Goal: Task Accomplishment & Management: Manage account settings

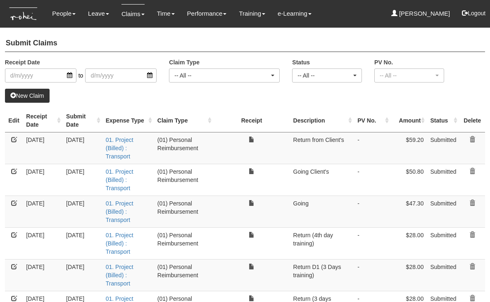
select select "50"
click at [14, 233] on link at bounding box center [14, 235] width 6 height 6
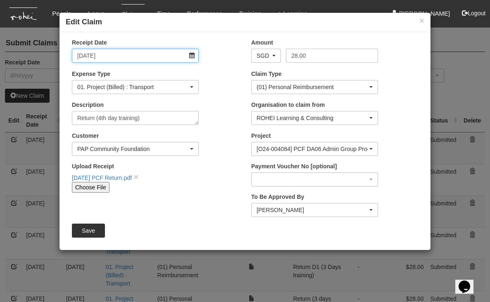
click at [192, 55] on input "20/8/2025" at bounding box center [135, 56] width 127 height 14
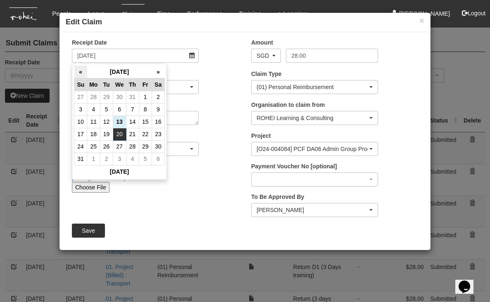
click at [80, 71] on th "«" at bounding box center [80, 72] width 13 height 13
click at [145, 135] on td "20" at bounding box center [145, 134] width 13 height 12
type input "20/6/2025"
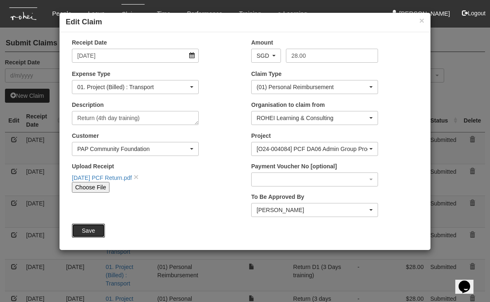
click at [83, 231] on input "Save" at bounding box center [88, 231] width 33 height 14
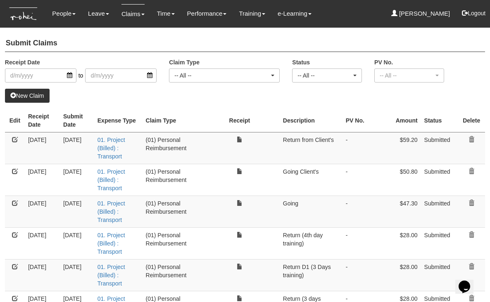
select select "50"
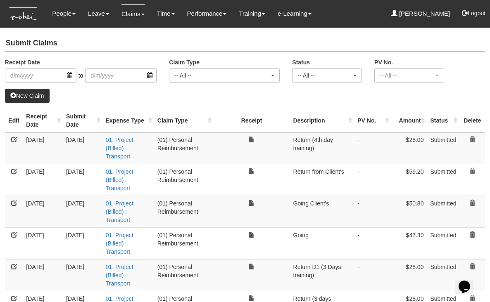
click at [27, 95] on link "New Claim" at bounding box center [27, 96] width 45 height 14
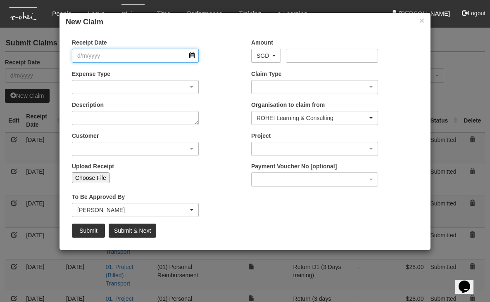
click at [193, 58] on input "Receipt Date" at bounding box center [135, 56] width 127 height 14
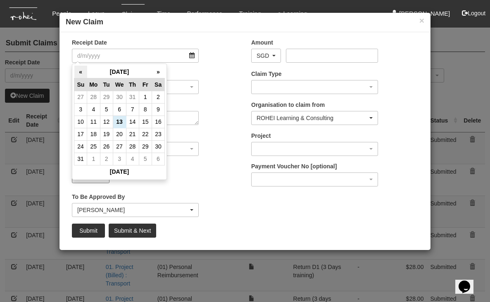
click at [82, 74] on th "«" at bounding box center [80, 72] width 13 height 13
click at [135, 121] on td "17" at bounding box center [132, 122] width 13 height 12
type input "17/7/2025"
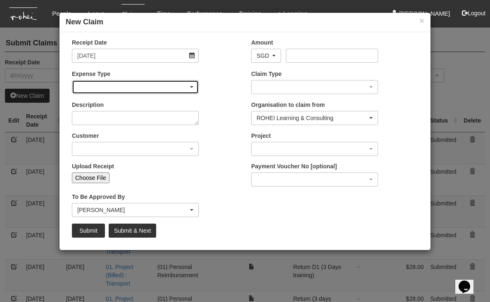
click at [183, 84] on div "button" at bounding box center [135, 87] width 126 height 13
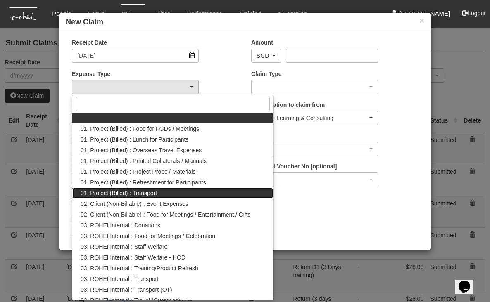
click at [149, 194] on span "01. Project (Billed) : Transport" at bounding box center [119, 193] width 76 height 8
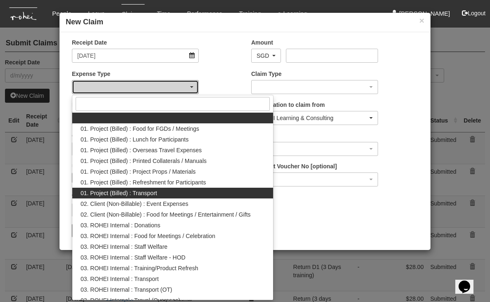
select select "135"
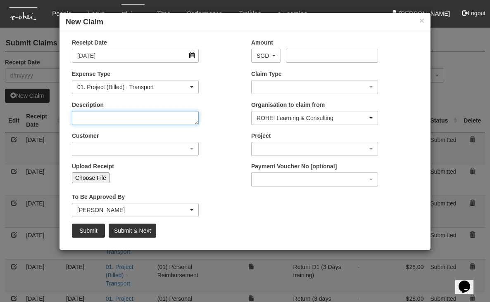
click at [157, 121] on textarea "Description" at bounding box center [135, 118] width 127 height 14
type textarea "Going to office"
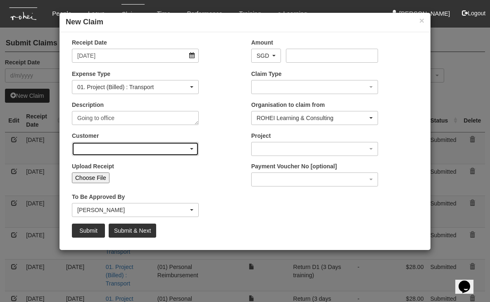
click at [195, 146] on div "button" at bounding box center [135, 149] width 126 height 13
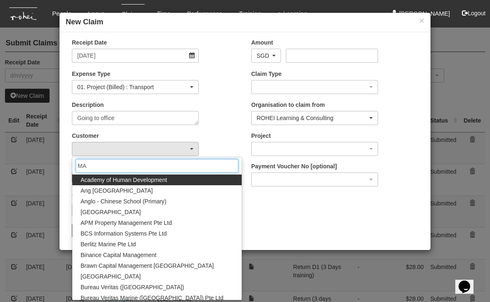
type input "MAS"
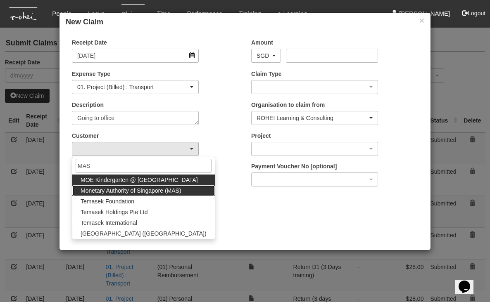
click at [148, 190] on span "Monetary Authority of Singapore (MAS)" at bounding box center [131, 191] width 101 height 8
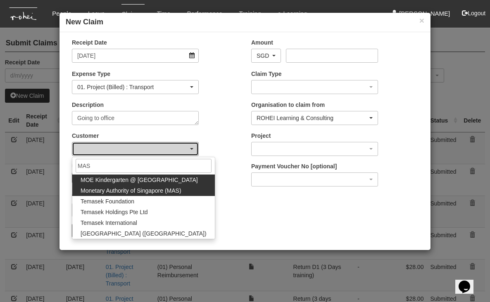
select select "82"
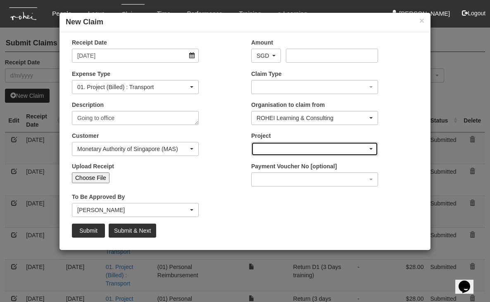
click at [308, 151] on div "button" at bounding box center [315, 149] width 126 height 13
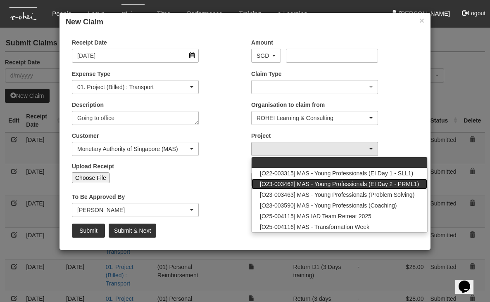
click at [308, 185] on span "[O23-003462] MAS - Young Professionals (EI Day 2 - PRML1)" at bounding box center [339, 184] width 159 height 8
select select "2162"
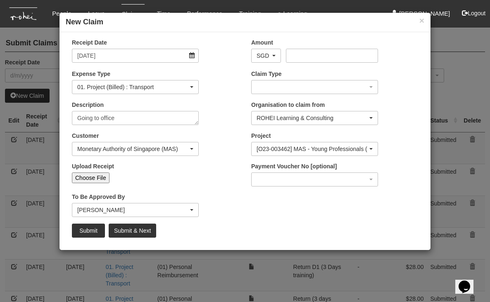
click at [98, 175] on input "Choose File" at bounding box center [91, 178] width 38 height 11
type input "C:\fakepath\Jul17 MAS going.pdf"
type input "Choose Another File"
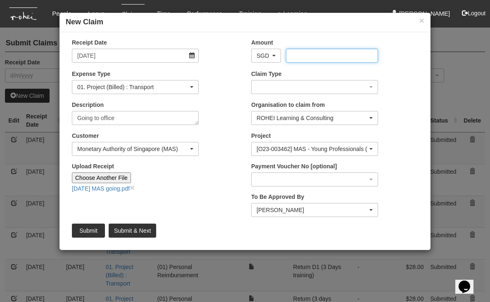
click at [314, 55] on input "Amount" at bounding box center [332, 56] width 92 height 14
type input "25.00"
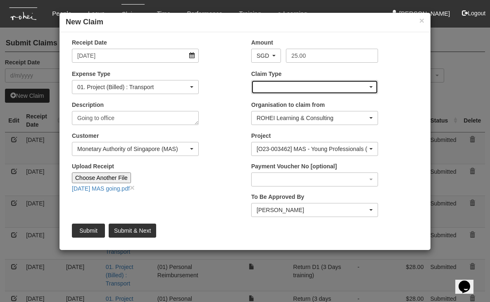
click at [369, 83] on div "button" at bounding box center [315, 87] width 126 height 13
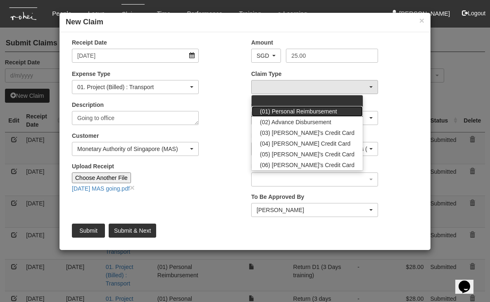
click at [323, 109] on span "(01) Personal Reimbursement" at bounding box center [298, 111] width 77 height 8
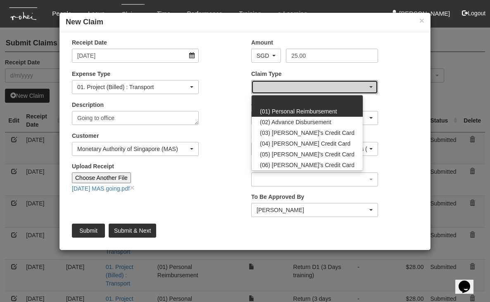
select select "14"
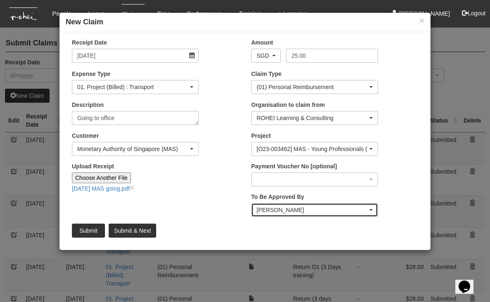
click at [353, 208] on div "Wen-Wei Chiang" at bounding box center [312, 210] width 111 height 8
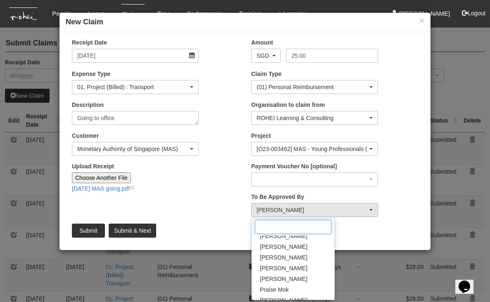
scroll to position [126, 0]
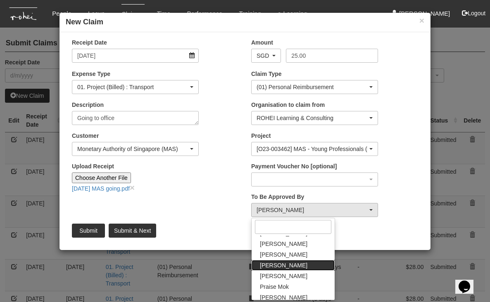
click at [289, 265] on link "Joshua Tan" at bounding box center [293, 265] width 83 height 11
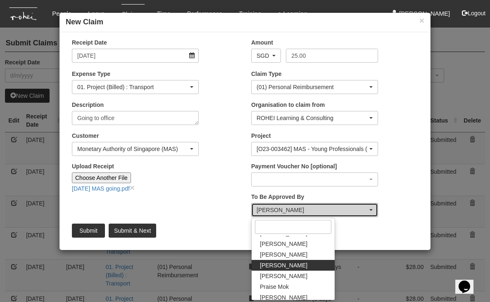
select select "34494e3c-fa1c-4f5c-8164-1b5a8a5feac6"
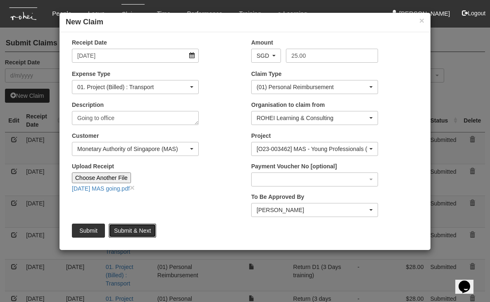
click at [128, 233] on input "Submit & Next" at bounding box center [133, 231] width 48 height 14
type input "Choose File"
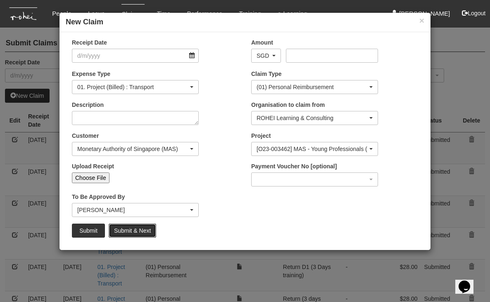
select select "50"
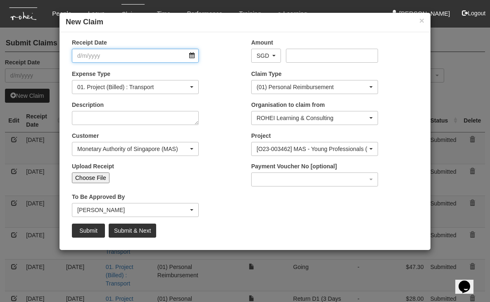
click at [192, 52] on input "Receipt Date" at bounding box center [135, 56] width 127 height 14
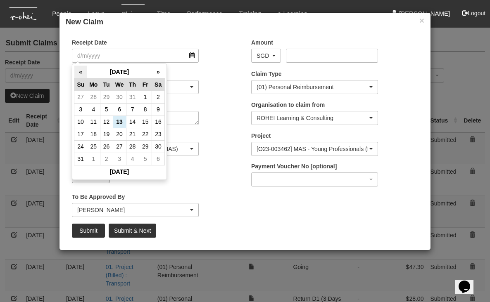
click at [78, 69] on th "«" at bounding box center [80, 72] width 13 height 13
click at [105, 145] on td "29" at bounding box center [106, 147] width 13 height 12
type input "29/7/2025"
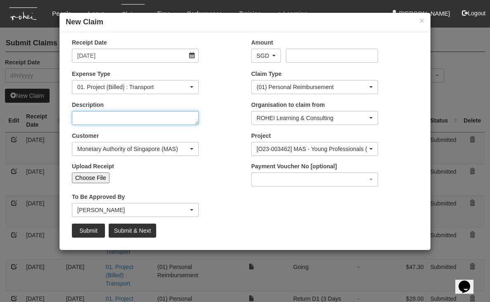
click at [174, 122] on textarea "Description" at bounding box center [135, 118] width 127 height 14
type textarea "G"
type textarea "Going to office"
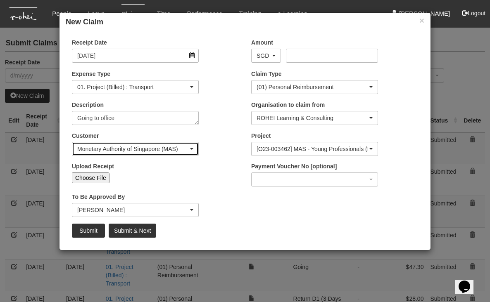
click at [181, 146] on div "Monetary Authority of Singapore (MAS)" at bounding box center [132, 149] width 111 height 8
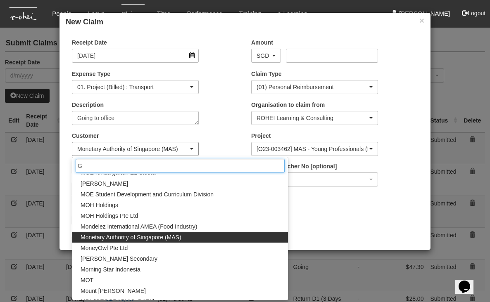
scroll to position [0, 0]
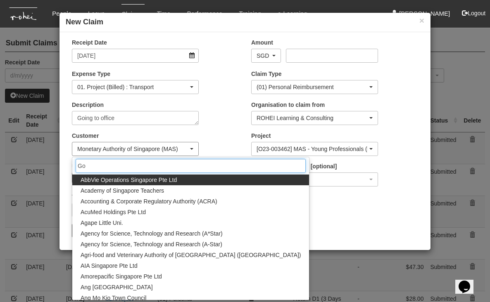
type input "Gov"
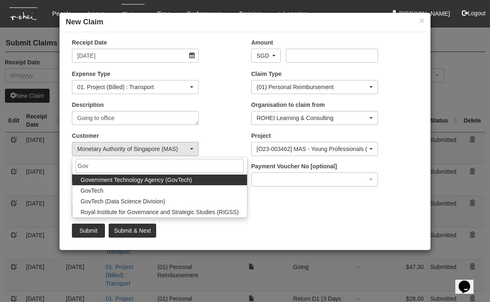
click at [105, 181] on span "Government Technology Agency (GovTech)" at bounding box center [137, 180] width 112 height 8
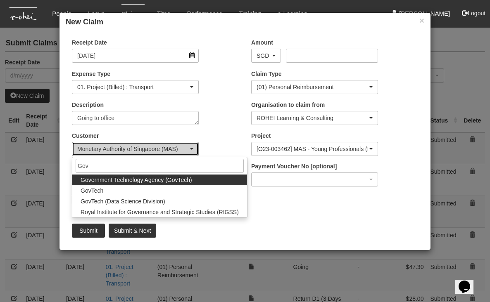
select select "900"
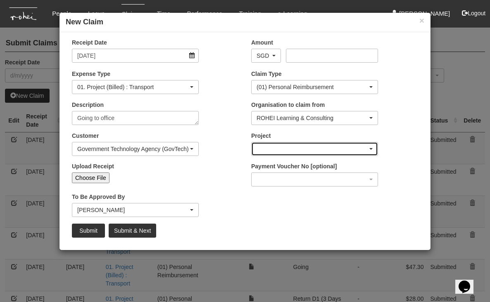
click at [299, 145] on div "button" at bounding box center [315, 149] width 126 height 13
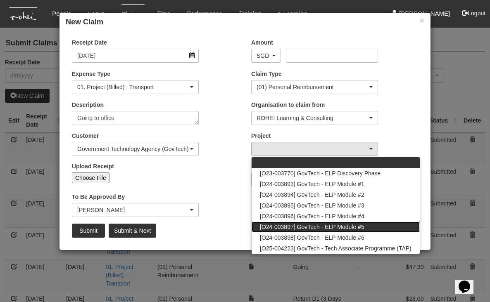
click at [299, 228] on span "[O24-003897] GovTech - ELP Module #5" at bounding box center [312, 227] width 105 height 8
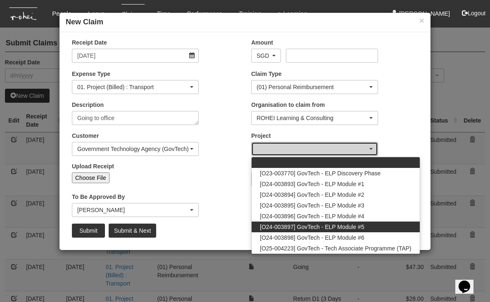
select select "2503"
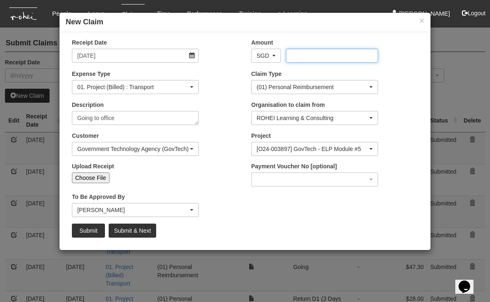
click at [309, 54] on input "Amount" at bounding box center [332, 56] width 92 height 14
click at [91, 177] on input "Choose File" at bounding box center [91, 178] width 38 height 11
type input "C:\fakepath\Jul29 GovTech.pdf"
type input "Choose Another File"
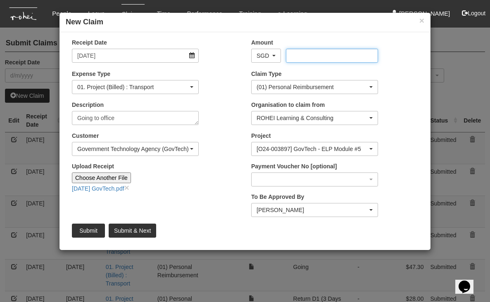
click at [338, 55] on input "Amount" at bounding box center [332, 56] width 92 height 14
type input "42.60"
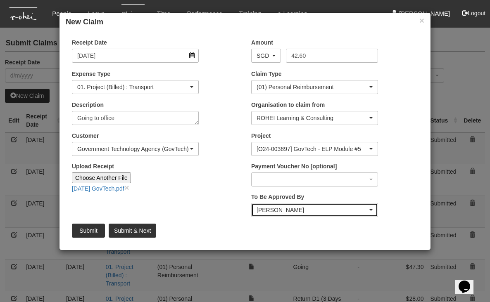
click at [372, 208] on div "Joshua Tan" at bounding box center [315, 210] width 116 height 8
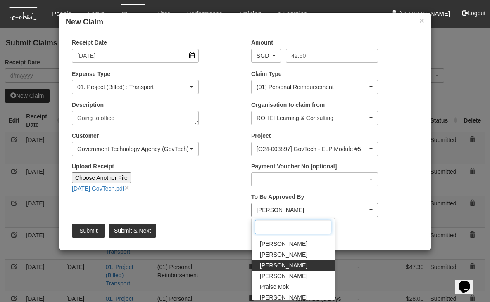
scroll to position [124, 0]
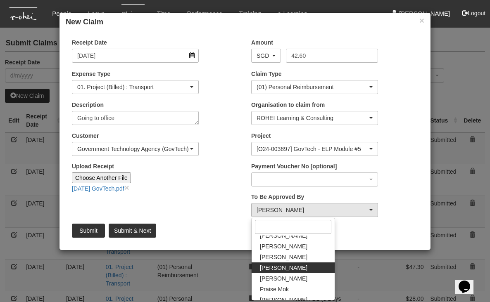
click at [288, 266] on span "Joshua Tan" at bounding box center [284, 268] width 48 height 8
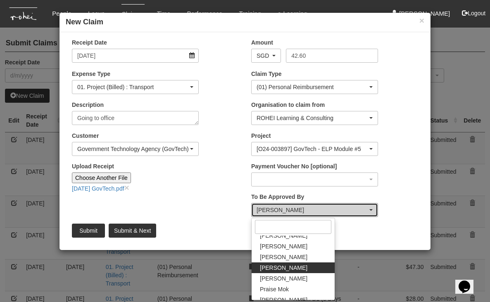
select select "34494e3c-fa1c-4f5c-8164-1b5a8a5feac6"
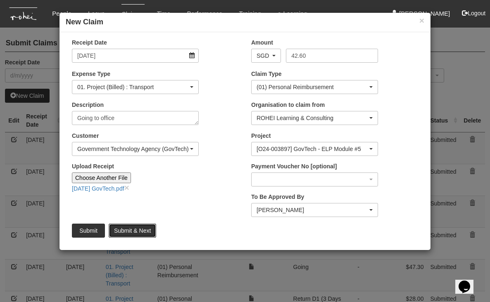
click at [141, 227] on input "Submit & Next" at bounding box center [133, 231] width 48 height 14
type input "Choose File"
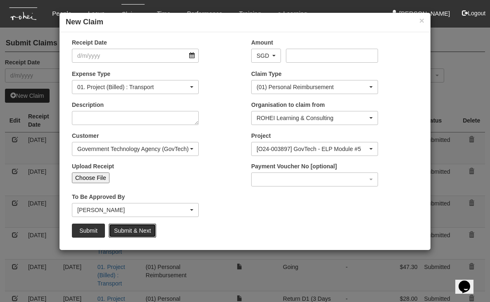
select select "50"
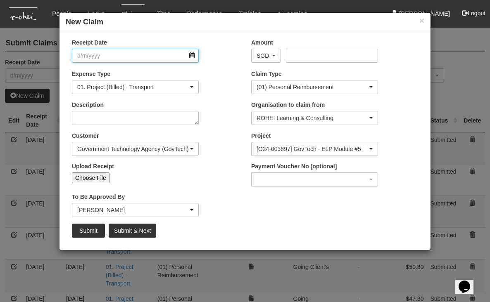
click at [192, 54] on input "Receipt Date" at bounding box center [135, 56] width 127 height 14
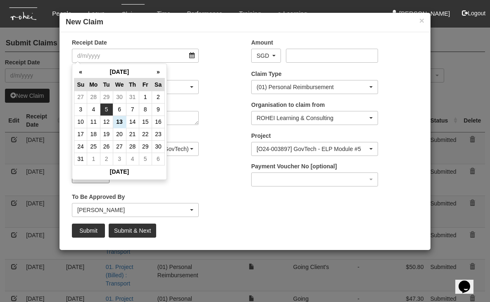
click at [105, 108] on td "5" at bounding box center [106, 109] width 13 height 12
type input "5/8/2025"
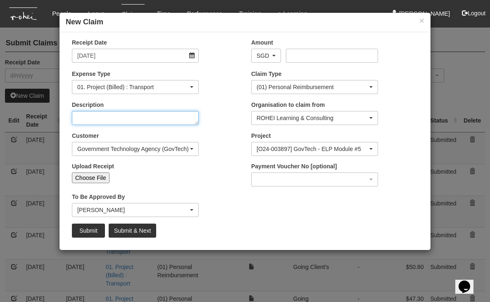
click at [166, 119] on textarea "Description" at bounding box center [135, 118] width 127 height 14
type textarea "Going to client's"
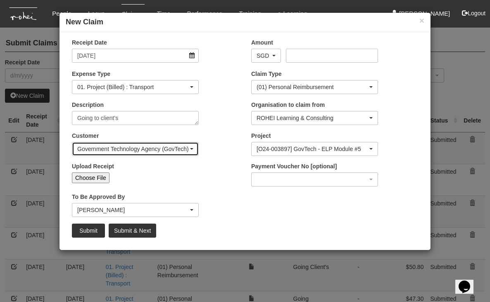
click at [180, 148] on div "Government Technology Agency (GovTech)" at bounding box center [132, 149] width 111 height 8
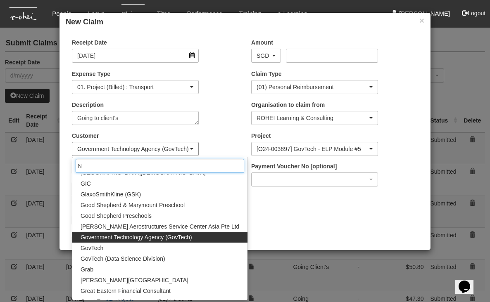
scroll to position [0, 0]
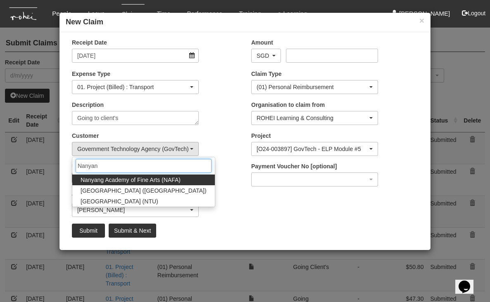
type input "Nanyang"
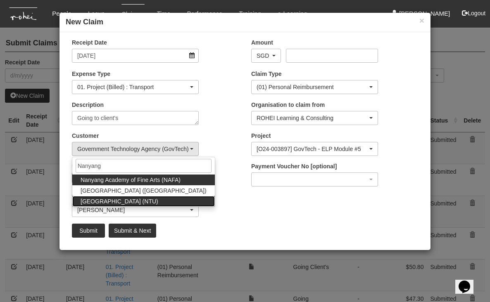
click at [141, 202] on span "[GEOGRAPHIC_DATA] (NTU)" at bounding box center [120, 202] width 78 height 8
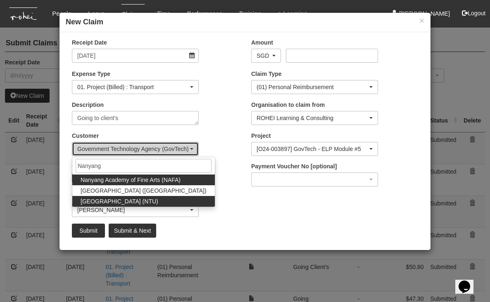
select select "59"
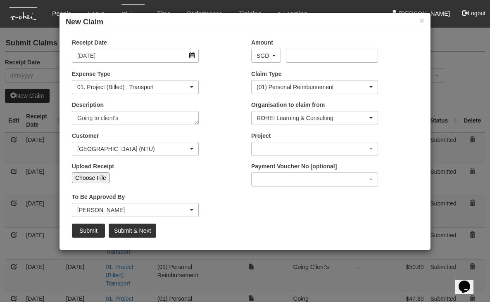
click at [90, 176] on input "Choose File" at bounding box center [91, 178] width 38 height 11
type input "C:\fakepath\Aug5 NTU1.pdf"
type input "Choose Another File"
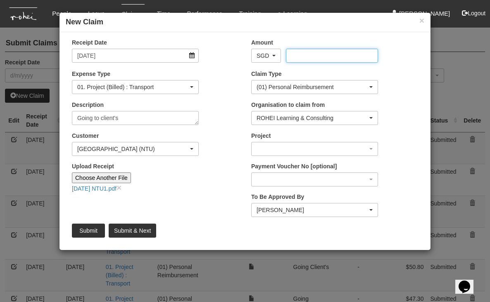
click at [319, 54] on input "Amount" at bounding box center [332, 56] width 92 height 14
type input "54.50"
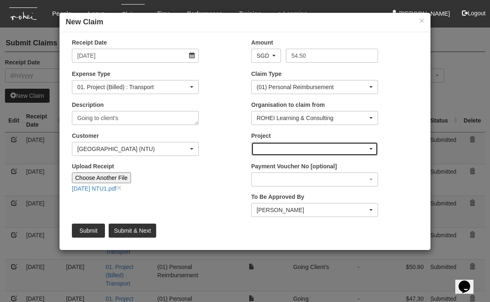
click at [333, 148] on div "button" at bounding box center [315, 149] width 126 height 13
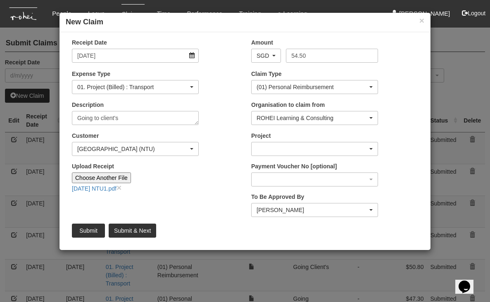
scroll to position [0, 3]
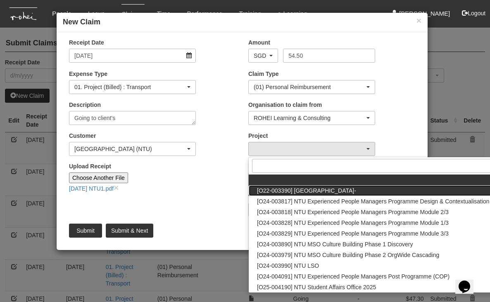
click at [334, 190] on span "[O22-003390] Nanyang Technological University-" at bounding box center [306, 191] width 99 height 8
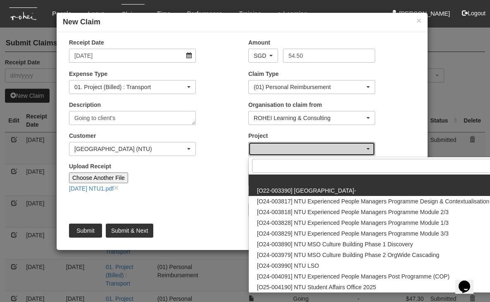
scroll to position [0, 0]
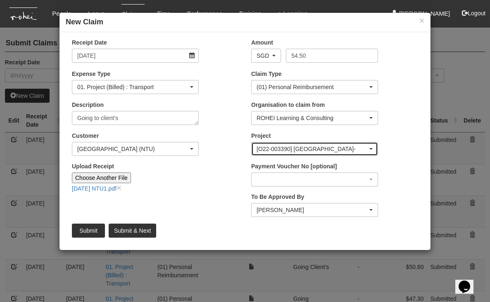
click at [326, 150] on div "[O22-003390] Nanyang Technological University-" at bounding box center [312, 149] width 111 height 8
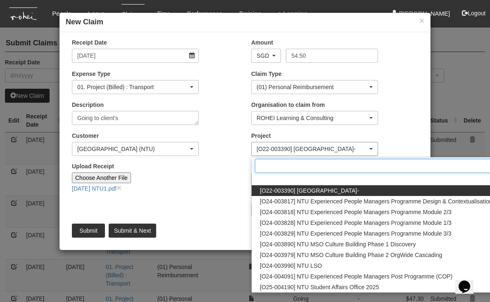
scroll to position [0, 3]
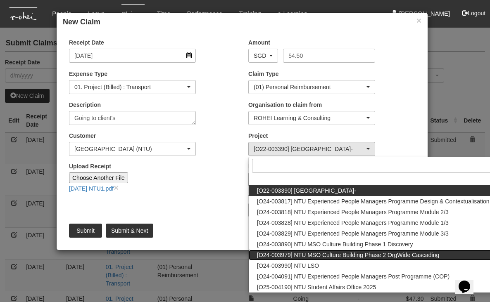
click at [289, 255] on span "[O24-003979] NTU MSO Culture Building Phase 2 OrgWide Cascading" at bounding box center [348, 255] width 182 height 8
select select "2613"
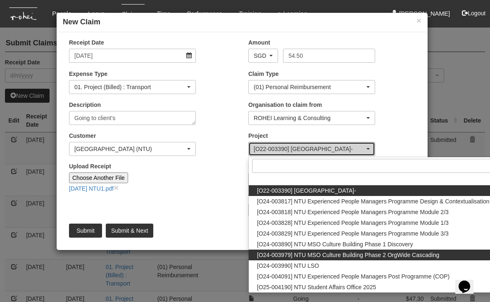
scroll to position [0, 0]
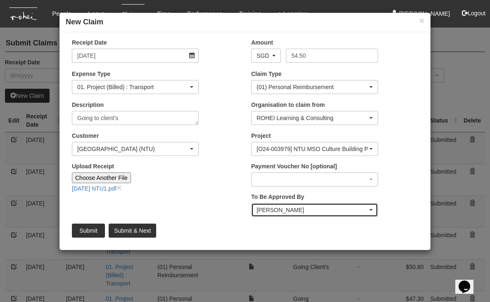
click at [367, 212] on div "Joshua Tan" at bounding box center [312, 210] width 111 height 8
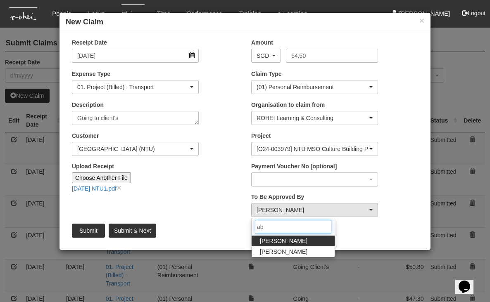
type input "ab"
click at [275, 239] on span "Abel Tan" at bounding box center [284, 241] width 48 height 8
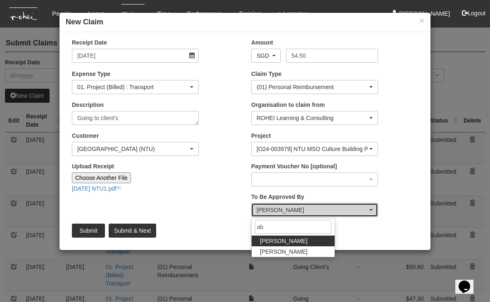
select select "bab5243c-beed-41fc-b362-49a7e6e66dc1"
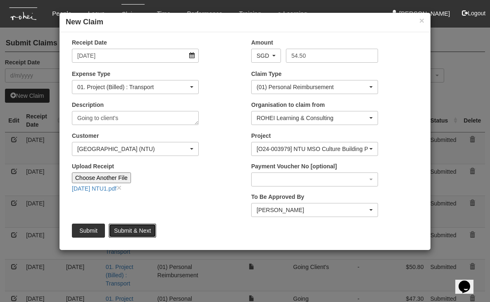
click at [130, 229] on input "Submit & Next" at bounding box center [133, 231] width 48 height 14
type input "Choose File"
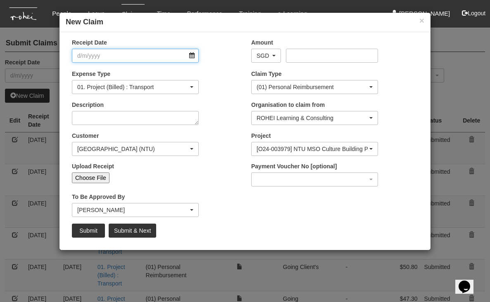
click at [191, 55] on input "Receipt Date" at bounding box center [135, 56] width 127 height 14
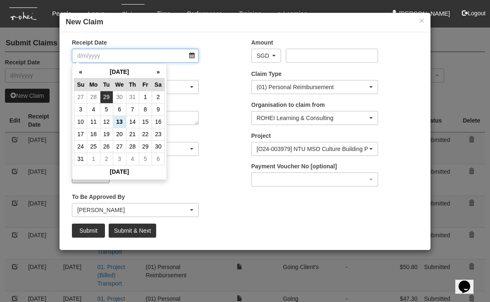
select select "50"
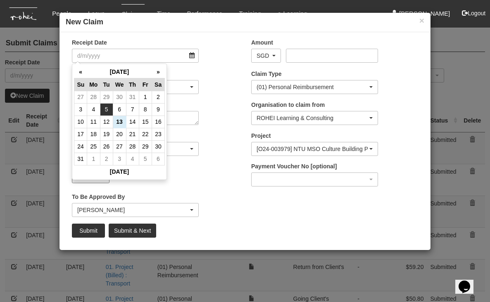
click at [102, 107] on td "5" at bounding box center [106, 109] width 13 height 12
type input "5/8/2025"
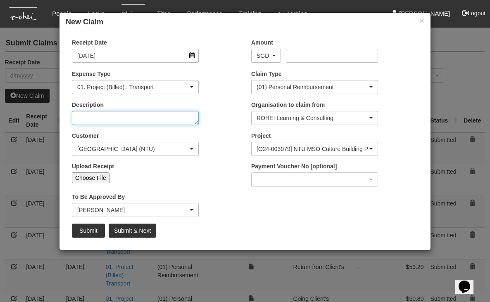
click at [146, 118] on textarea "Description" at bounding box center [135, 118] width 127 height 14
type textarea "Return from Client's"
click at [95, 177] on input "Choose File" at bounding box center [91, 178] width 38 height 11
type input "C:\fakepath\Aug5 NTU2.pdf"
type input "Choose Another File"
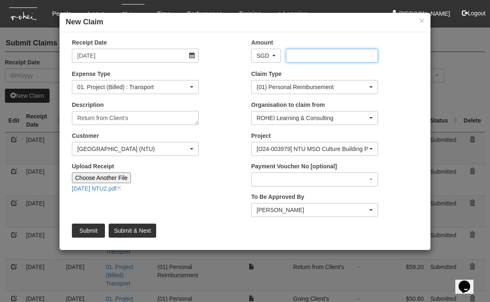
click at [300, 55] on input "Amount" at bounding box center [332, 56] width 92 height 14
type input "56.00"
click at [134, 231] on input "Submit & Next" at bounding box center [133, 231] width 48 height 14
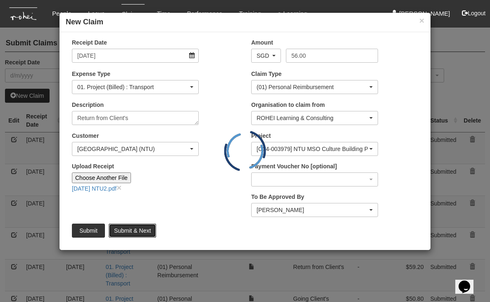
type input "Choose File"
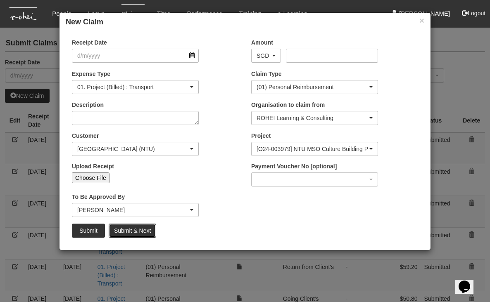
select select "50"
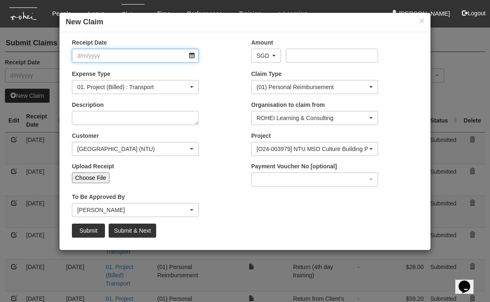
click at [195, 54] on input "Receipt Date" at bounding box center [135, 56] width 127 height 14
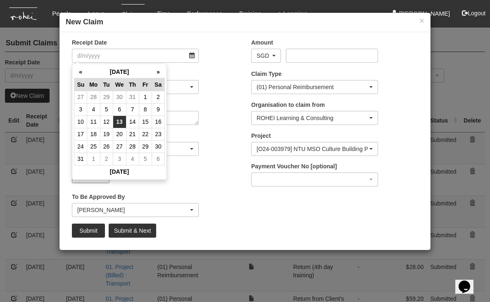
click at [119, 123] on td "13" at bounding box center [119, 122] width 13 height 12
type input "13/8/2025"
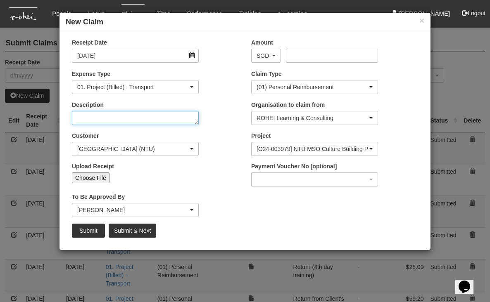
click at [134, 121] on textarea "Description" at bounding box center [135, 118] width 127 height 14
type textarea "Going to office D1"
click at [91, 177] on input "Choose File" at bounding box center [91, 178] width 38 height 11
type input "C:\fakepath\Aug13 GovTech1.pdf"
type input "Choose Another File"
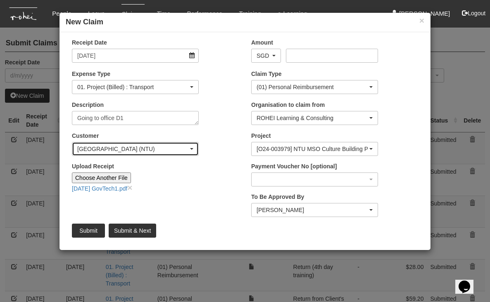
click at [192, 146] on div "[GEOGRAPHIC_DATA] (NTU)" at bounding box center [135, 149] width 116 height 8
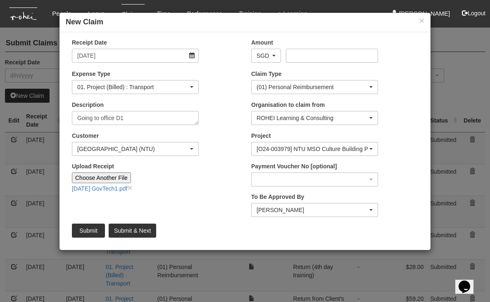
scroll to position [4606, 0]
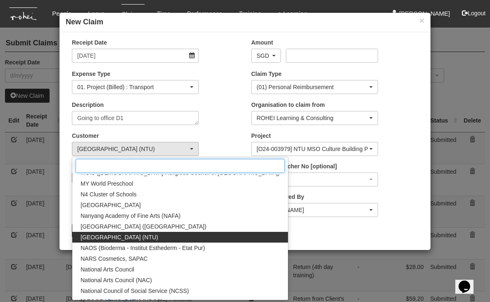
click at [155, 165] on input "Search" at bounding box center [180, 166] width 209 height 14
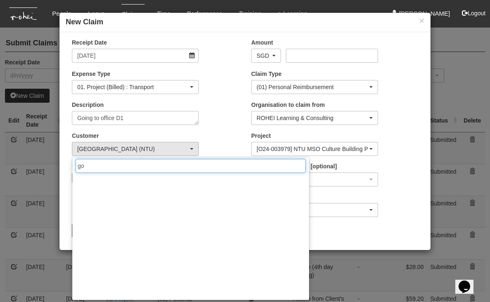
scroll to position [0, 0]
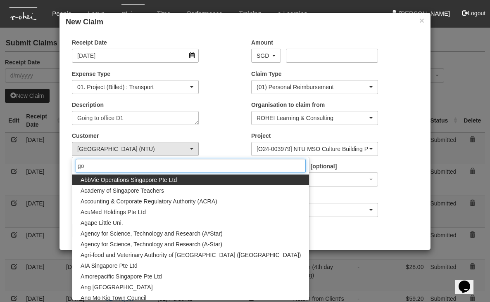
type input "gov"
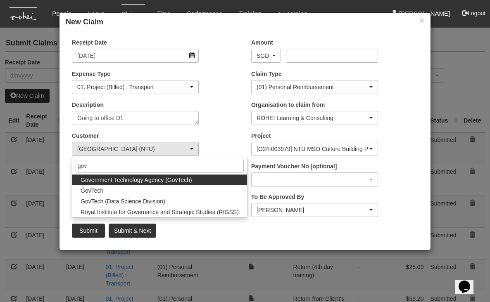
click at [130, 180] on span "Government Technology Agency (GovTech)" at bounding box center [137, 180] width 112 height 8
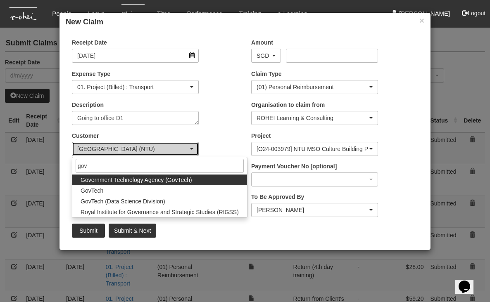
select select "900"
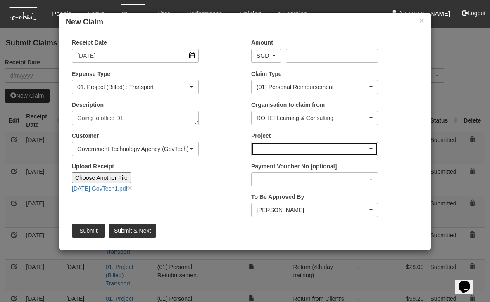
click at [369, 149] on div "button" at bounding box center [315, 149] width 126 height 13
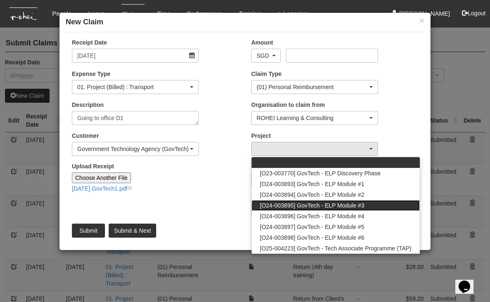
click at [362, 206] on span "[O24-003895] GovTech - ELP Module #3" at bounding box center [312, 206] width 105 height 8
select select "2505"
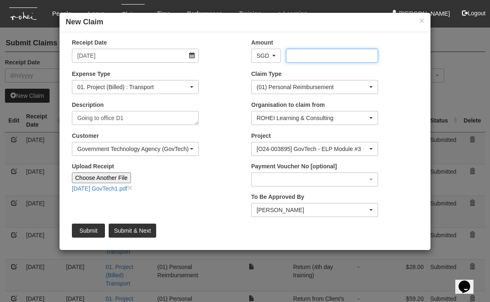
click at [321, 55] on input "Amount" at bounding box center [332, 56] width 92 height 14
type input "43.40"
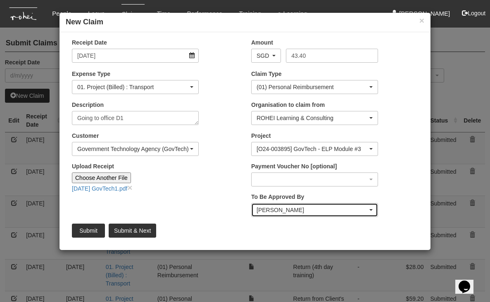
click at [368, 210] on div "Abel Tan" at bounding box center [315, 210] width 116 height 8
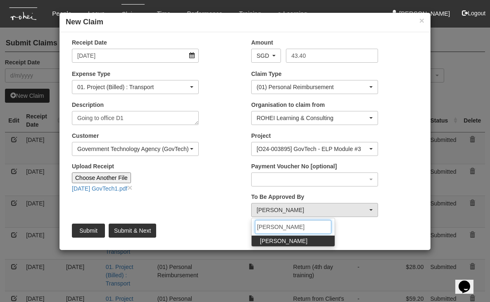
type input "josh"
click at [279, 241] on span "Joshua Tan" at bounding box center [284, 241] width 48 height 8
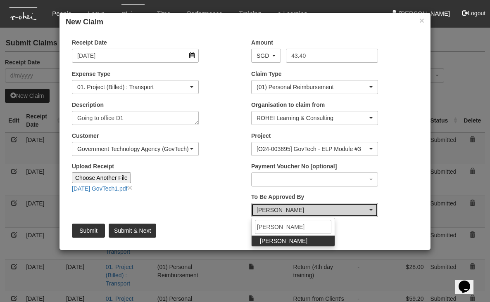
select select "34494e3c-fa1c-4f5c-8164-1b5a8a5feac6"
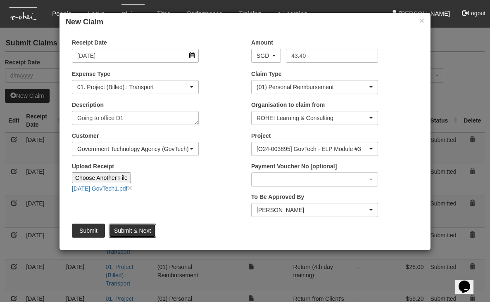
click at [134, 230] on input "Submit & Next" at bounding box center [133, 231] width 48 height 14
type input "Choose File"
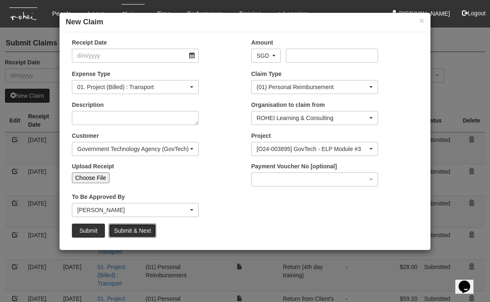
select select "50"
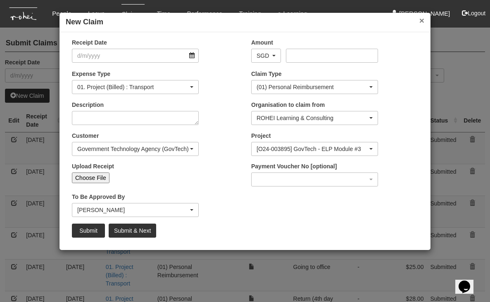
click at [424, 20] on button "×" at bounding box center [421, 20] width 5 height 9
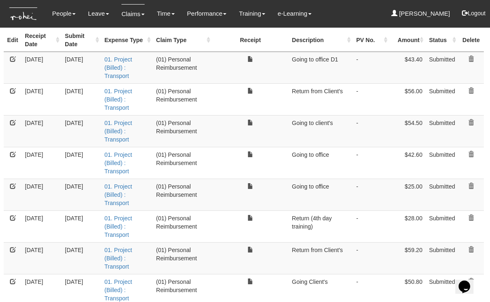
scroll to position [79, 1]
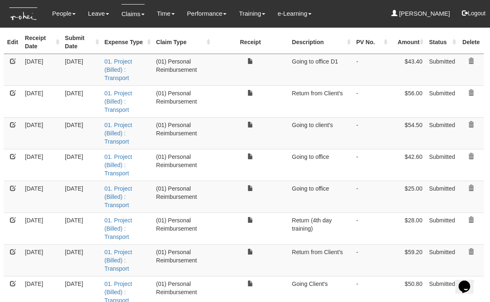
click at [10, 218] on link at bounding box center [13, 220] width 6 height 6
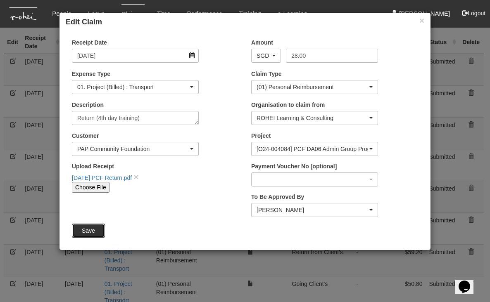
click at [86, 234] on input "Save" at bounding box center [88, 231] width 33 height 14
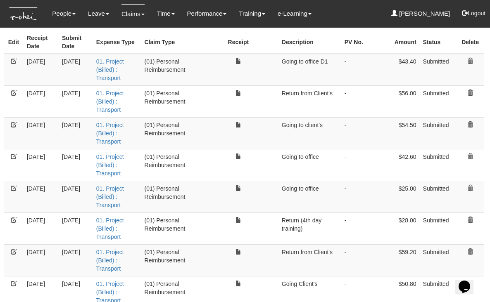
select select "50"
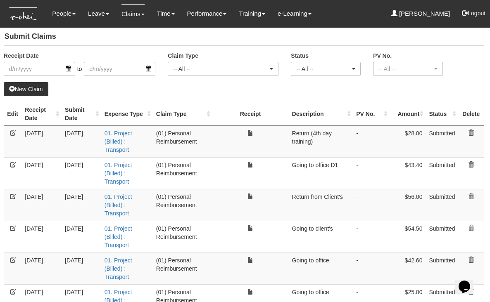
scroll to position [4, 1]
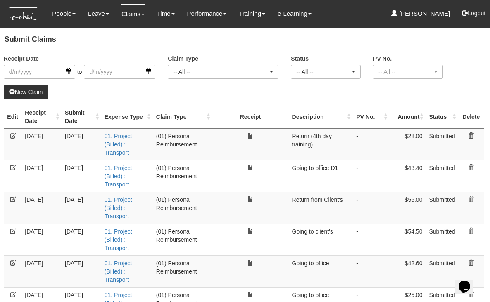
click at [11, 133] on link at bounding box center [13, 136] width 6 height 6
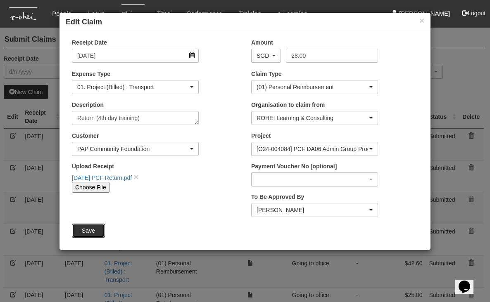
click at [92, 227] on input "Save" at bounding box center [88, 231] width 33 height 14
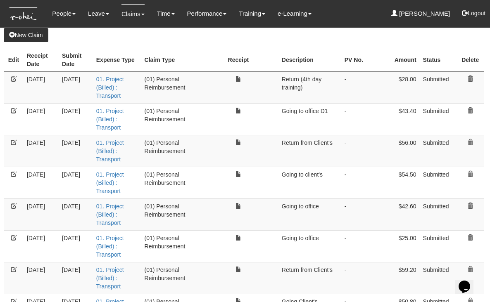
select select "50"
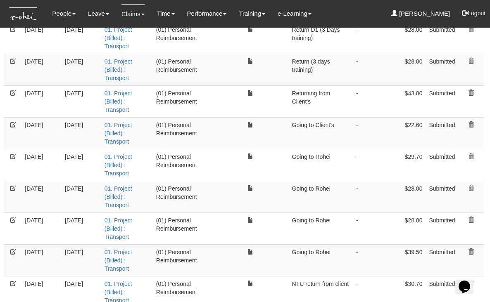
scroll to position [404, 1]
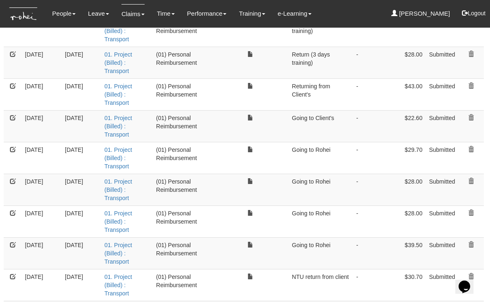
click at [13, 179] on link at bounding box center [13, 182] width 6 height 6
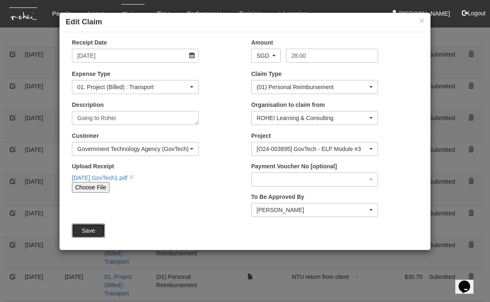
click at [93, 235] on input "Save" at bounding box center [88, 231] width 33 height 14
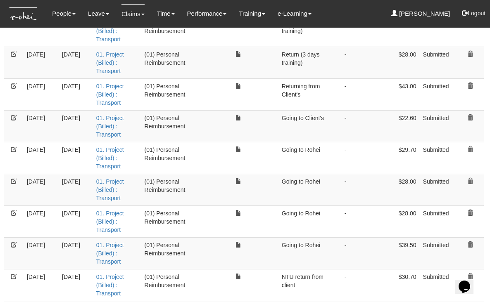
select select "50"
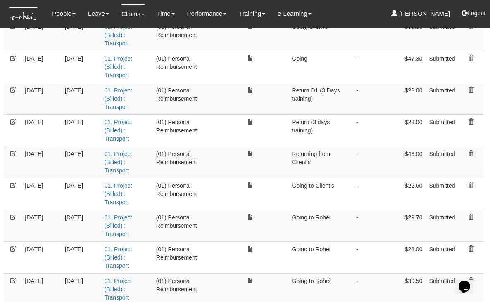
scroll to position [364, 1]
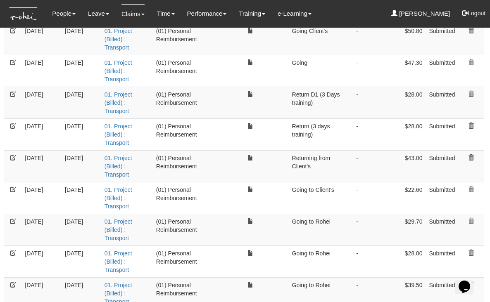
click at [14, 91] on link at bounding box center [13, 94] width 6 height 6
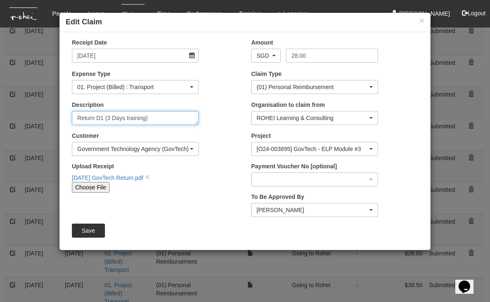
click at [110, 114] on textarea "Return D1 (3 Days training)" at bounding box center [135, 118] width 127 height 14
click at [146, 117] on textarea "Return D1 (3 Days training)" at bounding box center [135, 118] width 127 height 14
click at [126, 117] on textarea "Return D1 (3 Days training)" at bounding box center [135, 118] width 127 height 14
type textarea "Return D1 (4 Days B2B training)"
click at [91, 233] on input "Save" at bounding box center [88, 231] width 33 height 14
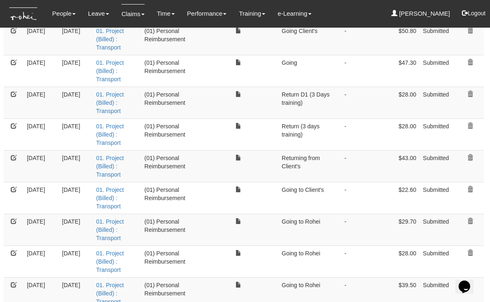
select select "50"
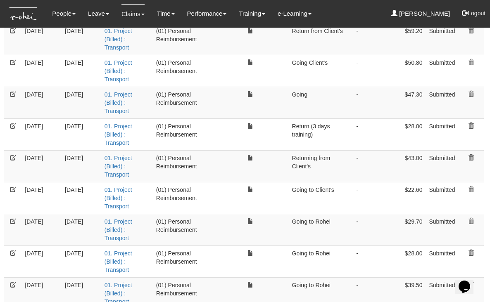
click at [11, 123] on link at bounding box center [13, 126] width 6 height 6
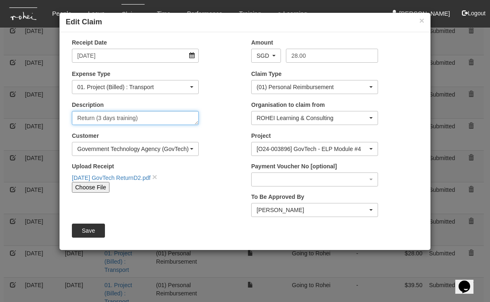
click at [102, 116] on textarea "Return (3 days training)" at bounding box center [135, 118] width 127 height 14
type textarea "Return (4 days B2B training)"
click at [85, 233] on input "Save" at bounding box center [88, 231] width 33 height 14
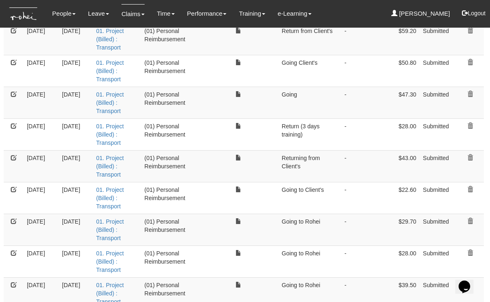
select select "50"
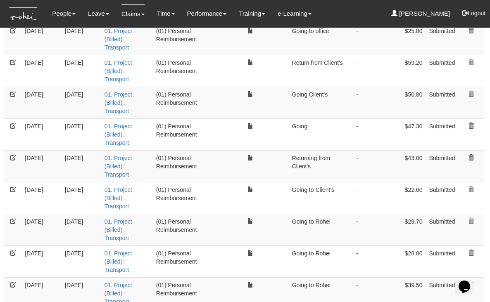
click at [11, 187] on link at bounding box center [13, 190] width 6 height 6
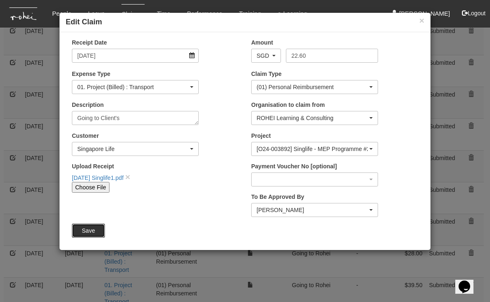
click at [89, 230] on input "Save" at bounding box center [88, 231] width 33 height 14
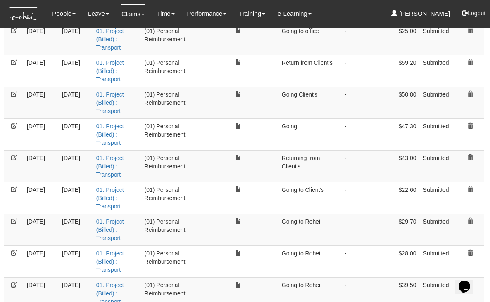
select select "50"
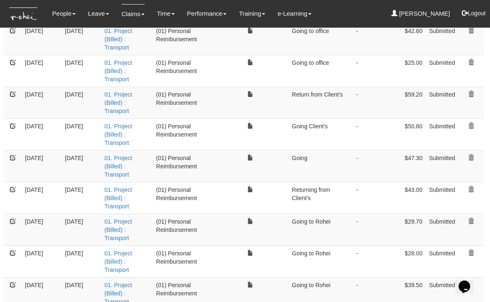
click at [11, 150] on td at bounding box center [13, 166] width 18 height 32
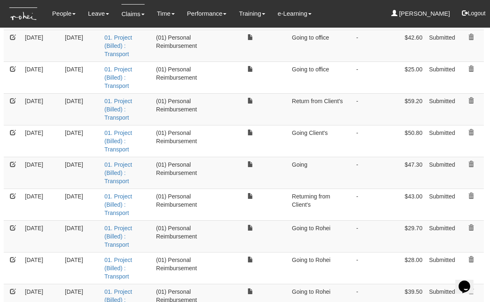
scroll to position [361, 1]
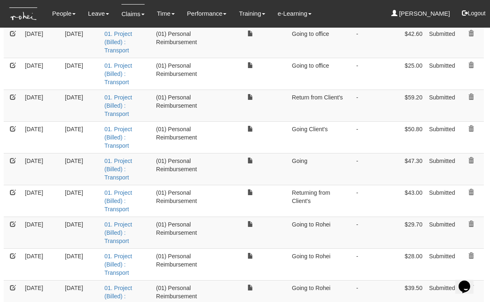
click at [11, 190] on link at bounding box center [13, 193] width 6 height 6
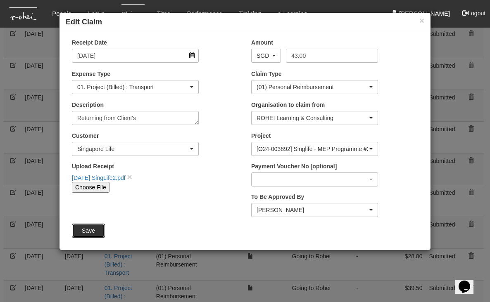
click at [88, 232] on input "Save" at bounding box center [88, 231] width 33 height 14
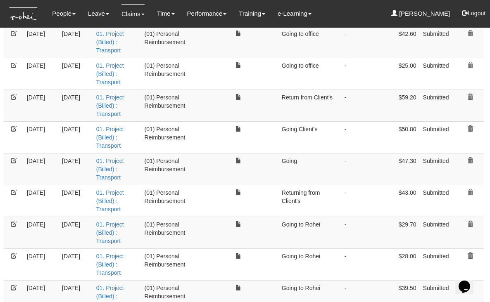
select select "50"
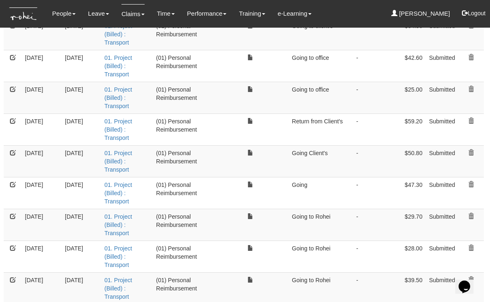
scroll to position [367, 1]
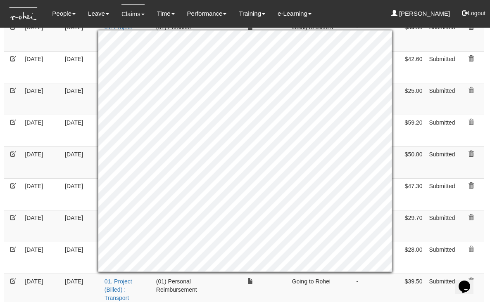
click at [26, 57] on td "29/7/2025" at bounding box center [41, 67] width 40 height 32
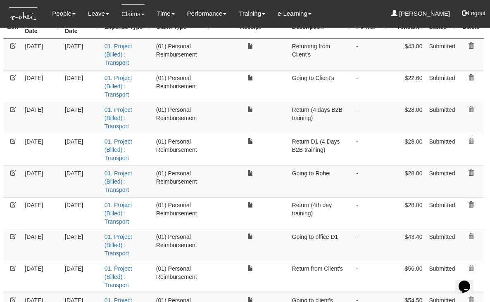
scroll to position [0, 1]
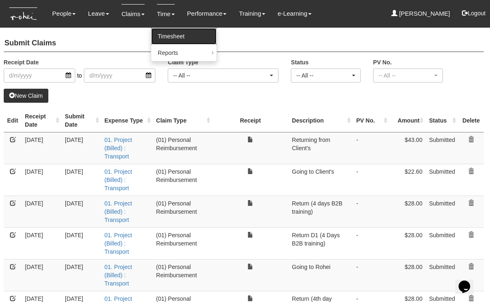
click at [166, 37] on link "Timesheet" at bounding box center [183, 36] width 65 height 17
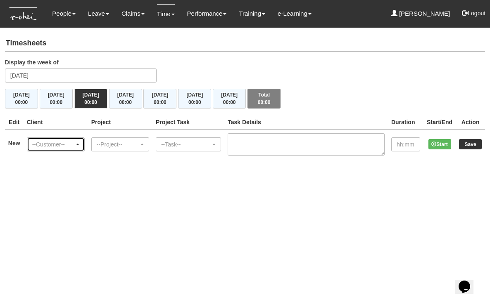
click at [74, 144] on div "--Customer--" at bounding box center [53, 145] width 42 height 8
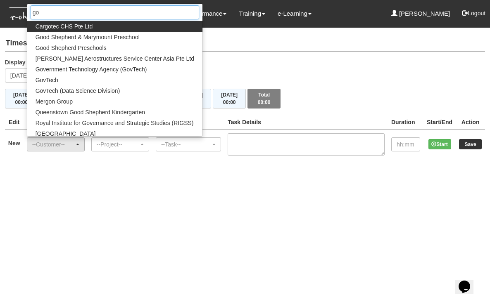
type input "gov"
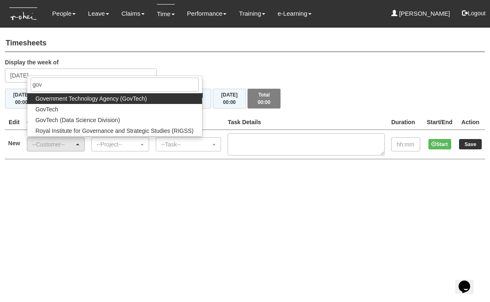
click at [83, 100] on span "Government Technology Agency (GovTech)" at bounding box center [92, 99] width 112 height 8
select select "900"
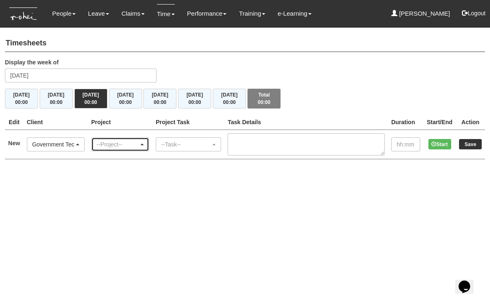
click at [132, 143] on div "--Project--" at bounding box center [118, 145] width 42 height 8
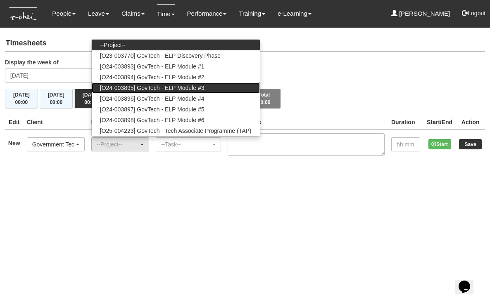
click at [144, 89] on span "[O24-003895] GovTech - ELP Module #3" at bounding box center [152, 88] width 105 height 8
select select "2505"
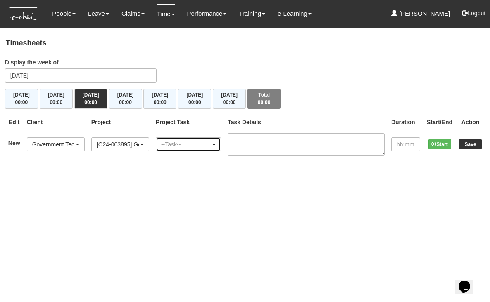
click at [205, 143] on div "--Task--" at bounding box center [186, 145] width 50 height 8
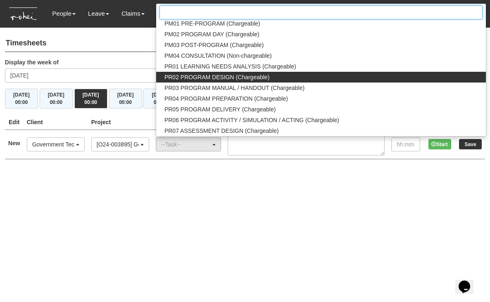
scroll to position [836, 0]
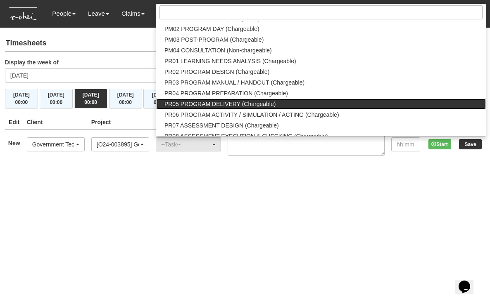
click at [235, 103] on span "PR05 PROGRAM DELIVERY (Chargeable)" at bounding box center [219, 104] width 111 height 8
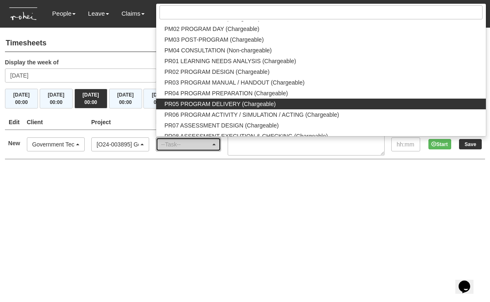
select select "89"
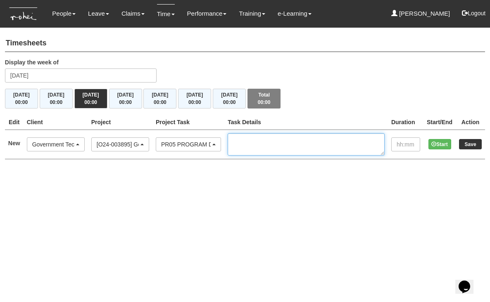
click at [257, 143] on textarea at bounding box center [306, 144] width 157 height 22
type textarea "Full day training with Doris"
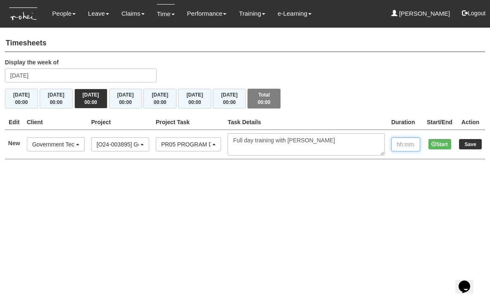
click at [395, 142] on input "text" at bounding box center [405, 145] width 29 height 14
click at [466, 142] on td "Save" at bounding box center [470, 144] width 29 height 29
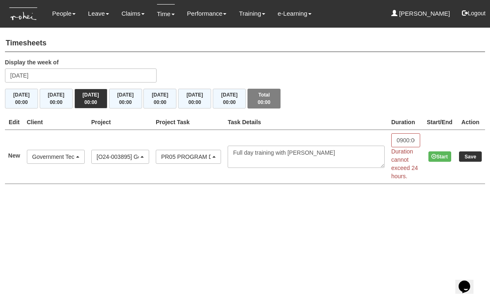
scroll to position [0, 0]
click at [412, 138] on input "0900:00" at bounding box center [405, 140] width 29 height 14
type input "09:00"
click at [471, 157] on td "Save" at bounding box center [470, 157] width 29 height 54
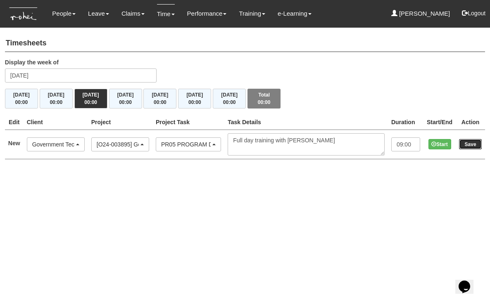
click at [471, 143] on input "Save" at bounding box center [470, 144] width 23 height 10
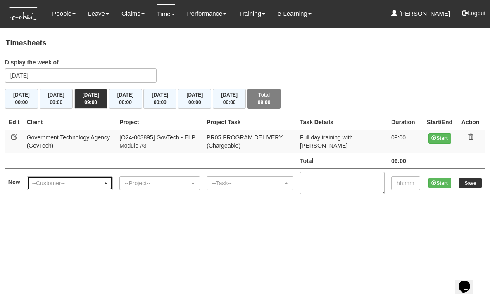
click at [112, 181] on div "--Customer--" at bounding box center [69, 183] width 85 height 13
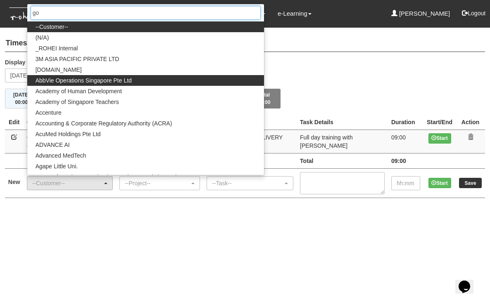
type input "gov"
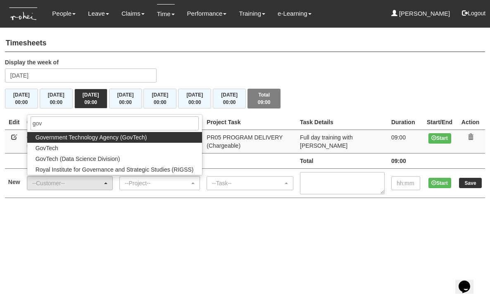
click at [75, 139] on span "Government Technology Agency (GovTech)" at bounding box center [92, 137] width 112 height 8
select select "900"
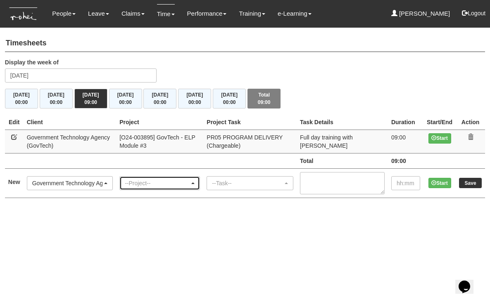
click at [166, 181] on div "--Project--" at bounding box center [157, 183] width 65 height 8
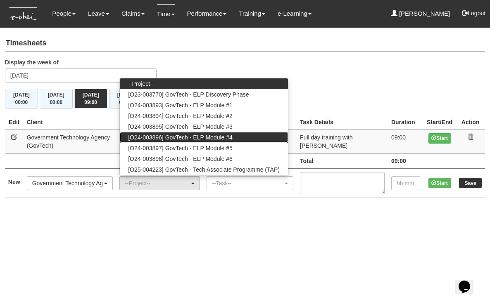
click at [184, 137] on span "[O24-003896] GovTech - ELP Module #4" at bounding box center [180, 137] width 105 height 8
select select "2504"
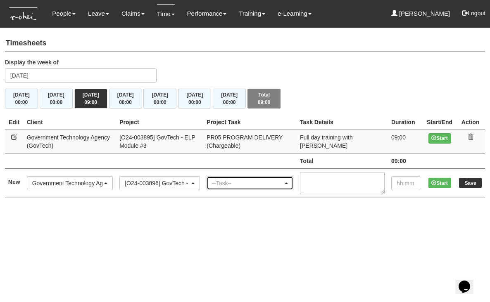
click at [265, 183] on div "--Task--" at bounding box center [247, 183] width 71 height 8
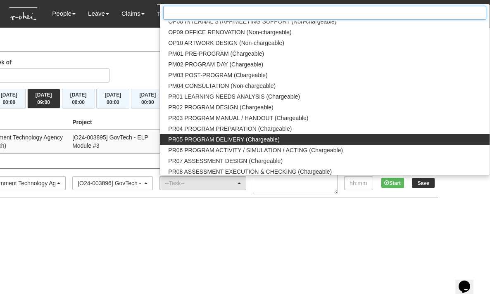
scroll to position [819, 0]
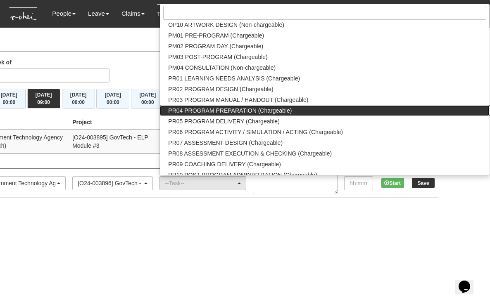
click at [248, 112] on span "PR04 PROGRAM PREPARATION (Chargeable)" at bounding box center [230, 111] width 124 height 8
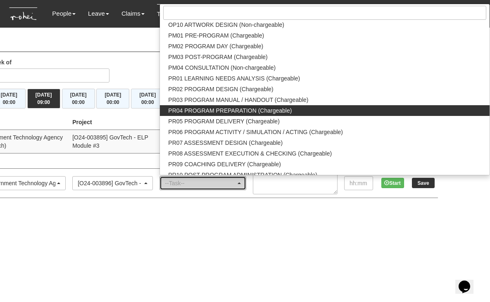
select select "87"
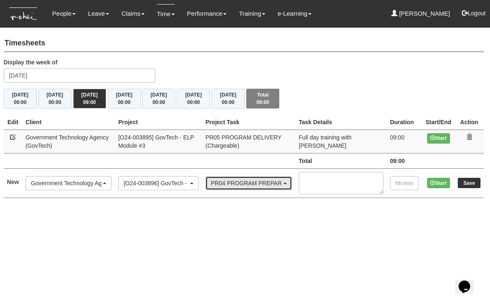
scroll to position [0, 1]
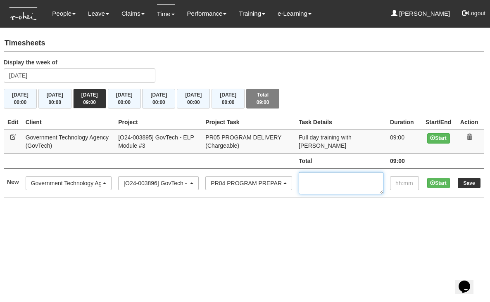
click at [350, 185] on textarea at bounding box center [341, 183] width 85 height 22
type textarea "0"
type textarea "Preparation of slides and study"
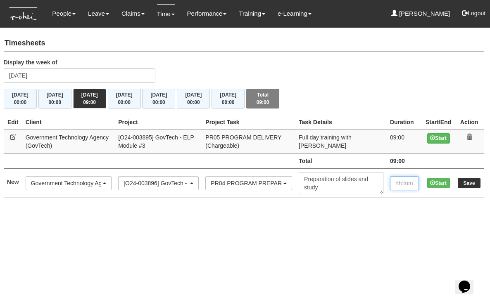
click at [401, 185] on input "text" at bounding box center [404, 183] width 29 height 14
type input "02:00"
click at [472, 181] on input "Save" at bounding box center [469, 183] width 23 height 10
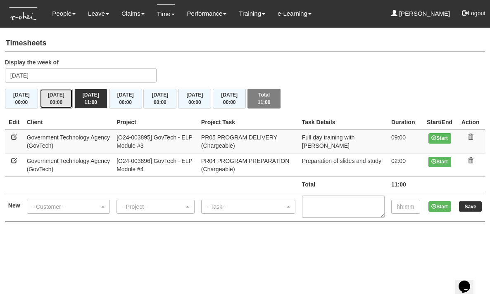
click at [57, 102] on span "00:00" at bounding box center [56, 103] width 13 height 6
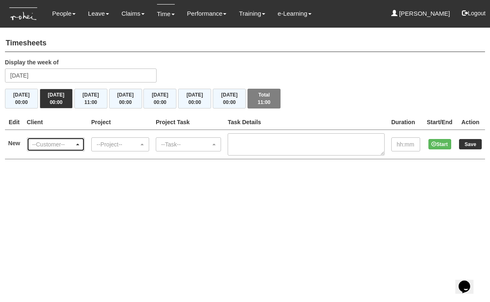
click at [79, 141] on div "--Customer--" at bounding box center [55, 145] width 47 height 8
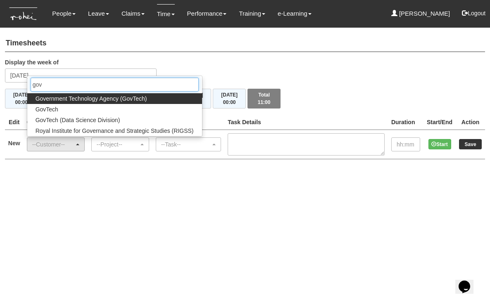
type input "gov"
click at [76, 96] on span "Government Technology Agency (GovTech)" at bounding box center [92, 99] width 112 height 8
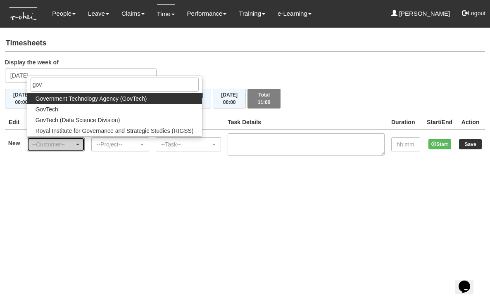
select select "900"
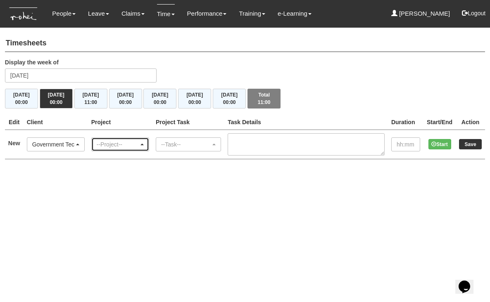
click at [123, 141] on div "--Project--" at bounding box center [118, 145] width 42 height 8
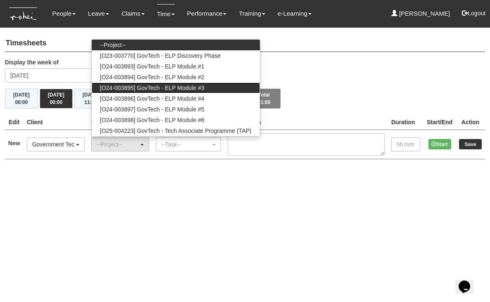
click at [129, 86] on span "[O24-003895] GovTech - ELP Module #3" at bounding box center [152, 88] width 105 height 8
select select "2505"
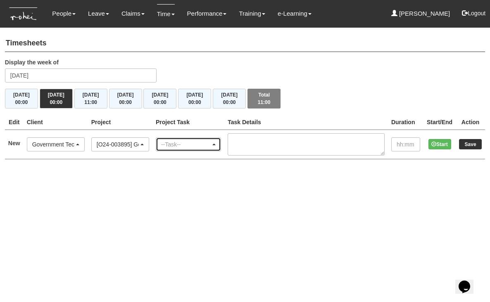
click at [221, 138] on div "--Task--" at bounding box center [188, 144] width 64 height 13
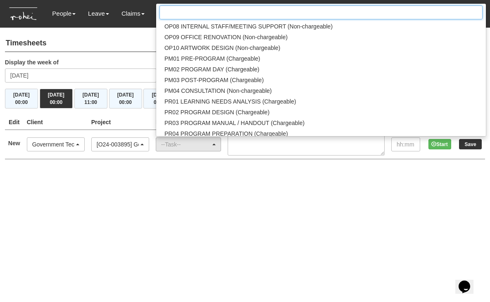
scroll to position [822, 0]
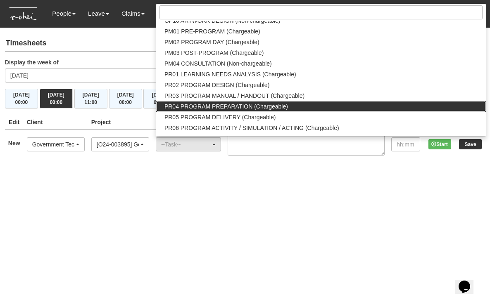
click at [245, 102] on span "PR04 PROGRAM PREPARATION (Chargeable)" at bounding box center [226, 106] width 124 height 8
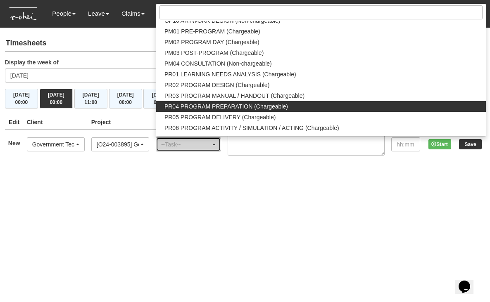
select select "87"
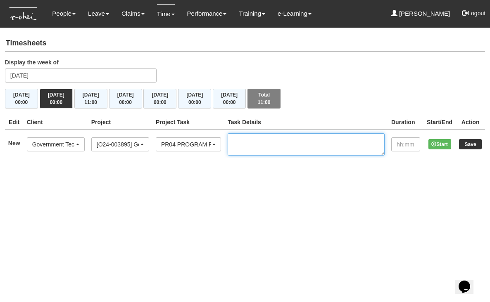
click at [273, 145] on textarea at bounding box center [306, 144] width 157 height 22
type textarea "Slides preparation and study"
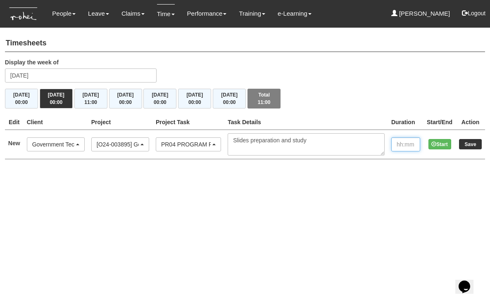
click at [399, 142] on input "text" at bounding box center [405, 145] width 29 height 14
type input "02:00"
click at [472, 144] on input "Save" at bounding box center [470, 144] width 23 height 10
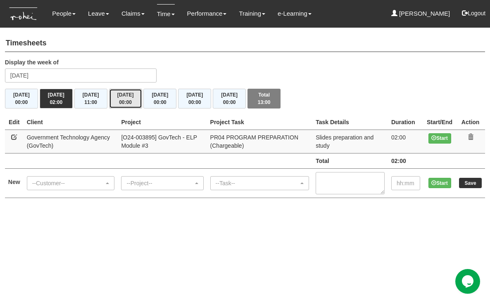
click at [137, 96] on button "[DATE] 00:00" at bounding box center [125, 99] width 33 height 20
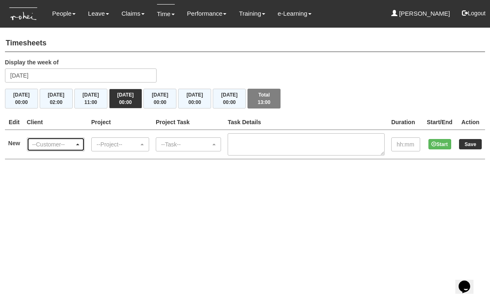
click at [79, 145] on span "button" at bounding box center [77, 145] width 3 height 2
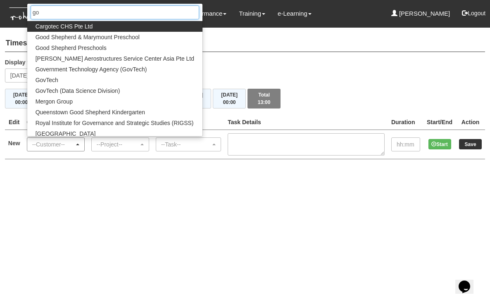
type input "gov"
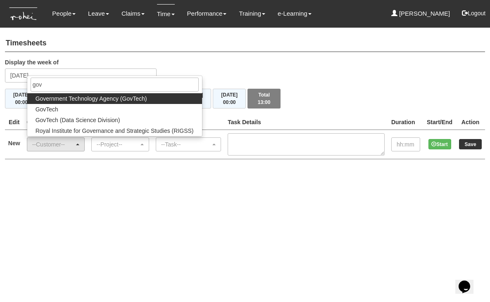
click at [85, 99] on span "Government Technology Agency (GovTech)" at bounding box center [92, 99] width 112 height 8
select select "900"
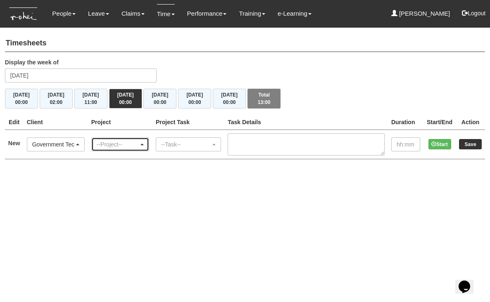
click at [144, 142] on div "--Project--" at bounding box center [120, 145] width 47 height 8
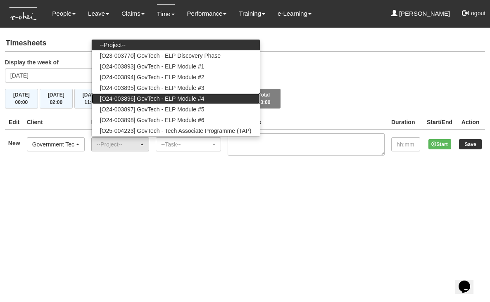
click at [165, 96] on span "[O24-003896] GovTech - ELP Module #4" at bounding box center [152, 99] width 105 height 8
select select "2504"
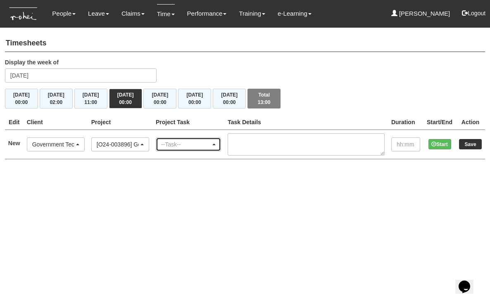
click at [221, 146] on div "--Task--" at bounding box center [188, 144] width 64 height 13
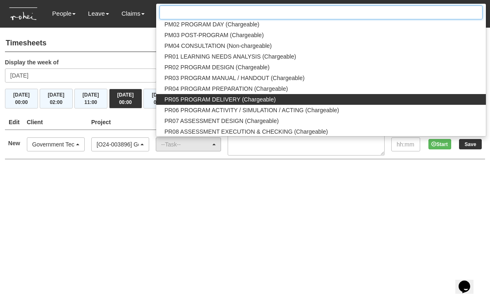
scroll to position [841, 0]
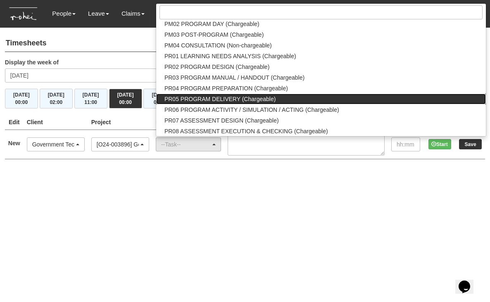
click at [234, 99] on span "PR05 PROGRAM DELIVERY (Chargeable)" at bounding box center [219, 99] width 111 height 8
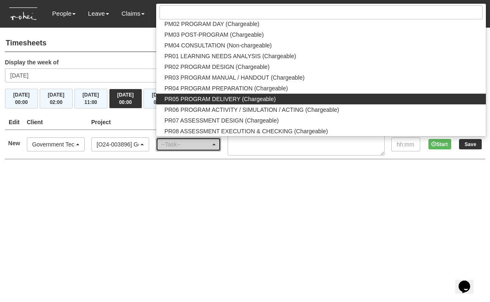
select select "89"
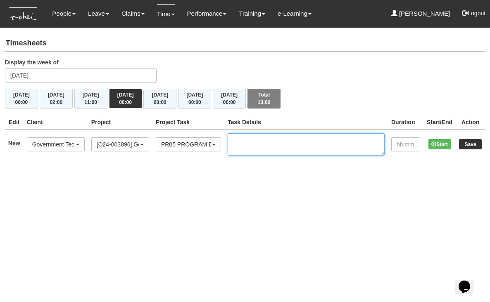
click at [272, 143] on textarea at bounding box center [306, 144] width 157 height 22
type textarea "Delivery of training with Doris09"
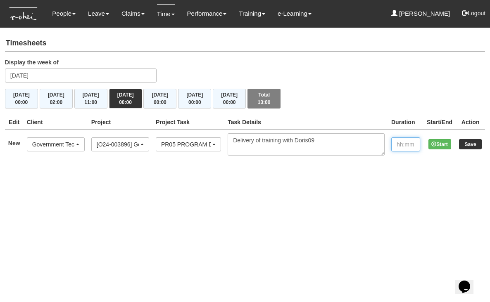
click at [403, 143] on input "text" at bounding box center [405, 145] width 29 height 14
type input "09:00"
click at [474, 143] on input "Save" at bounding box center [470, 144] width 23 height 10
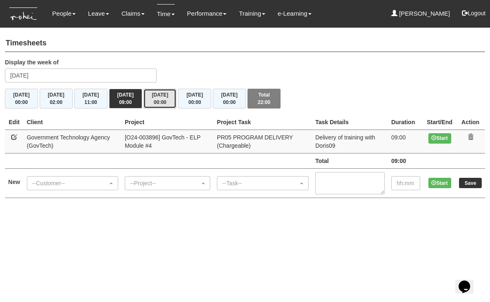
click at [164, 103] on span "00:00" at bounding box center [160, 103] width 13 height 6
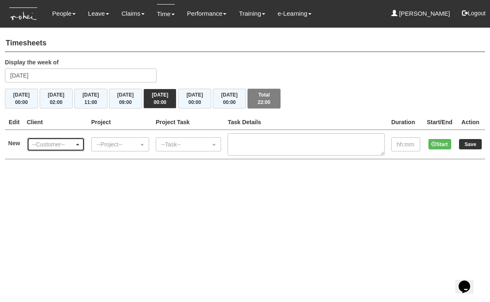
click at [79, 142] on div "--Customer--" at bounding box center [55, 145] width 47 height 8
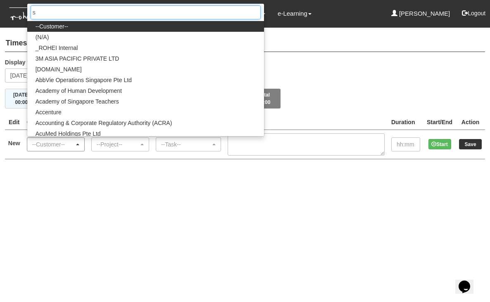
type input "sh"
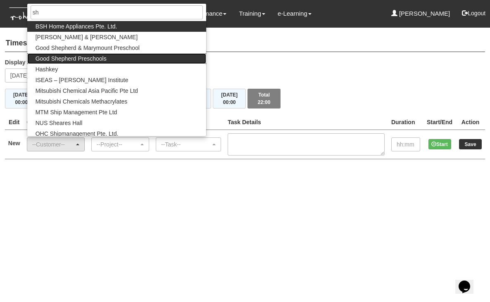
click at [90, 58] on span "Good Shepherd Preschools" at bounding box center [71, 59] width 71 height 8
select select "889"
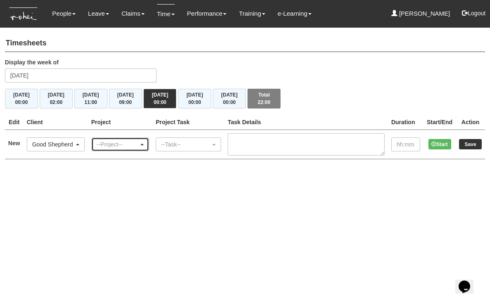
click at [149, 146] on div "--Project--" at bounding box center [120, 144] width 57 height 13
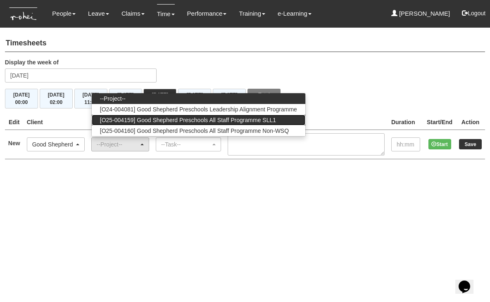
click at [156, 119] on span "[O25-004159] Good Shepherd Preschools All Staff Programme SLL1" at bounding box center [188, 120] width 176 height 8
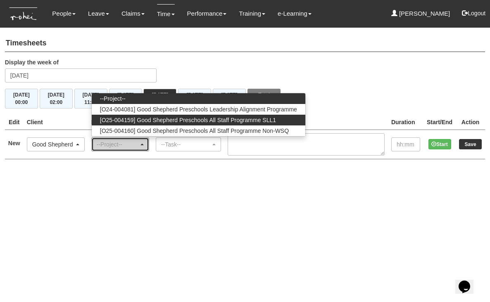
select select "2782"
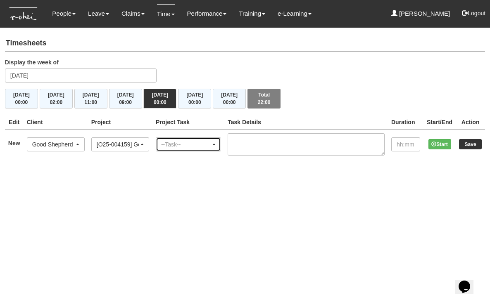
click at [211, 143] on div "--Task--" at bounding box center [186, 145] width 50 height 8
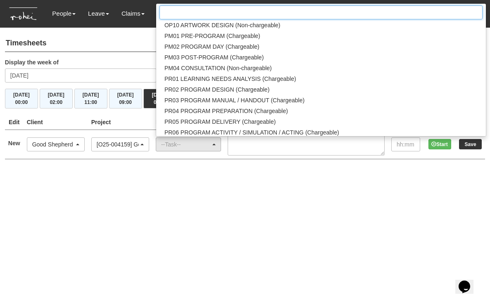
scroll to position [819, 0]
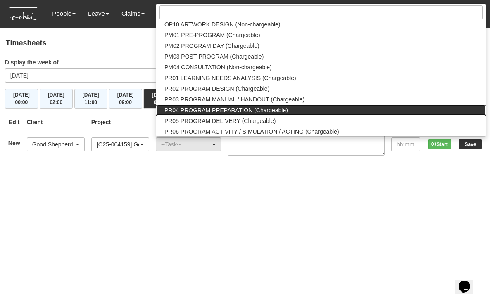
click at [244, 108] on span "PR04 PROGRAM PREPARATION (Chargeable)" at bounding box center [226, 110] width 124 height 8
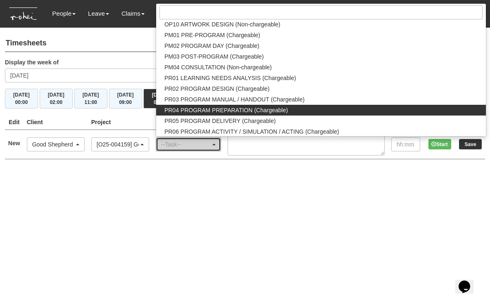
select select "87"
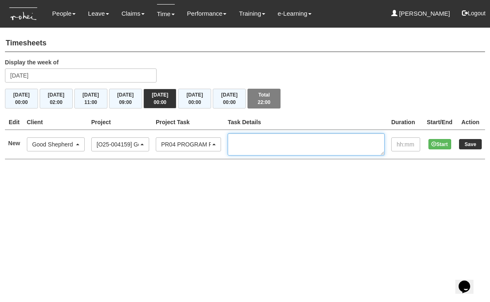
click at [267, 144] on textarea at bounding box center [306, 144] width 157 height 22
type textarea "Slides preparation and study"
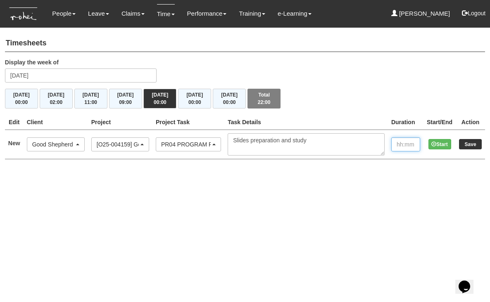
click at [397, 143] on input "text" at bounding box center [405, 145] width 29 height 14
type input "02:00"
click at [471, 141] on input "Save" at bounding box center [470, 144] width 23 height 10
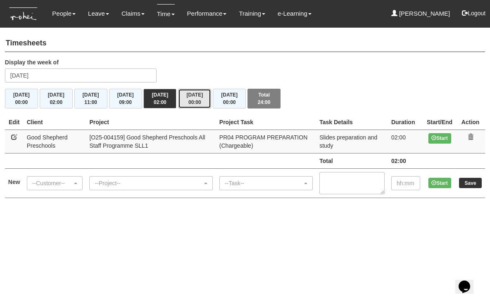
click at [194, 96] on button "[DATE] 00:00" at bounding box center [194, 99] width 33 height 20
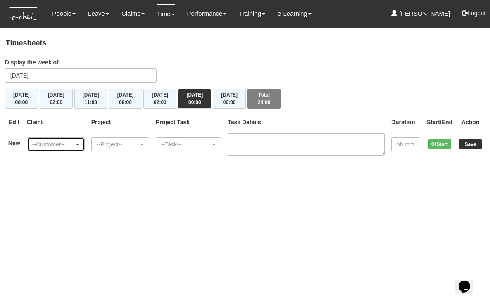
click at [79, 148] on div "--Customer--" at bounding box center [55, 145] width 47 height 8
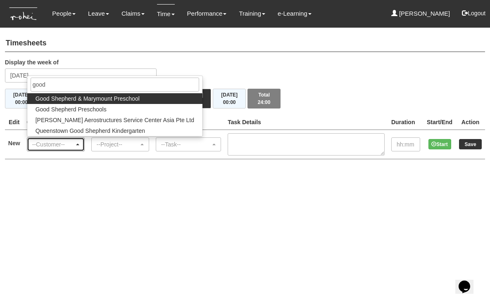
click at [79, 148] on div "--Customer--" at bounding box center [55, 145] width 47 height 8
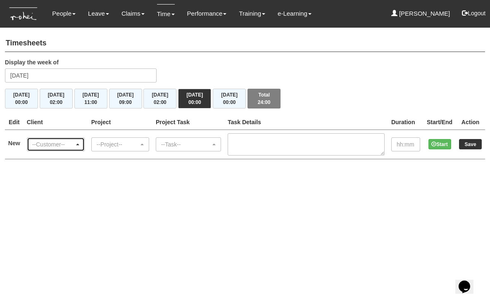
click at [79, 144] on span "button" at bounding box center [77, 145] width 3 height 2
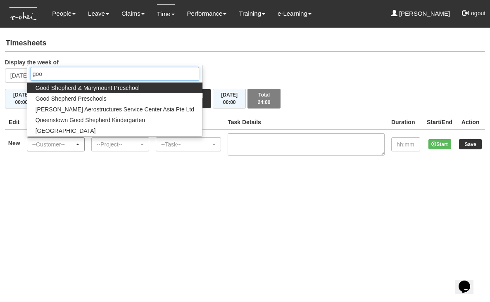
type input "good"
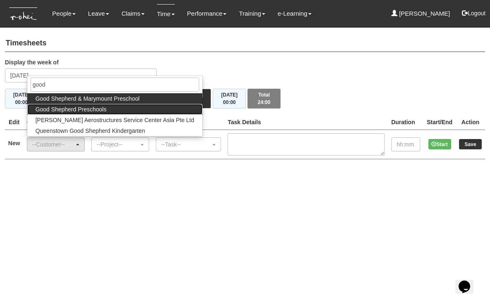
click at [87, 110] on span "Good Shepherd Preschools" at bounding box center [71, 109] width 71 height 8
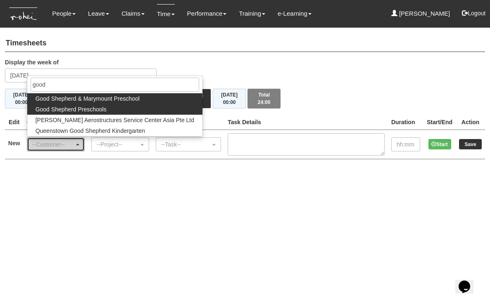
select select "889"
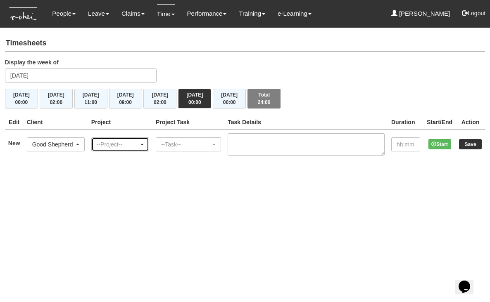
click at [139, 142] on div "--Project--" at bounding box center [118, 145] width 42 height 8
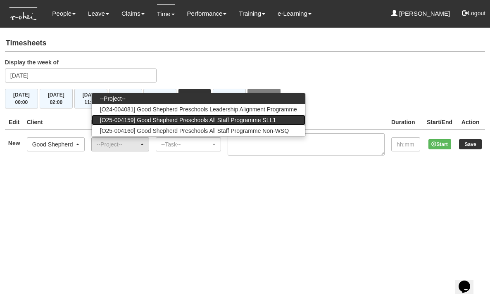
click at [138, 119] on span "[O25-004159] Good Shepherd Preschools All Staff Programme SLL1" at bounding box center [188, 120] width 176 height 8
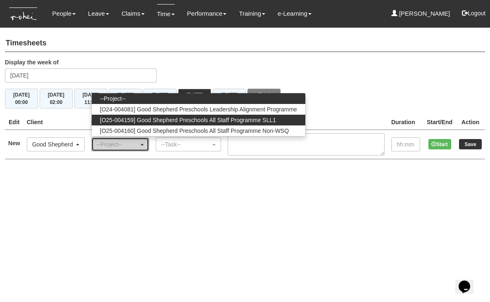
select select "2782"
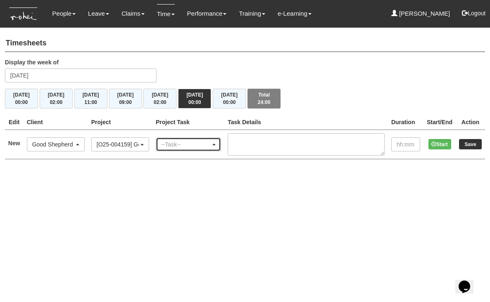
click at [211, 143] on div "--Task--" at bounding box center [186, 145] width 50 height 8
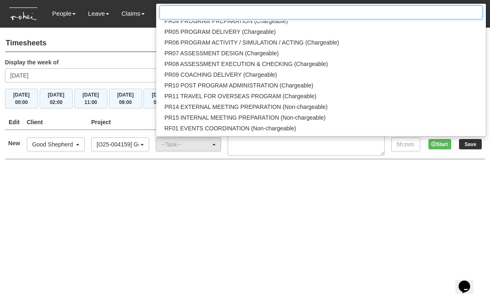
scroll to position [910, 0]
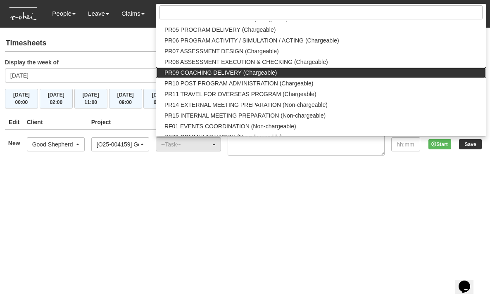
click at [238, 71] on span "PR09 COACHING DELIVERY (Chargeable)" at bounding box center [220, 73] width 113 height 8
select select "150"
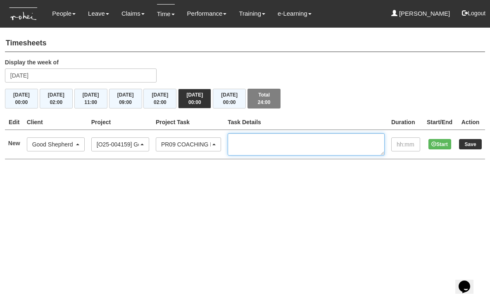
click at [263, 143] on textarea at bounding box center [306, 144] width 157 height 22
type textarea "Co train with Abi"
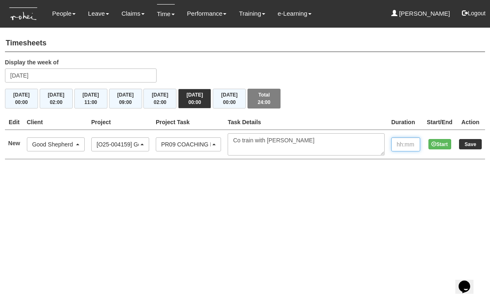
click at [403, 144] on input "text" at bounding box center [405, 145] width 29 height 14
type input "09:00"
click at [470, 142] on input "Save" at bounding box center [470, 144] width 23 height 10
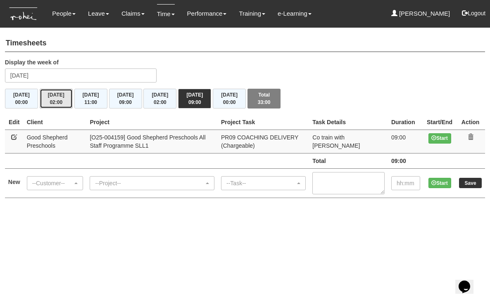
click at [52, 97] on button "[DATE] 02:00" at bounding box center [56, 99] width 33 height 20
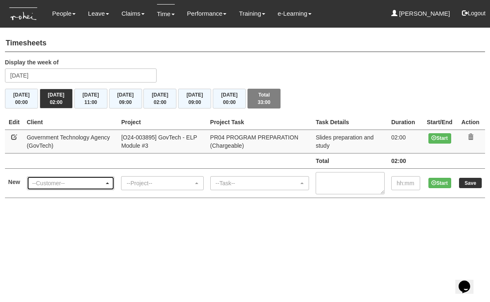
click at [110, 180] on div "--Customer--" at bounding box center [70, 183] width 77 height 8
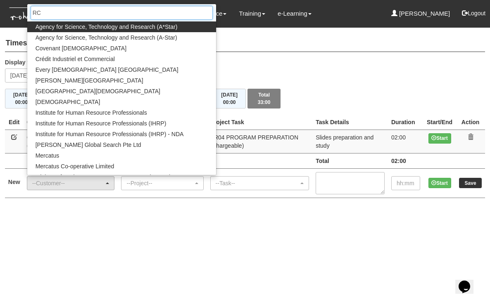
type input "RCL"
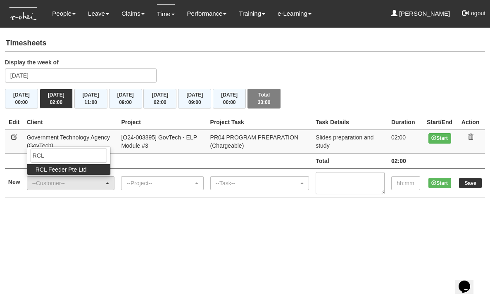
click at [76, 167] on span "RCL Feeder Pte Ltd" at bounding box center [61, 170] width 51 height 8
select select "516"
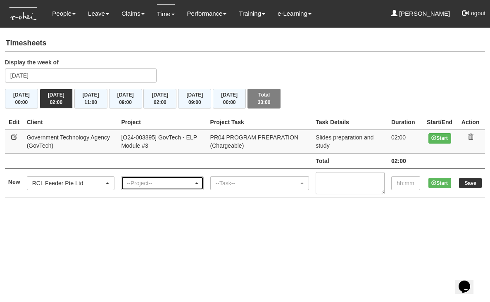
click at [166, 179] on div "--Project--" at bounding box center [159, 183] width 67 height 8
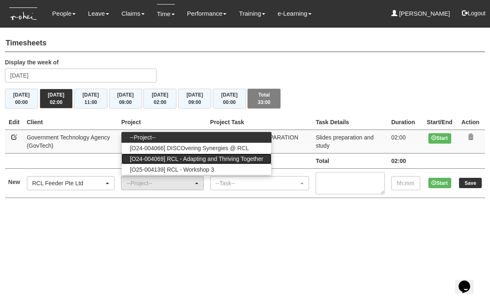
click at [167, 156] on span "[O24-004069] RCL - Adapting and Thriving Together" at bounding box center [196, 159] width 133 height 8
select select "2709"
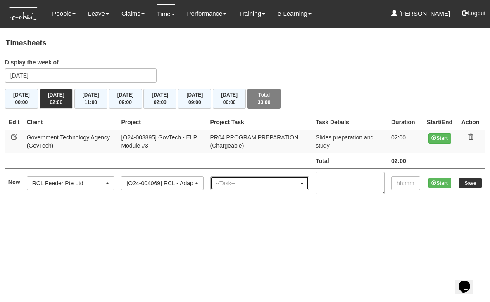
click at [263, 186] on div "--Task--" at bounding box center [257, 183] width 83 height 8
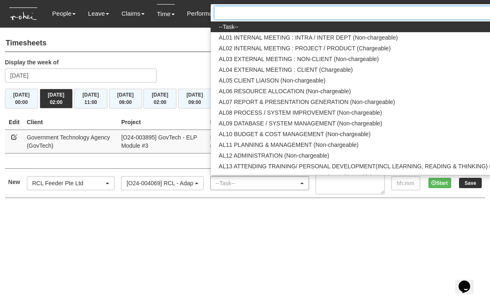
scroll to position [0, 53]
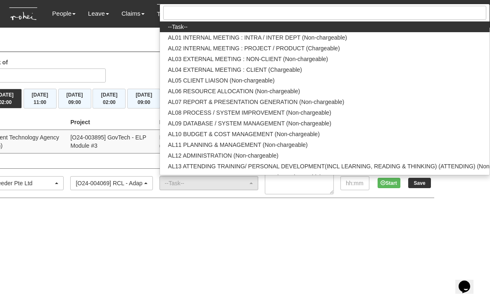
click at [186, 215] on html "Toggle navigation People Personal Information Staff Directory Leave Apply for L…" at bounding box center [194, 107] width 490 height 215
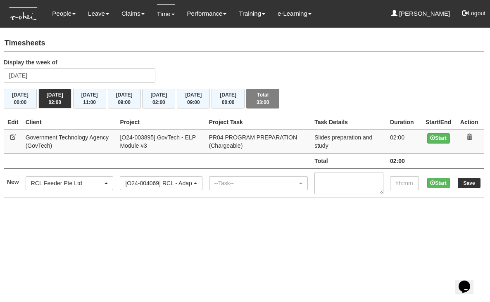
scroll to position [0, 1]
click at [269, 177] on div "--Task--" at bounding box center [259, 183] width 98 height 13
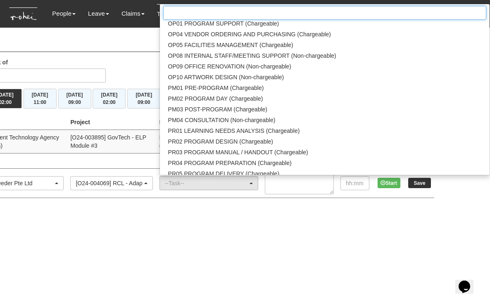
scroll to position [771, 0]
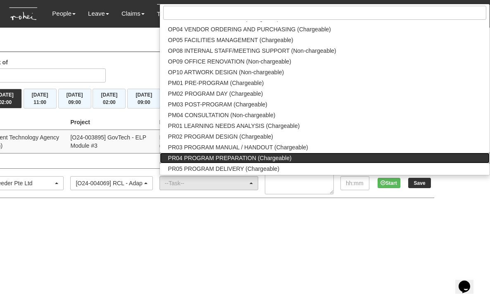
click at [268, 154] on span "PR04 PROGRAM PREPARATION (Chargeable)" at bounding box center [230, 158] width 124 height 8
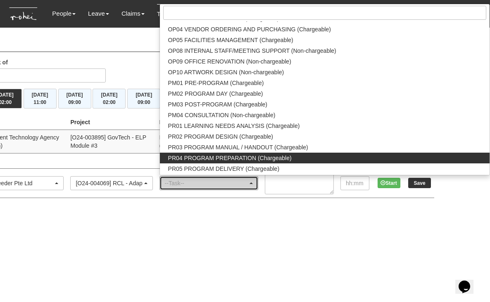
select select "87"
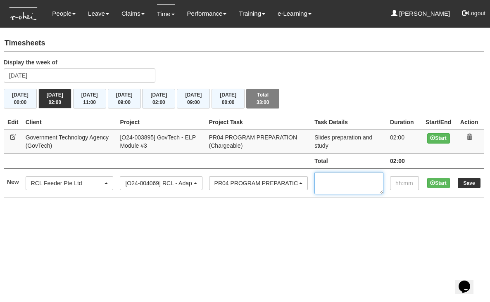
click at [329, 179] on textarea at bounding box center [348, 183] width 69 height 22
type textarea "Discussion with team on program rundown, expectations and roles"
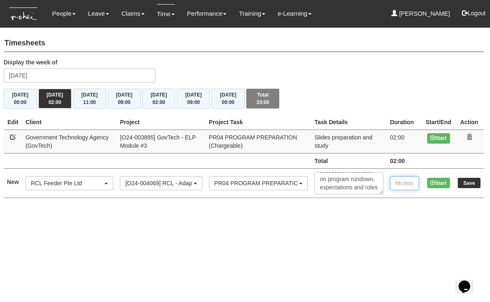
click at [399, 181] on input "text" at bounding box center [404, 183] width 29 height 14
type input "01:00"
click at [472, 183] on input "Save" at bounding box center [469, 183] width 23 height 10
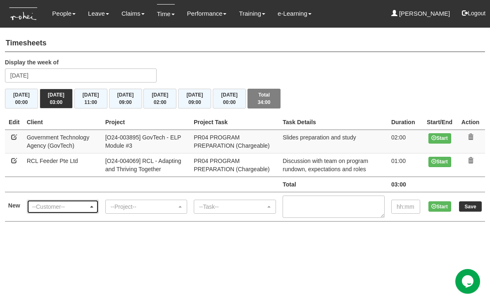
click at [88, 206] on div "--Customer--" at bounding box center [60, 207] width 56 height 8
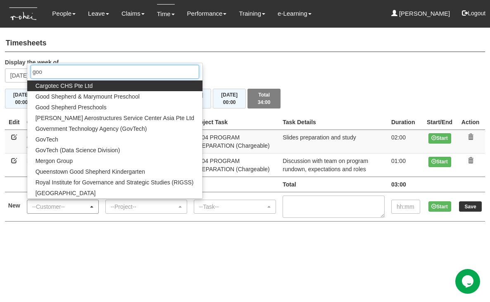
type input "good"
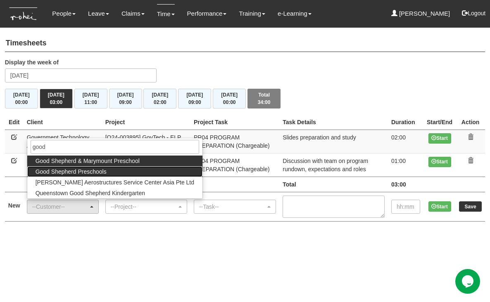
click at [94, 169] on span "Good Shepherd Preschools" at bounding box center [71, 172] width 71 height 8
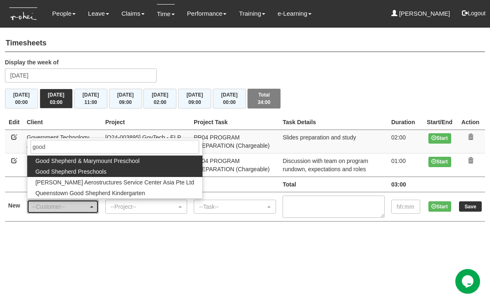
select select "889"
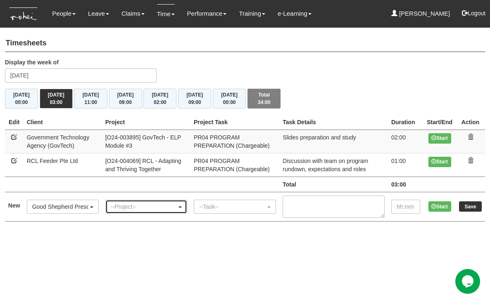
click at [145, 207] on div "--Project--" at bounding box center [144, 207] width 66 height 8
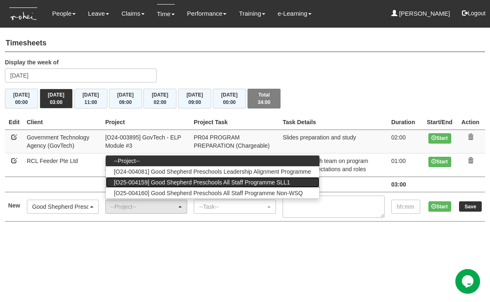
click at [150, 181] on span "[O25-004159] Good Shepherd Preschools All Staff Programme SLL1" at bounding box center [202, 183] width 176 height 8
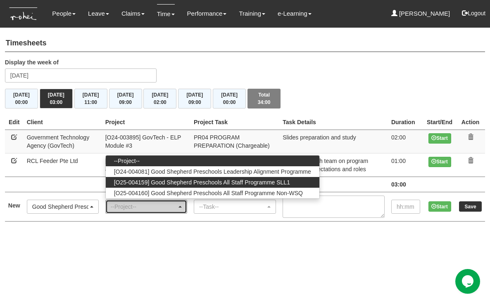
select select "2782"
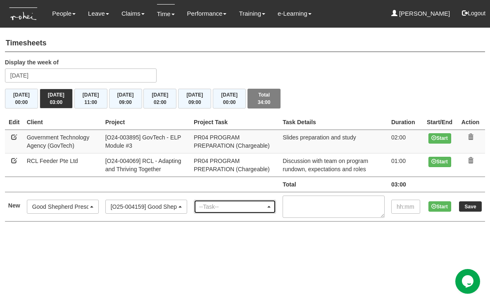
click at [217, 205] on div "--Task--" at bounding box center [232, 207] width 67 height 8
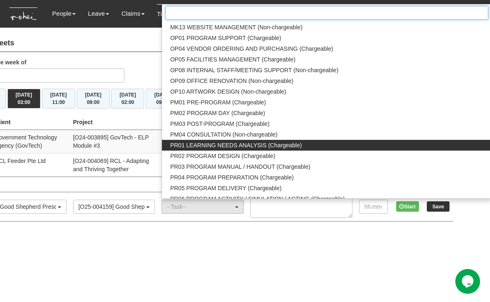
scroll to position [754, 0]
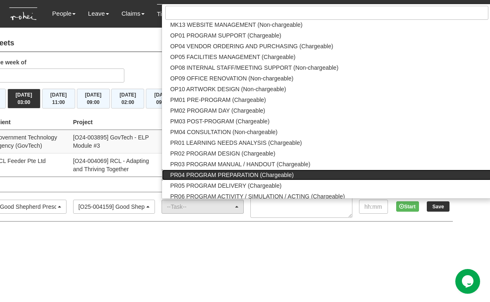
click at [250, 174] on span "PR04 PROGRAM PREPARATION (Chargeable)" at bounding box center [232, 175] width 124 height 8
select select "87"
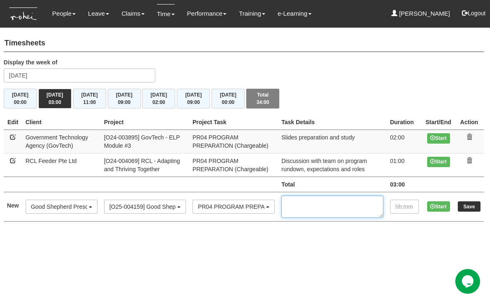
click at [313, 205] on textarea at bounding box center [332, 207] width 102 height 22
type textarea "P"
type textarea "Discussion with team for role assignment, clarification of content"
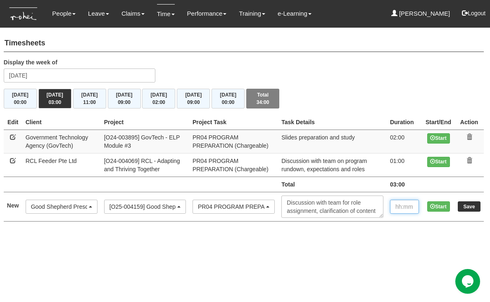
click at [396, 204] on input "text" at bounding box center [404, 207] width 29 height 14
type input "01:00"
click at [469, 206] on input "Save" at bounding box center [469, 207] width 23 height 10
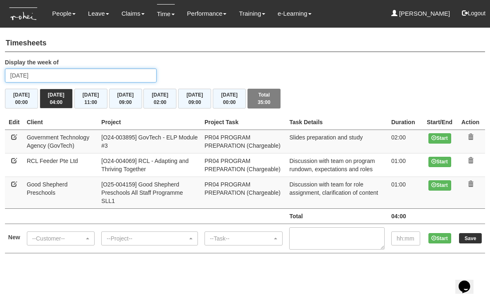
click at [38, 74] on input "[DATE]" at bounding box center [81, 76] width 152 height 14
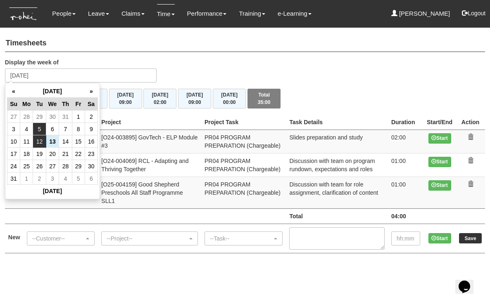
click at [40, 128] on td "5" at bounding box center [39, 129] width 13 height 12
type input "[DATE]"
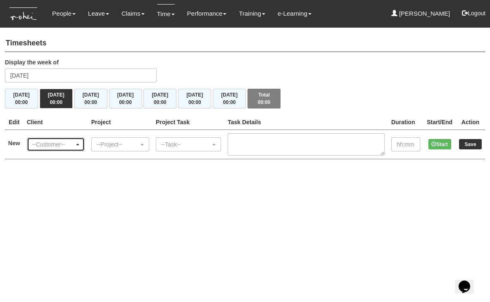
click at [79, 144] on span "button" at bounding box center [77, 145] width 3 height 2
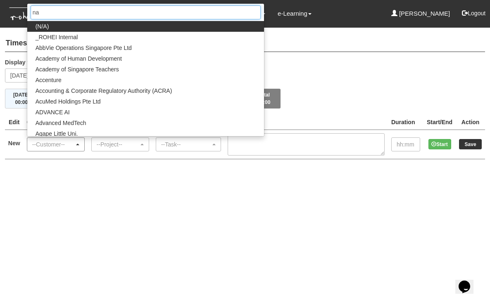
type input "nan"
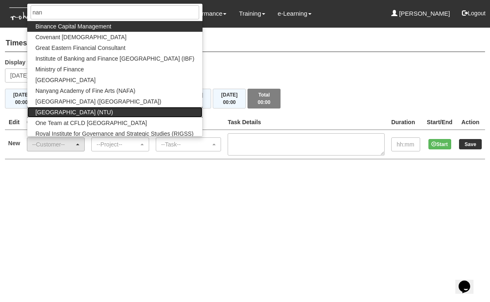
click at [88, 110] on span "[GEOGRAPHIC_DATA] (NTU)" at bounding box center [75, 112] width 78 height 8
select select "59"
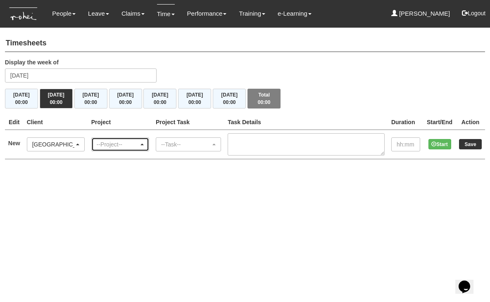
click at [122, 145] on div "--Project--" at bounding box center [118, 145] width 42 height 8
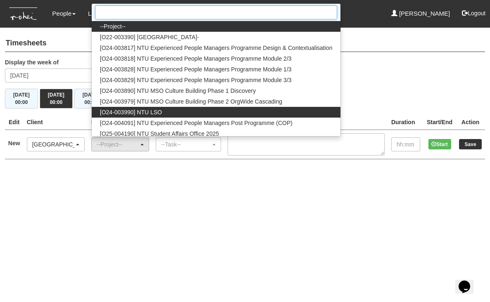
scroll to position [2, 0]
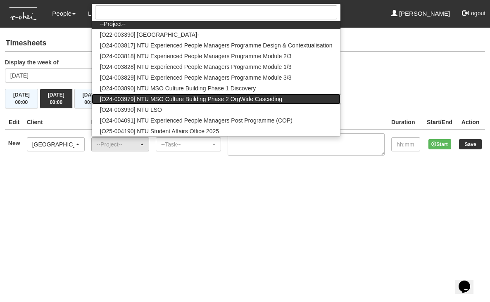
click at [165, 96] on span "[O24-003979] NTU MSO Culture Building Phase 2 OrgWide Cascading" at bounding box center [191, 99] width 182 height 8
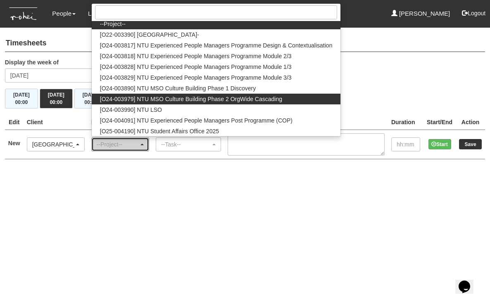
select select "2613"
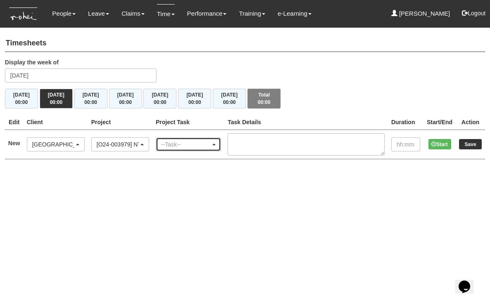
click at [211, 144] on div "--Task--" at bounding box center [186, 145] width 50 height 8
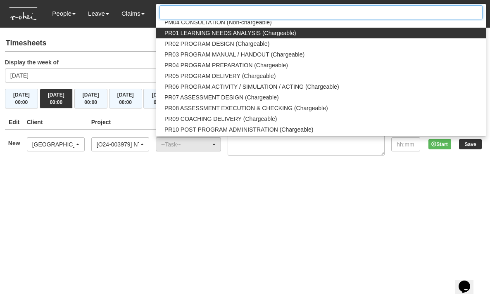
scroll to position [868, 0]
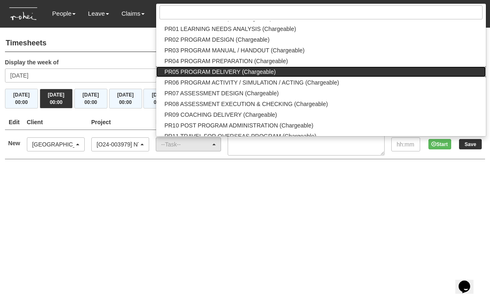
click at [230, 72] on span "PR05 PROGRAM DELIVERY (Chargeable)" at bounding box center [219, 72] width 111 height 8
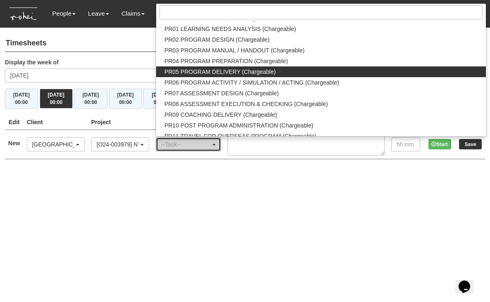
select select "89"
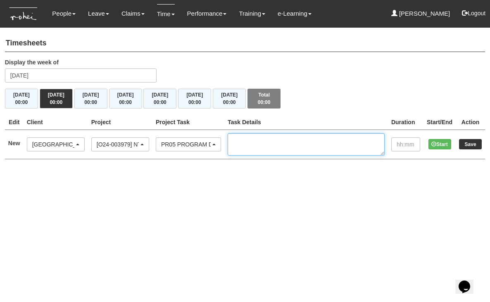
click at [276, 143] on textarea at bounding box center [306, 144] width 157 height 22
type textarea "Solo training of Station Tingkat Time"
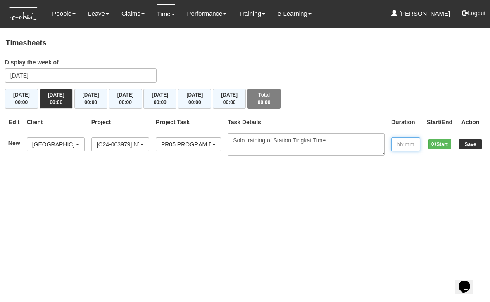
click at [398, 145] on input "text" at bounding box center [405, 145] width 29 height 14
type input "09:00"
click at [470, 144] on input "Save" at bounding box center [470, 144] width 23 height 10
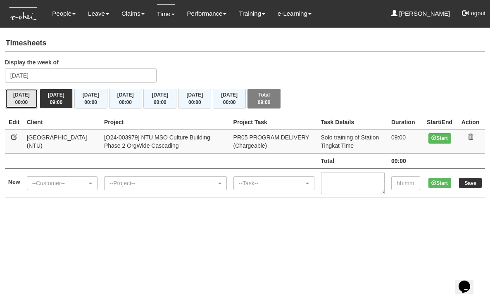
click at [25, 100] on span "00:00" at bounding box center [21, 103] width 13 height 6
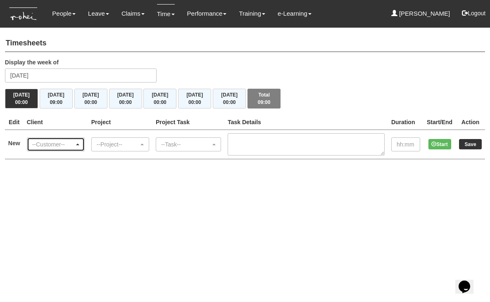
click at [74, 144] on div "--Customer--" at bounding box center [53, 145] width 42 height 8
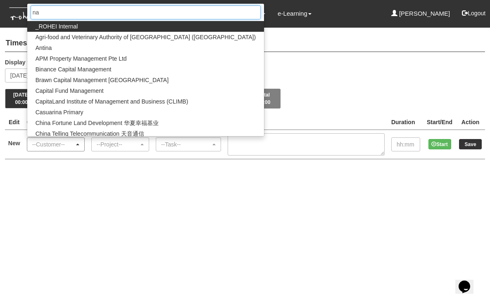
type input "nan"
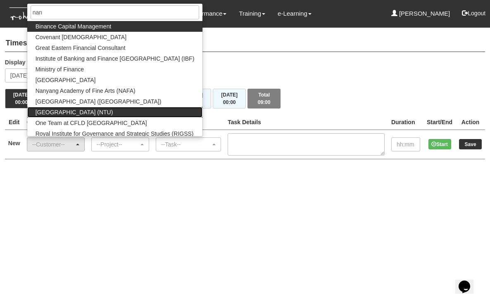
click at [81, 111] on span "[GEOGRAPHIC_DATA] (NTU)" at bounding box center [75, 112] width 78 height 8
select select "59"
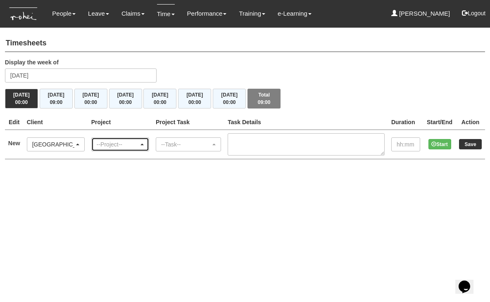
click at [129, 142] on div "--Project--" at bounding box center [118, 145] width 42 height 8
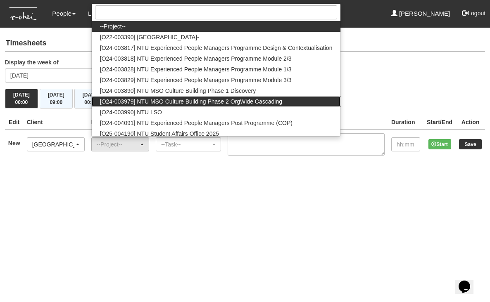
click at [138, 102] on span "[O24-003979] NTU MSO Culture Building Phase 2 OrgWide Cascading" at bounding box center [191, 102] width 182 height 8
select select "2613"
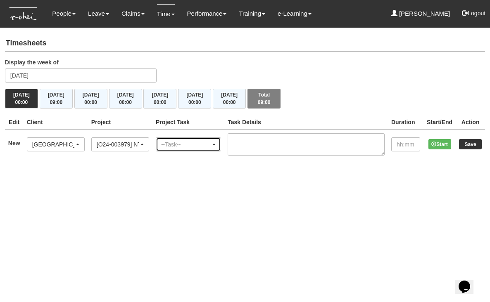
click at [192, 142] on div "--Task--" at bounding box center [186, 145] width 50 height 8
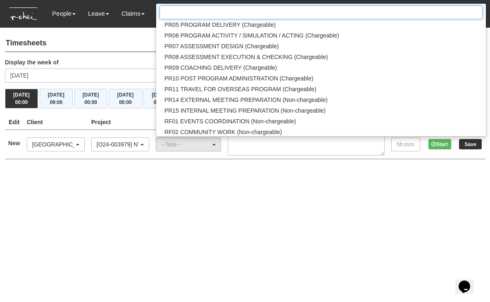
scroll to position [915, 0]
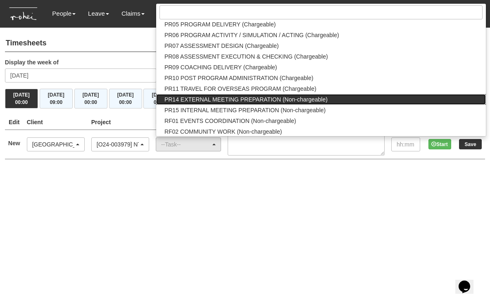
drag, startPoint x: 233, startPoint y: 100, endPoint x: 236, endPoint y: 86, distance: 14.3
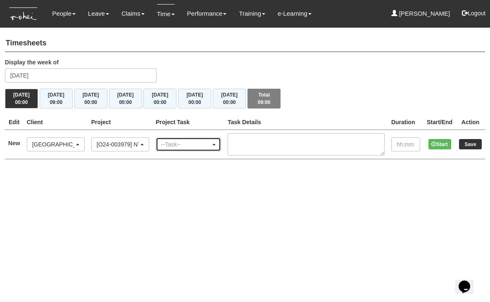
click at [209, 146] on div "--Task--" at bounding box center [186, 145] width 50 height 8
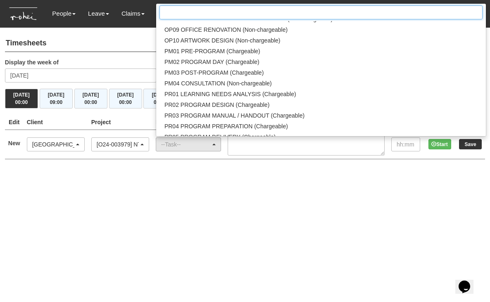
scroll to position [803, 0]
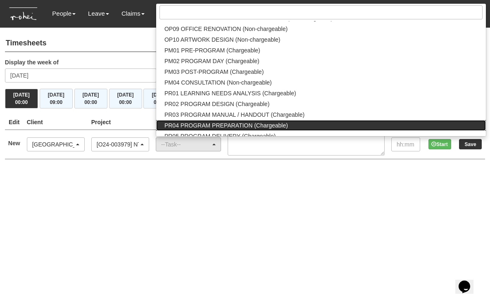
click at [233, 121] on span "PR04 PROGRAM PREPARATION (Chargeable)" at bounding box center [226, 125] width 124 height 8
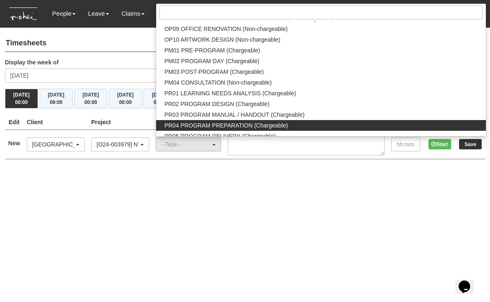
select select "87"
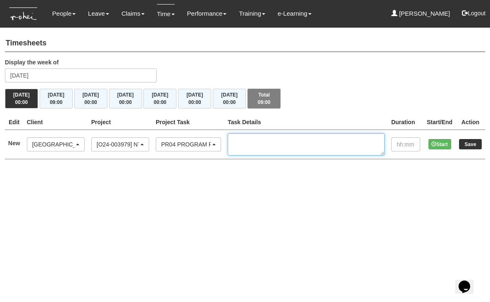
click at [287, 150] on textarea at bounding box center [306, 144] width 157 height 22
type textarea "Slide preparation"
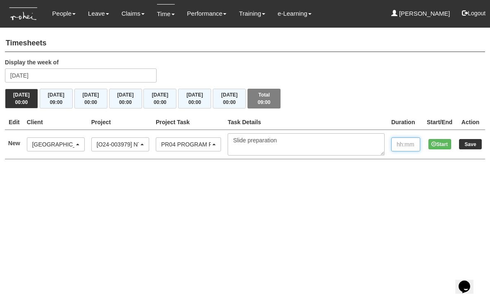
click at [402, 143] on input "text" at bounding box center [405, 145] width 29 height 14
type input "01:00"
click at [470, 143] on input "Save" at bounding box center [470, 144] width 23 height 10
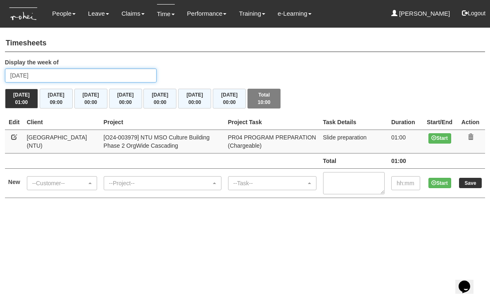
click at [40, 76] on input "[DATE]" at bounding box center [81, 76] width 152 height 14
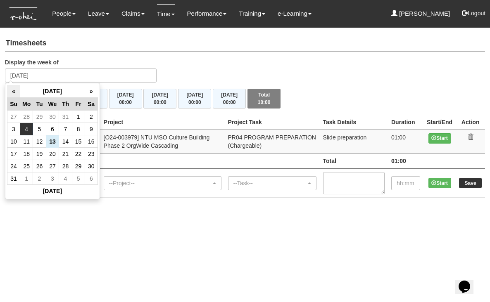
click at [12, 91] on th "«" at bounding box center [13, 91] width 13 height 13
click at [41, 167] on td "29" at bounding box center [39, 166] width 13 height 12
type input "[DATE]"
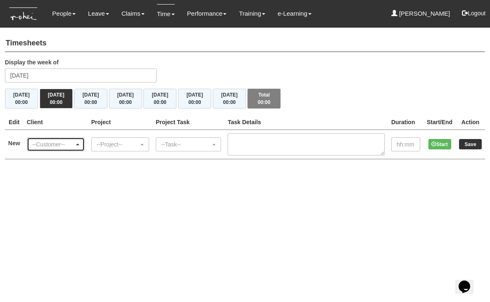
click at [58, 143] on div "--Customer--" at bounding box center [53, 145] width 42 height 8
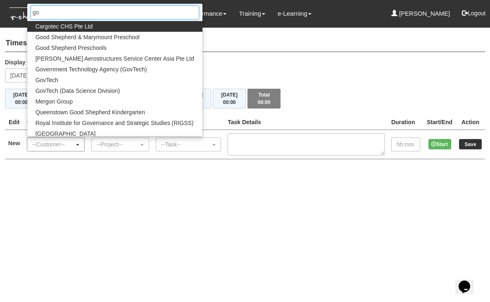
type input "gov"
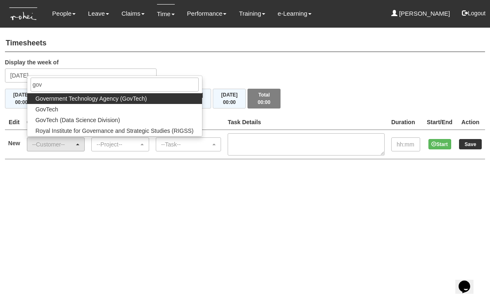
click at [86, 98] on span "Government Technology Agency (GovTech)" at bounding box center [92, 99] width 112 height 8
select select "900"
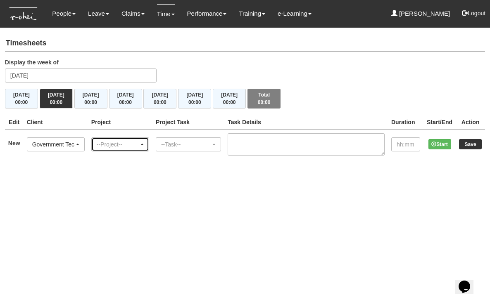
click at [132, 145] on div "--Project--" at bounding box center [118, 145] width 42 height 8
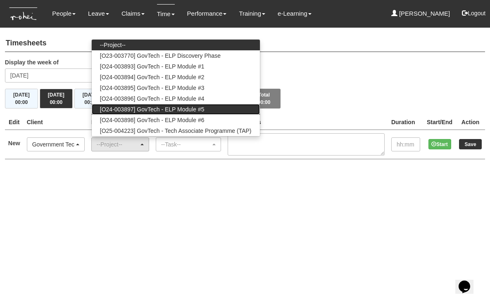
click at [129, 109] on span "[O24-003897] GovTech - ELP Module #5" at bounding box center [152, 109] width 105 height 8
select select "2503"
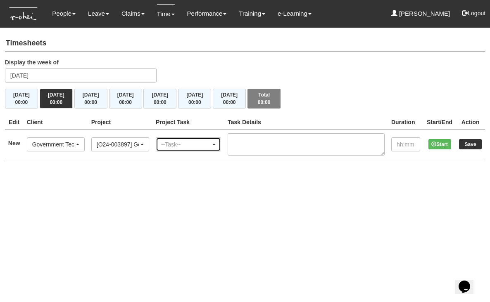
click at [211, 143] on div "--Task--" at bounding box center [186, 145] width 50 height 8
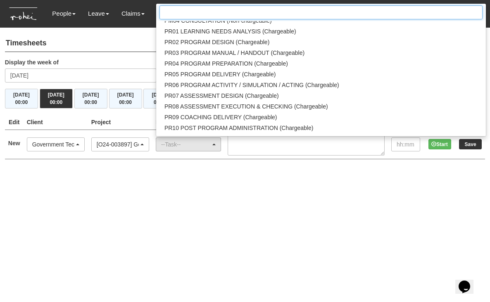
scroll to position [867, 0]
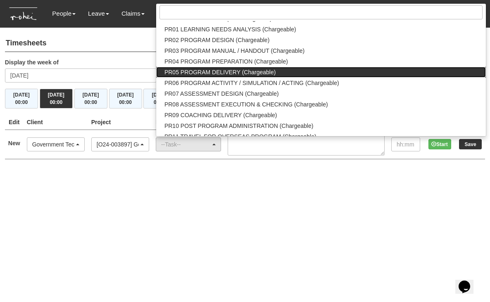
click at [237, 69] on span "PR05 PROGRAM DELIVERY (Chargeable)" at bounding box center [219, 72] width 111 height 8
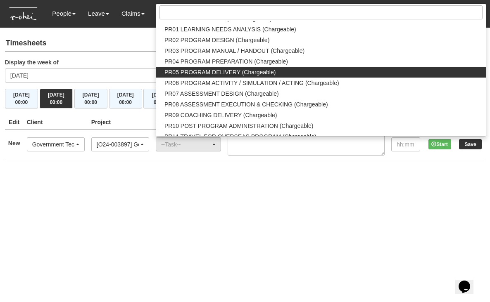
select select "89"
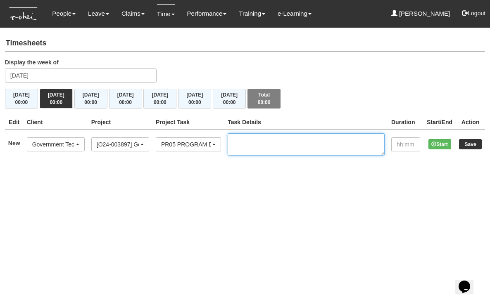
click at [287, 139] on textarea at bounding box center [306, 144] width 157 height 22
type textarea "D"
type textarea "Co train with Doris09:00"
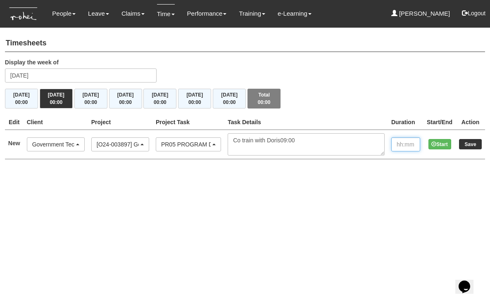
click at [394, 143] on input "text" at bounding box center [405, 145] width 29 height 14
type input "09:00"
click at [472, 145] on input "Save" at bounding box center [470, 144] width 23 height 10
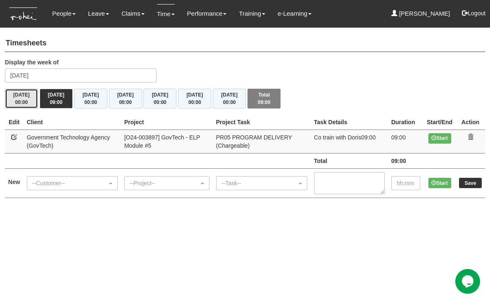
click at [21, 103] on span "00:00" at bounding box center [21, 103] width 13 height 6
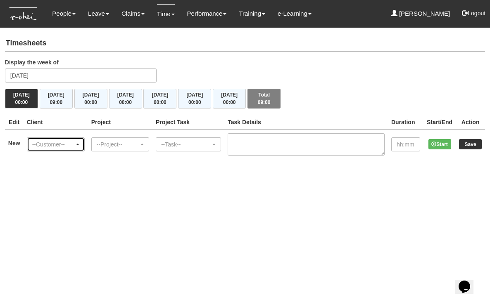
click at [74, 145] on div "--Customer--" at bounding box center [53, 145] width 42 height 8
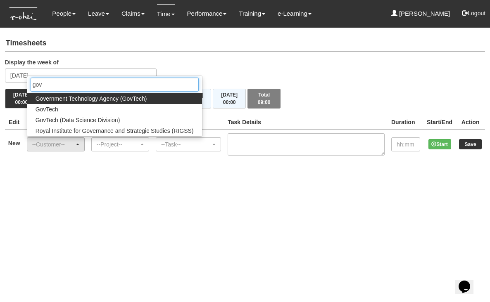
type input "gov"
click at [66, 97] on span "Government Technology Agency (GovTech)" at bounding box center [92, 99] width 112 height 8
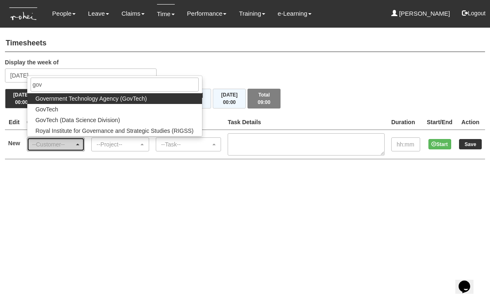
select select "900"
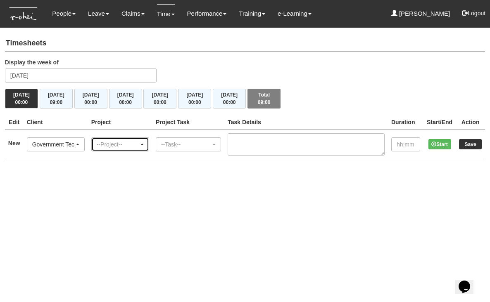
click at [121, 142] on div "--Project--" at bounding box center [118, 145] width 42 height 8
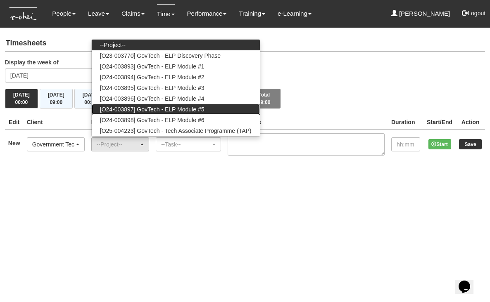
click at [150, 108] on span "[O24-003897] GovTech - ELP Module #5" at bounding box center [152, 109] width 105 height 8
select select "2503"
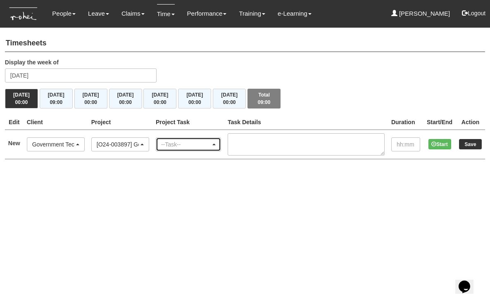
click at [182, 141] on div "--Task--" at bounding box center [186, 145] width 50 height 8
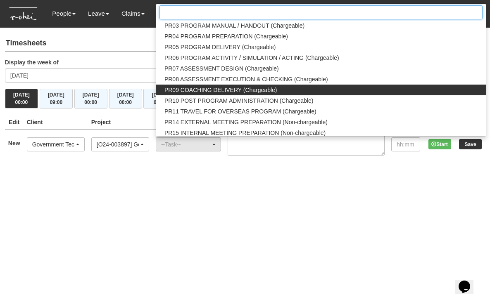
scroll to position [896, 0]
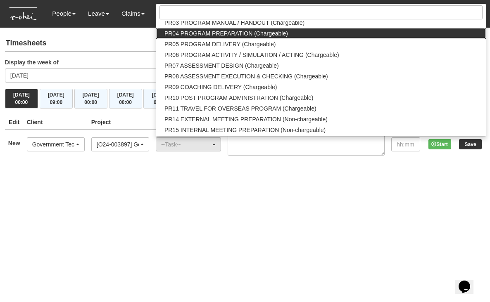
click at [231, 33] on span "PR04 PROGRAM PREPARATION (Chargeable)" at bounding box center [226, 33] width 124 height 8
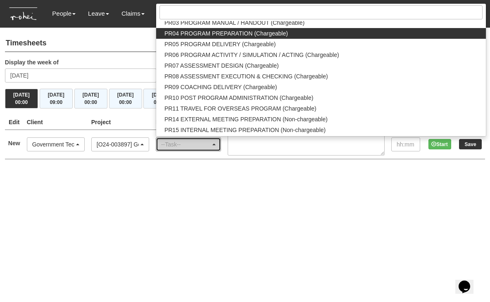
select select "87"
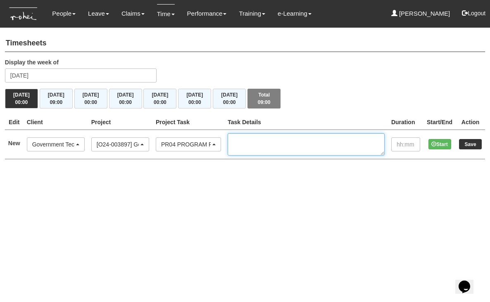
click textarea
type textarea "Study and preparation of slides"
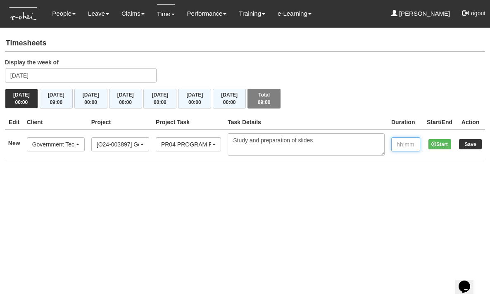
click input "text"
type input "03:00"
click input "Save"
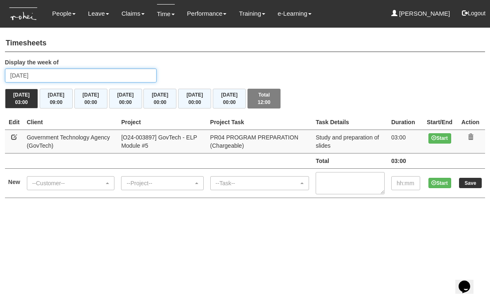
click at [29, 77] on input "[DATE]" at bounding box center [81, 76] width 152 height 14
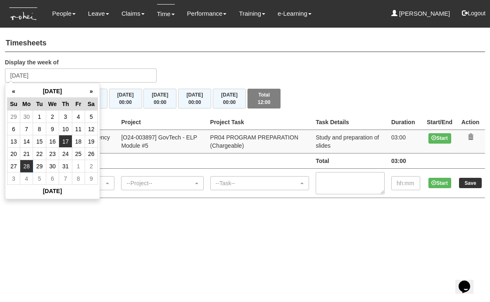
click at [69, 140] on td "17" at bounding box center [65, 142] width 13 height 12
type input "[DATE]"
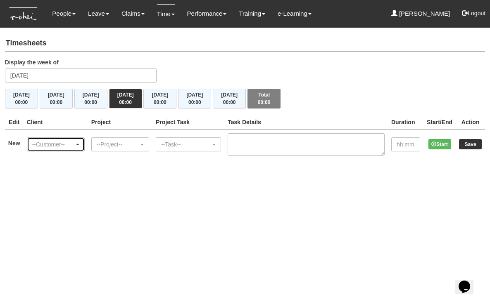
click at [79, 142] on div "--Customer--" at bounding box center [55, 145] width 47 height 8
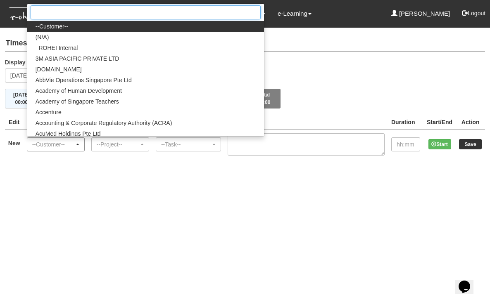
type input "o"
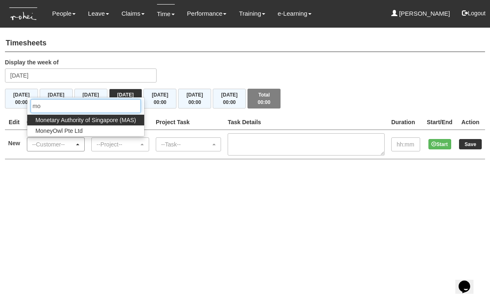
type input "m"
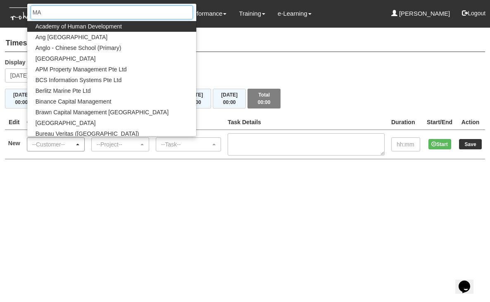
type input "MAS"
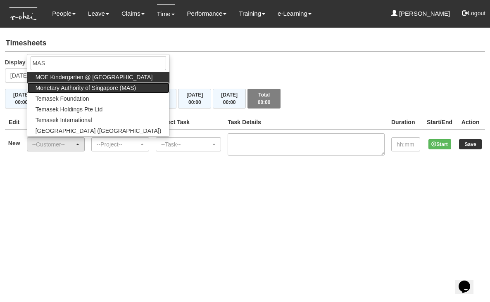
click at [83, 91] on span "Monetary Authority of Singapore (MAS)" at bounding box center [86, 88] width 101 height 8
select select "82"
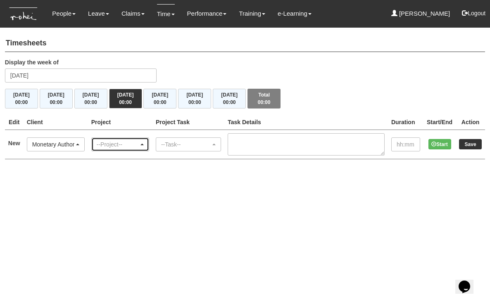
click at [144, 143] on div "--Project--" at bounding box center [120, 145] width 47 height 8
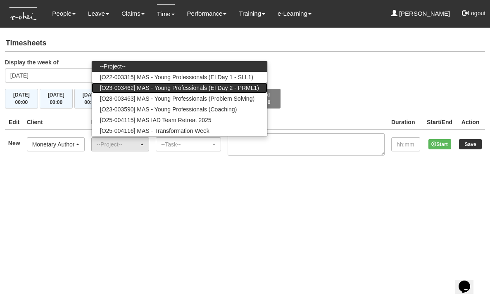
click at [143, 88] on span "[O23-003462] MAS - Young Professionals (EI Day 2 - PRML1)" at bounding box center [179, 88] width 159 height 8
select select "2162"
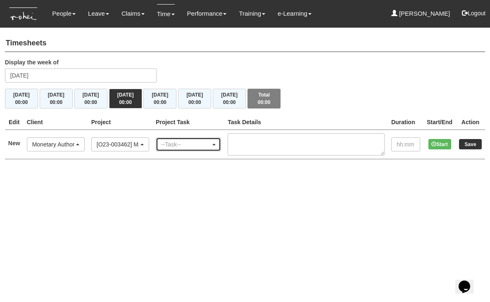
click at [211, 142] on div "--Task--" at bounding box center [186, 145] width 50 height 8
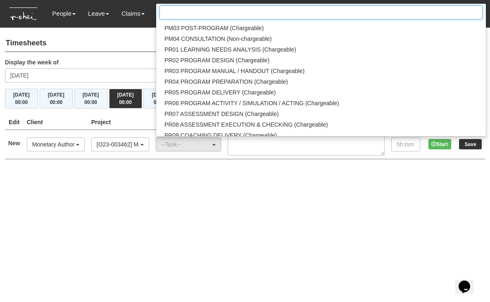
scroll to position [843, 0]
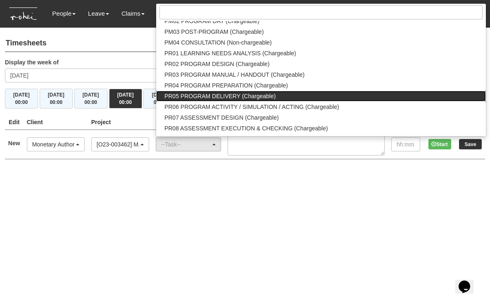
click at [234, 95] on span "PR05 PROGRAM DELIVERY (Chargeable)" at bounding box center [219, 96] width 111 height 8
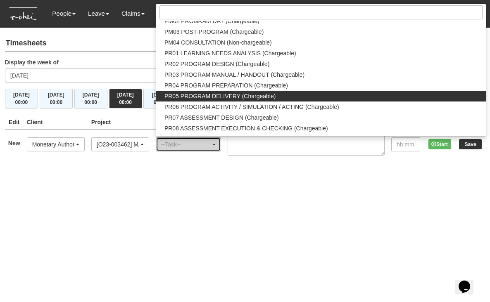
select select "89"
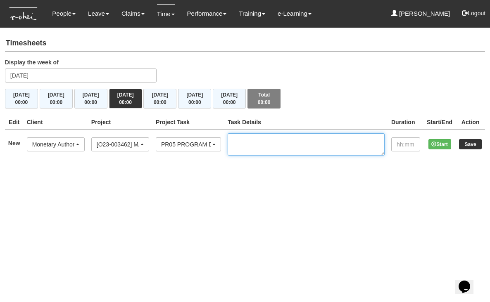
click at [257, 146] on textarea at bounding box center [306, 144] width 157 height 22
type textarea "Delivery - solo"
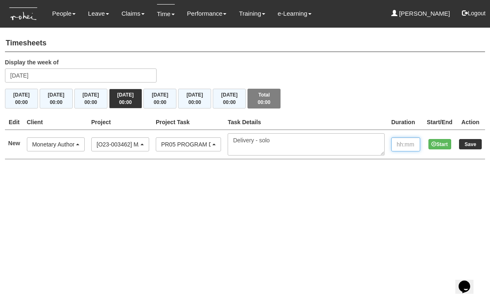
click at [398, 144] on input "text" at bounding box center [405, 145] width 29 height 14
type input "09:00"
click at [470, 141] on input "Save" at bounding box center [470, 144] width 23 height 10
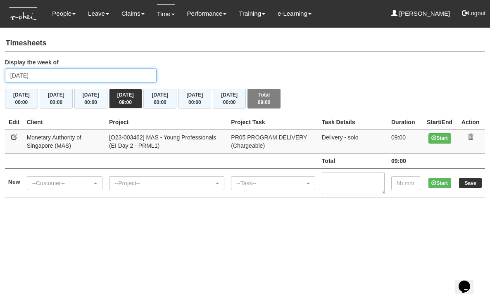
click at [40, 74] on input "[DATE]" at bounding box center [81, 76] width 152 height 14
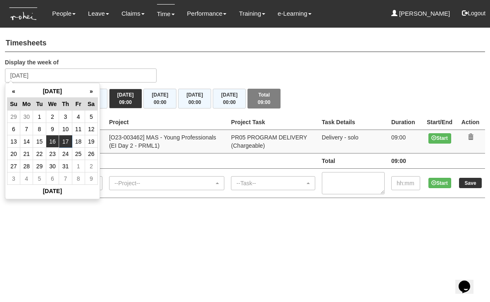
click at [50, 139] on td "16" at bounding box center [52, 142] width 13 height 12
type input "[DATE]"
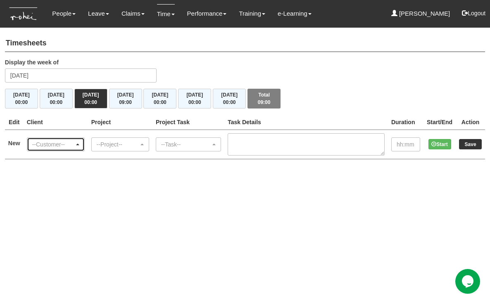
click at [74, 143] on div "--Customer--" at bounding box center [53, 145] width 42 height 8
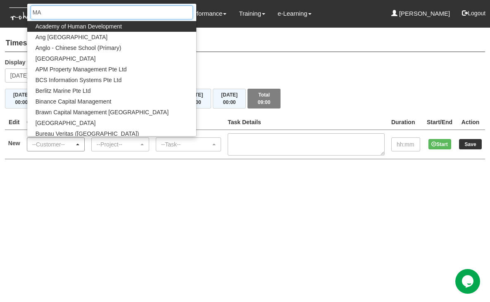
type input "MAS"
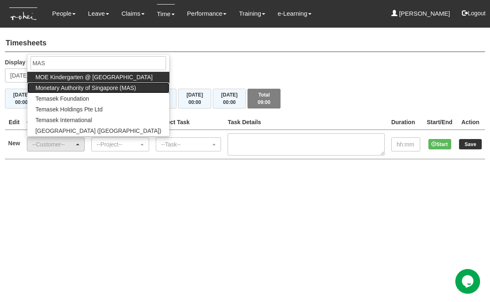
click at [85, 86] on span "Monetary Authority of Singapore (MAS)" at bounding box center [86, 88] width 101 height 8
select select "82"
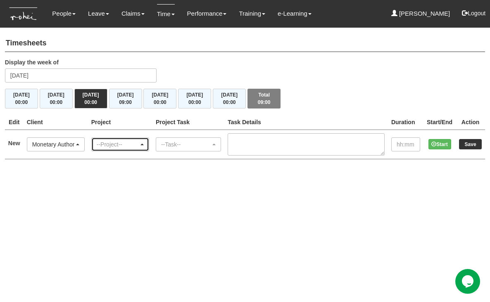
click at [127, 144] on div "--Project--" at bounding box center [118, 145] width 42 height 8
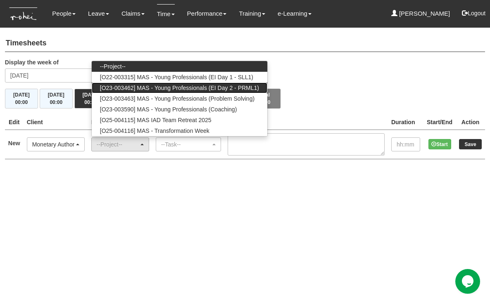
click at [156, 90] on span "[O23-003462] MAS - Young Professionals (EI Day 2 - PRML1)" at bounding box center [179, 88] width 159 height 8
select select "2162"
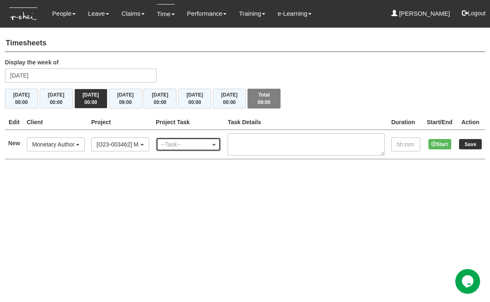
click at [185, 141] on div "--Task--" at bounding box center [186, 145] width 50 height 8
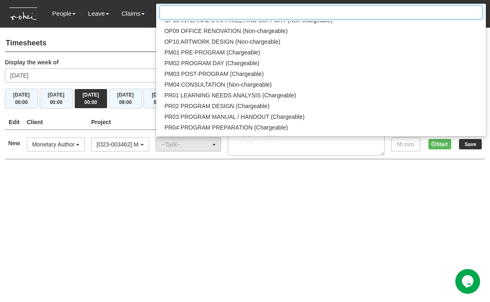
scroll to position [807, 0]
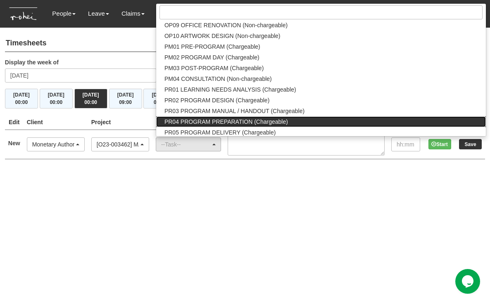
click at [233, 118] on span "PR04 PROGRAM PREPARATION (Chargeable)" at bounding box center [226, 122] width 124 height 8
select select "87"
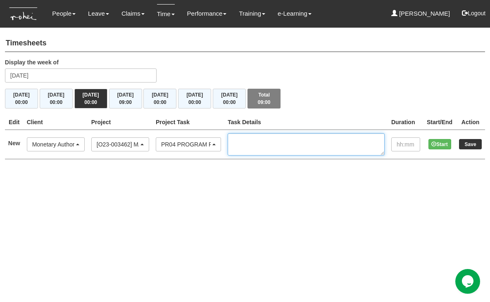
click at [263, 145] on textarea at bounding box center [306, 144] width 157 height 22
type textarea "Study and preparation of slides"
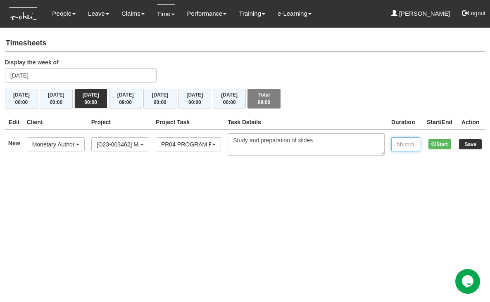
click at [400, 139] on input "text" at bounding box center [405, 145] width 29 height 14
type input "03:00"
click at [470, 144] on input "Save" at bounding box center [470, 144] width 23 height 10
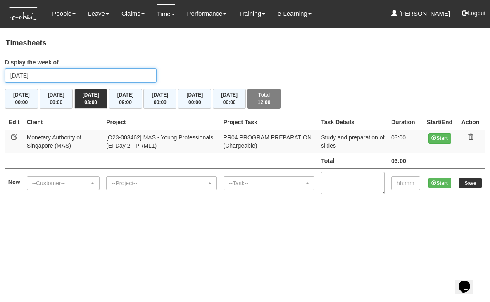
click at [48, 69] on input "[DATE]" at bounding box center [81, 76] width 152 height 14
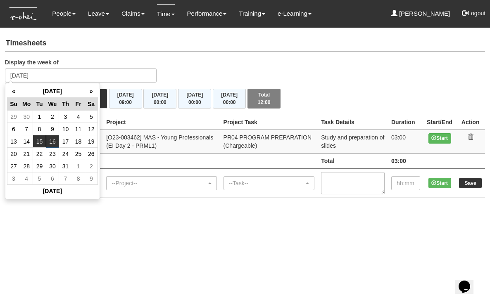
click at [36, 140] on td "15" at bounding box center [39, 142] width 13 height 12
type input "[DATE]"
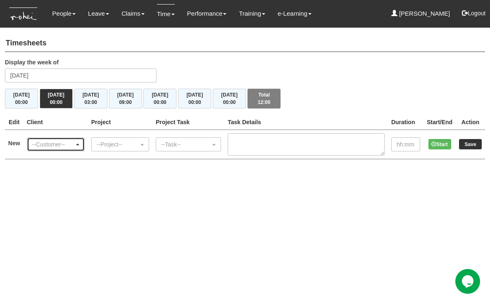
click at [69, 141] on div "--Customer--" at bounding box center [53, 145] width 42 height 8
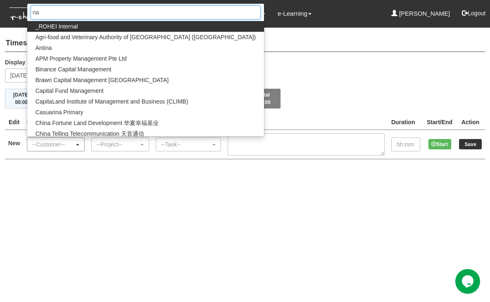
type input "nan"
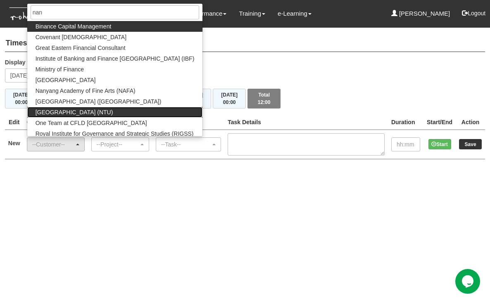
click at [75, 114] on span "[GEOGRAPHIC_DATA] (NTU)" at bounding box center [75, 112] width 78 height 8
select select "59"
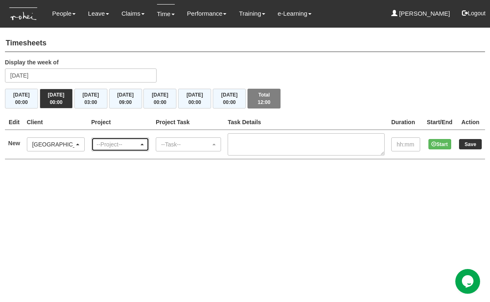
click at [126, 141] on div "--Project--" at bounding box center [118, 145] width 42 height 8
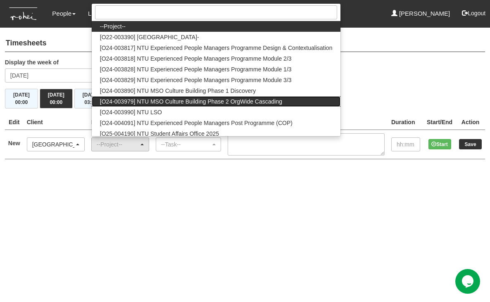
click at [144, 100] on span "[O24-003979] NTU MSO Culture Building Phase 2 OrgWide Cascading" at bounding box center [191, 102] width 182 height 8
select select "2613"
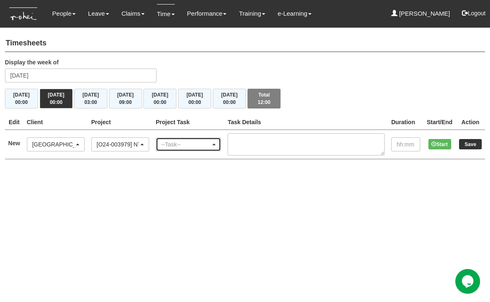
click at [191, 148] on div "--Task--" at bounding box center [188, 144] width 64 height 13
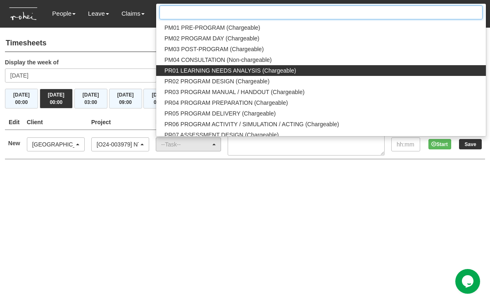
scroll to position [827, 0]
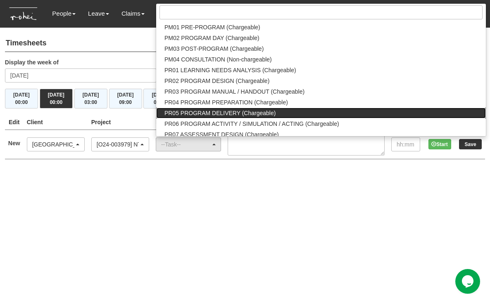
click at [224, 110] on span "PR05 PROGRAM DELIVERY (Chargeable)" at bounding box center [219, 113] width 111 height 8
select select "89"
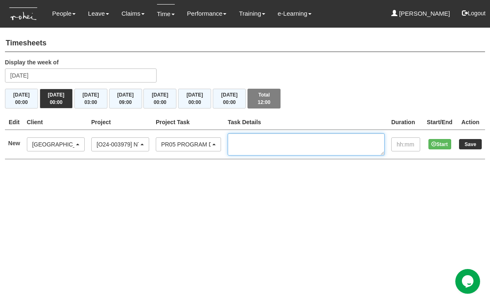
click at [254, 145] on textarea at bounding box center [306, 144] width 157 height 22
type textarea "Solo training of Tingkat Time"
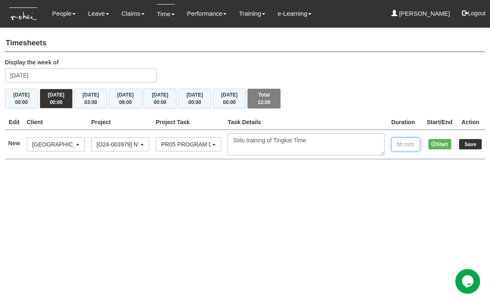
click at [396, 144] on input "text" at bounding box center [405, 145] width 29 height 14
type input "09:00"
click at [465, 143] on input "Save" at bounding box center [470, 144] width 23 height 10
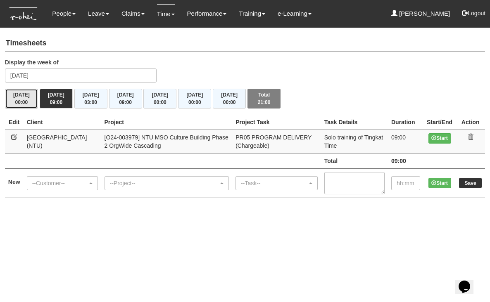
click at [22, 95] on button "Mon 14/7 00:00" at bounding box center [21, 99] width 33 height 20
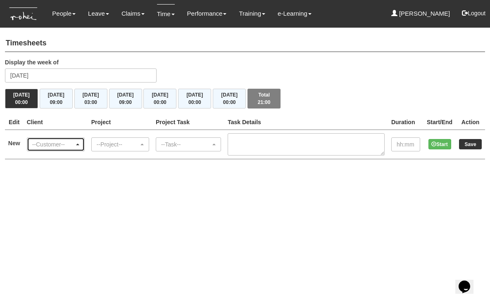
click at [79, 146] on div "--Customer--" at bounding box center [55, 145] width 47 height 8
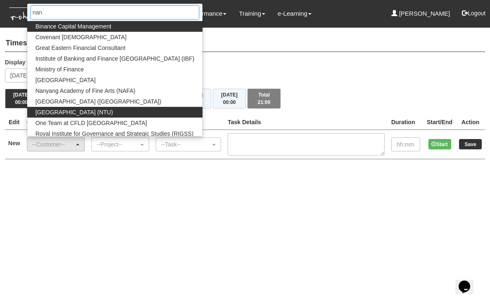
type input "nan"
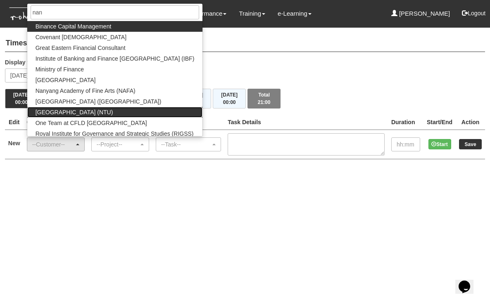
click at [85, 108] on span "[GEOGRAPHIC_DATA] (NTU)" at bounding box center [75, 112] width 78 height 8
select select "59"
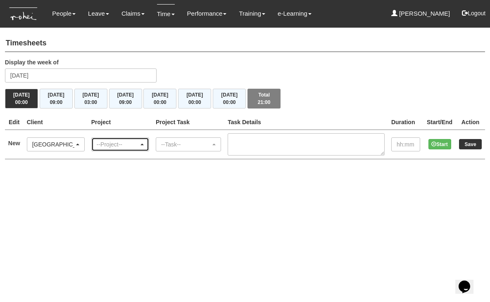
click at [119, 141] on div "--Project--" at bounding box center [118, 145] width 42 height 8
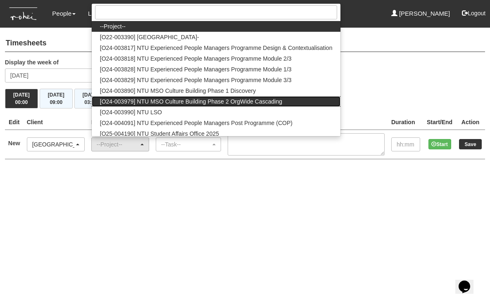
click at [156, 102] on span "[O24-003979] NTU MSO Culture Building Phase 2 OrgWide Cascading" at bounding box center [191, 102] width 182 height 8
select select "2613"
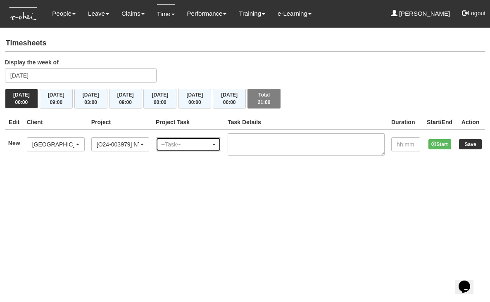
click at [183, 143] on div "--Task--" at bounding box center [186, 145] width 50 height 8
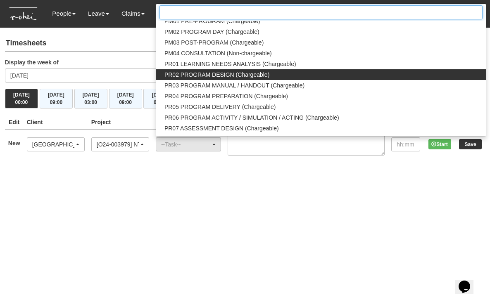
scroll to position [833, 0]
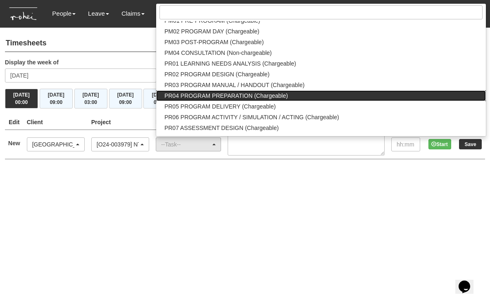
click at [222, 95] on span "PR04 PROGRAM PREPARATION (Chargeable)" at bounding box center [226, 96] width 124 height 8
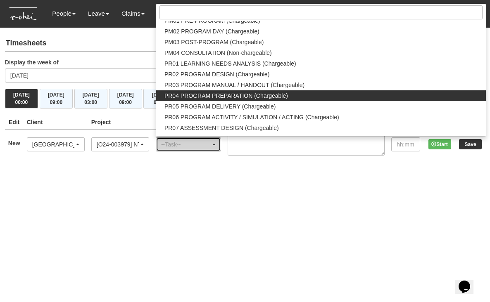
select select "87"
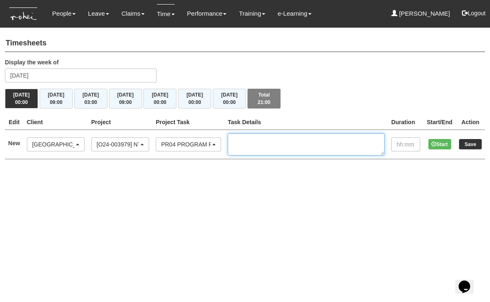
click at [260, 139] on textarea at bounding box center [306, 144] width 157 height 22
click at [275, 139] on textarea "Study and preparation of slides" at bounding box center [306, 144] width 157 height 22
type textarea "P01:reparation of slides"
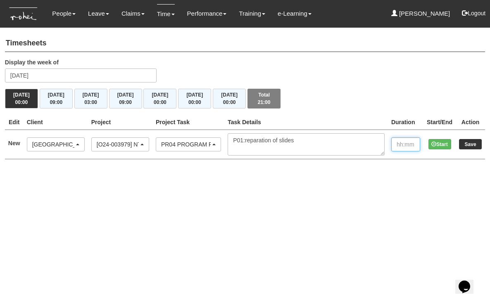
click at [398, 141] on input "text" at bounding box center [405, 145] width 29 height 14
type input "01:00"
click at [473, 145] on input "Save" at bounding box center [470, 144] width 23 height 10
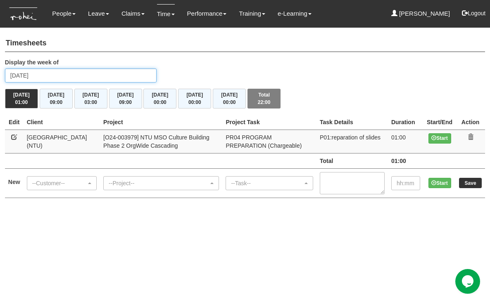
click at [53, 75] on input "[DATE]" at bounding box center [81, 76] width 152 height 14
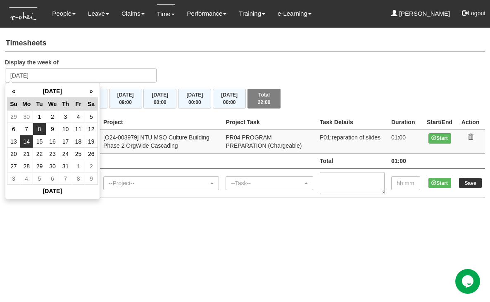
click at [36, 129] on td "8" at bounding box center [39, 129] width 13 height 12
type input "[DATE]"
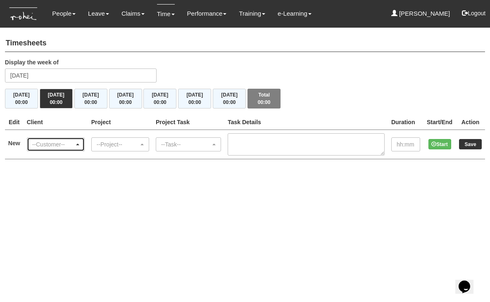
click at [79, 141] on div "--Customer--" at bounding box center [55, 145] width 47 height 8
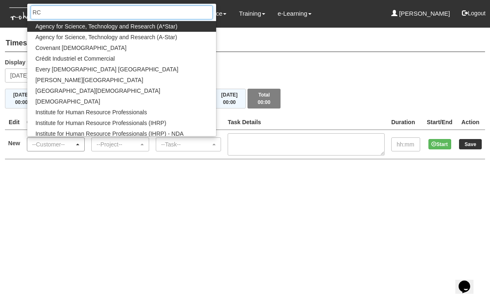
type input "RCL"
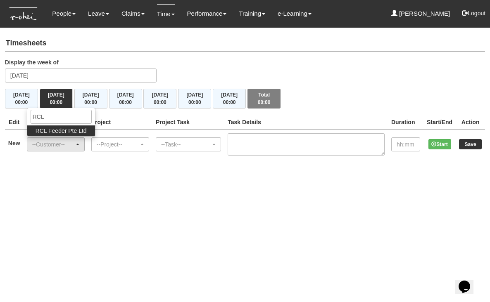
click at [67, 131] on span "RCL Feeder Pte Ltd" at bounding box center [61, 131] width 51 height 8
select select "516"
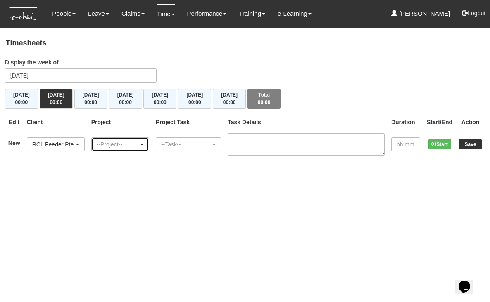
click at [110, 141] on div "--Project--" at bounding box center [118, 145] width 42 height 8
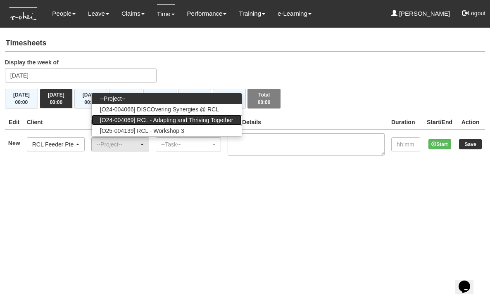
click at [137, 120] on span "[O24-004069] RCL - Adapting and Thriving Together" at bounding box center [166, 120] width 133 height 8
select select "2709"
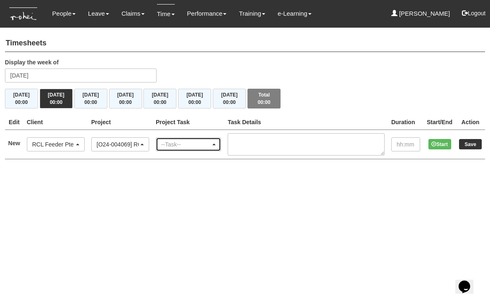
click at [187, 142] on div "--Task--" at bounding box center [186, 145] width 50 height 8
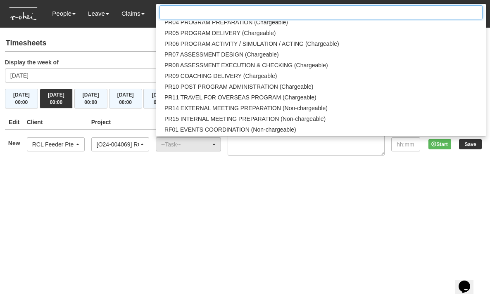
scroll to position [907, 0]
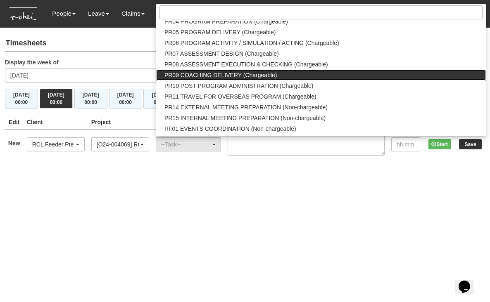
click at [239, 74] on span "PR09 COACHING DELIVERY (Chargeable)" at bounding box center [220, 75] width 113 height 8
select select "150"
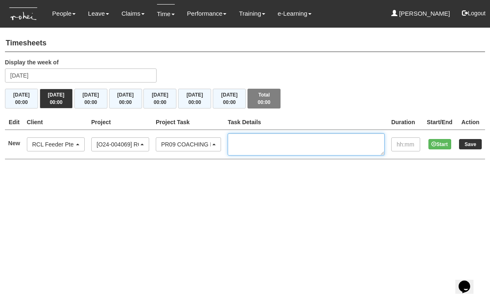
click at [260, 141] on textarea at bounding box center [306, 144] width 157 height 22
type textarea "Training with Karen"
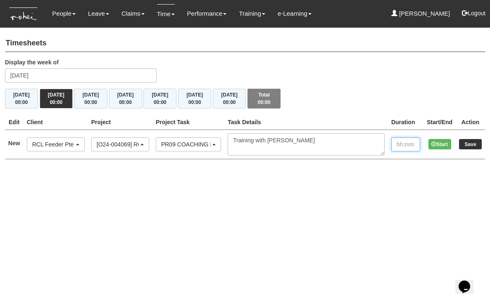
click at [395, 141] on input "text" at bounding box center [405, 145] width 29 height 14
type input "09:00"
click at [472, 142] on input "Save" at bounding box center [470, 144] width 23 height 10
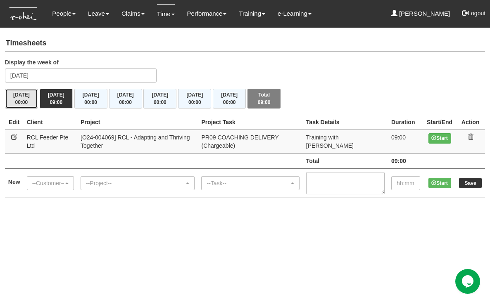
click at [25, 97] on button "Mon 7/7 00:00" at bounding box center [21, 99] width 33 height 20
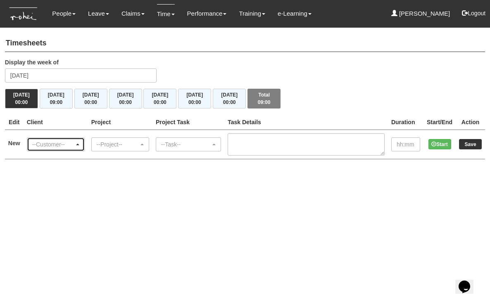
click at [79, 144] on span "button" at bounding box center [77, 145] width 3 height 2
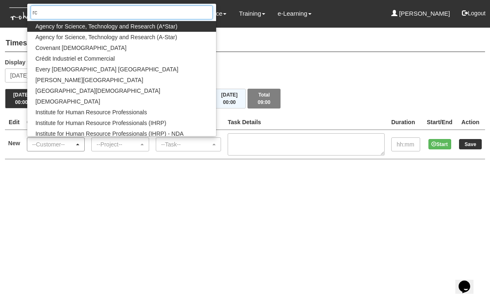
type input "rcl"
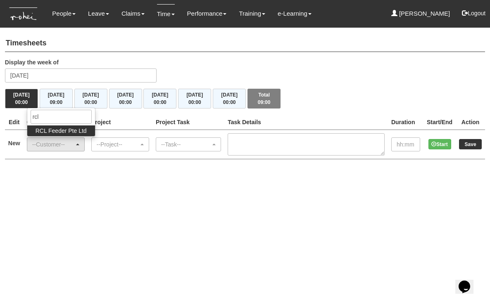
click at [66, 132] on span "RCL Feeder Pte Ltd" at bounding box center [61, 131] width 51 height 8
select select "516"
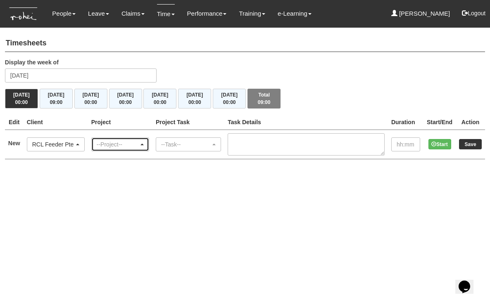
click at [107, 145] on div "--Project--" at bounding box center [118, 145] width 42 height 8
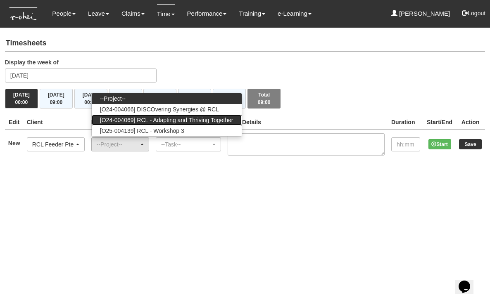
click at [138, 118] on span "[O24-004069] RCL - Adapting and Thriving Together" at bounding box center [166, 120] width 133 height 8
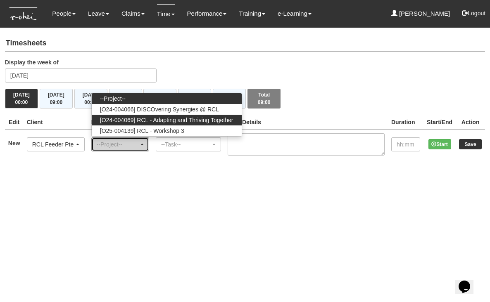
select select "2709"
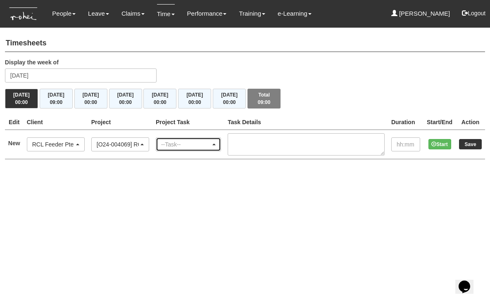
click at [185, 141] on div "--Task--" at bounding box center [186, 145] width 50 height 8
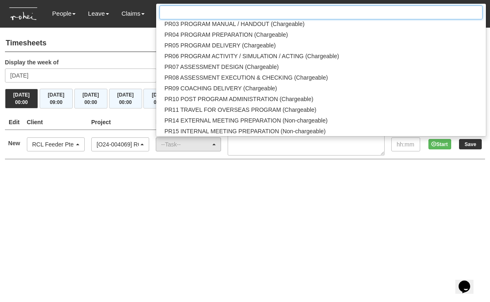
scroll to position [895, 0]
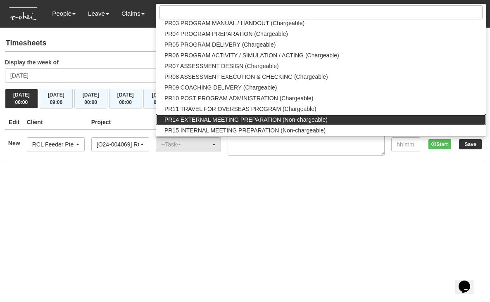
click at [218, 118] on span "PR14 EXTERNAL MEETING PREPARATION (Non-chargeable)" at bounding box center [245, 120] width 163 height 8
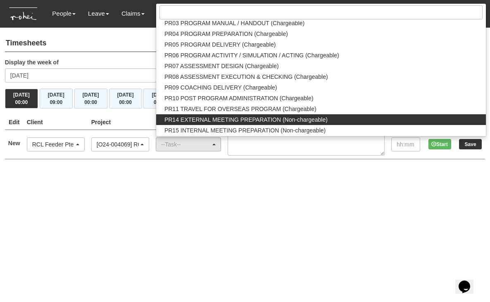
select select "160"
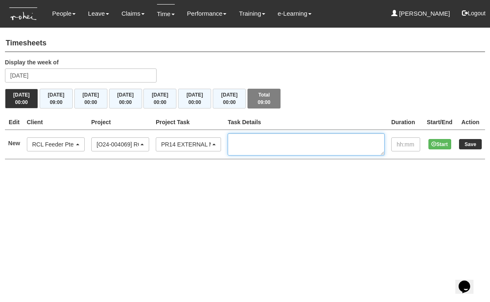
click at [252, 141] on textarea at bounding box center [306, 144] width 157 height 22
type textarea "Study and preparation"
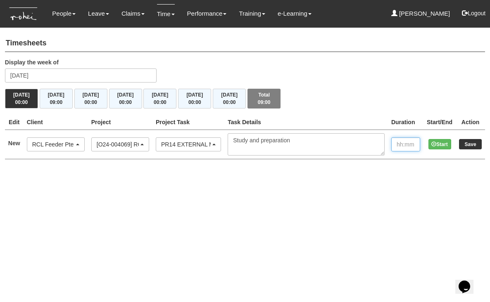
click at [402, 143] on input "text" at bounding box center [405, 145] width 29 height 14
type input "02:00"
click at [472, 143] on input "Save" at bounding box center [470, 144] width 23 height 10
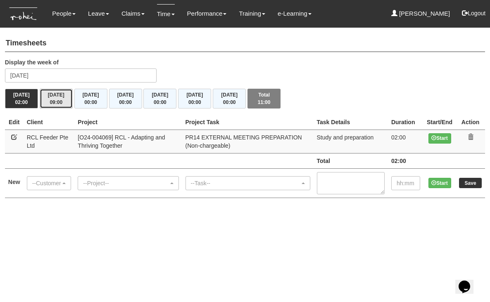
click at [58, 95] on button "[DATE] 09:00" at bounding box center [56, 99] width 33 height 20
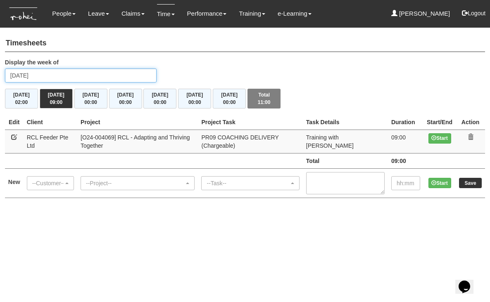
click at [52, 77] on input "[DATE]" at bounding box center [81, 76] width 152 height 14
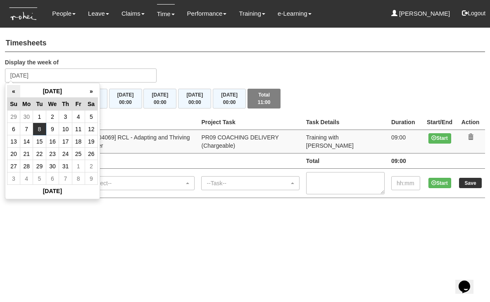
click at [10, 91] on th "«" at bounding box center [13, 91] width 13 height 13
click at [79, 153] on td "20" at bounding box center [78, 154] width 13 height 12
type input "[DATE]"
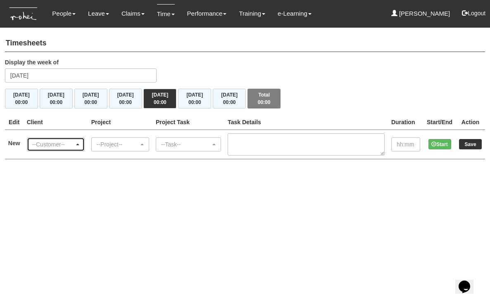
click at [79, 141] on div "--Customer--" at bounding box center [55, 145] width 47 height 8
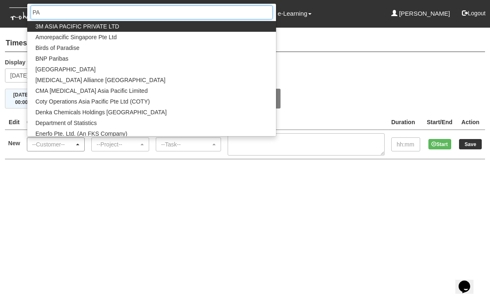
type input "PAP"
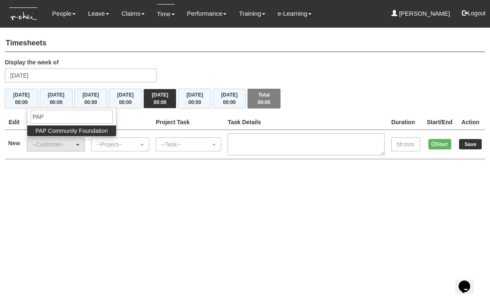
click at [62, 131] on span "PAP Community Foundation" at bounding box center [72, 131] width 72 height 8
select select "608"
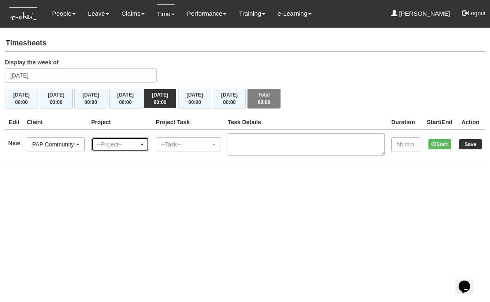
click at [117, 144] on div "--Project--" at bounding box center [118, 145] width 42 height 8
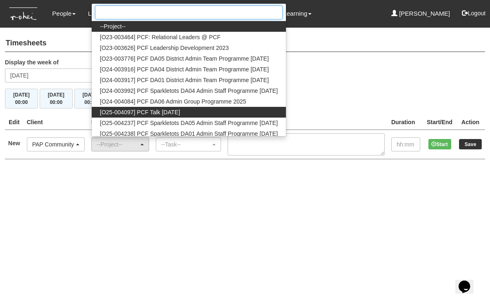
scroll to position [13, 0]
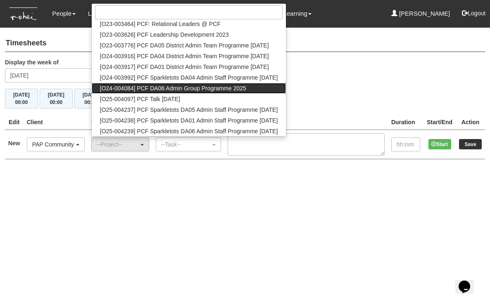
click at [139, 87] on span "[O24-004084] PCF DA06 Admin Group Programme 2025" at bounding box center [173, 88] width 146 height 8
select select "2694"
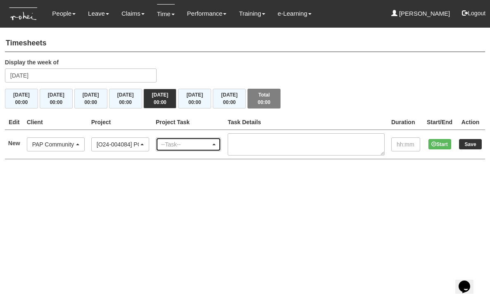
click at [198, 143] on div "--Task--" at bounding box center [186, 145] width 50 height 8
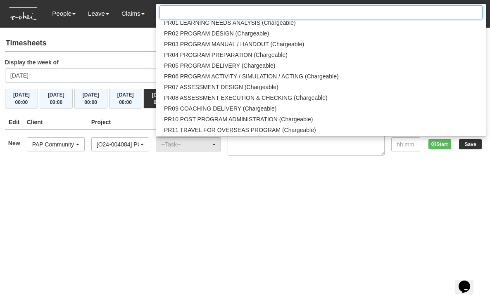
scroll to position [885, 0]
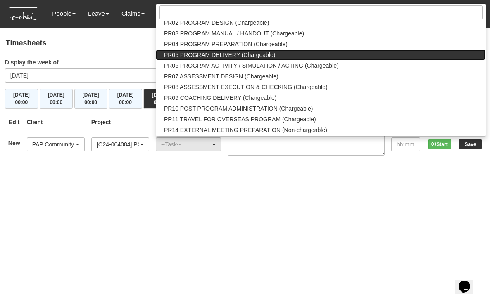
click at [229, 55] on span "PR05 PROGRAM DELIVERY (Chargeable)" at bounding box center [219, 55] width 111 height 8
select select "89"
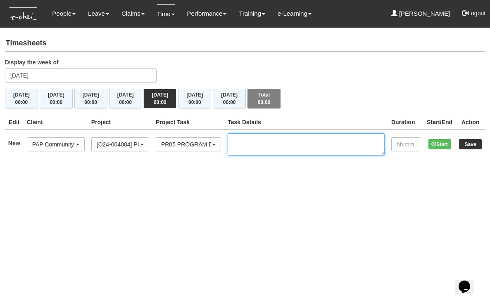
click at [276, 145] on textarea at bounding box center [306, 144] width 157 height 22
type textarea "training with Team"
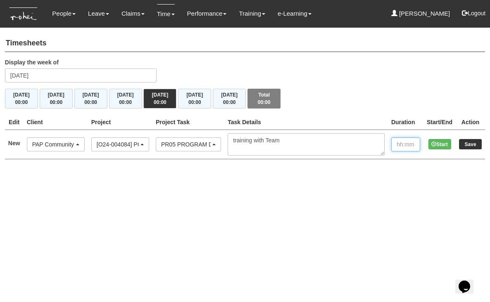
click at [402, 145] on input "text" at bounding box center [405, 145] width 29 height 14
type input "09:00"
click at [469, 145] on input "Save" at bounding box center [470, 144] width 23 height 10
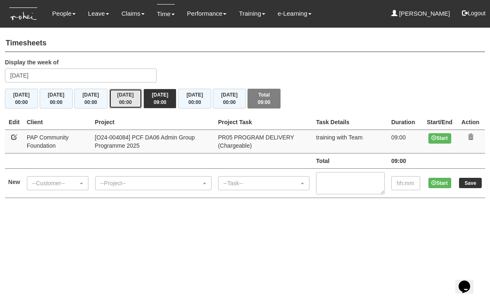
click at [123, 100] on span "00:00" at bounding box center [125, 103] width 13 height 6
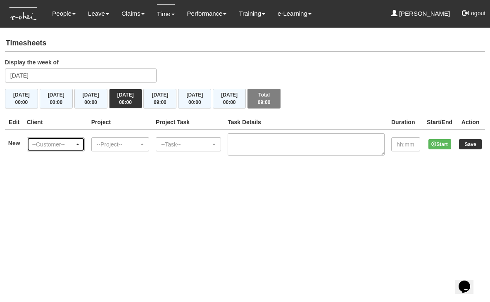
click div "--Customer--"
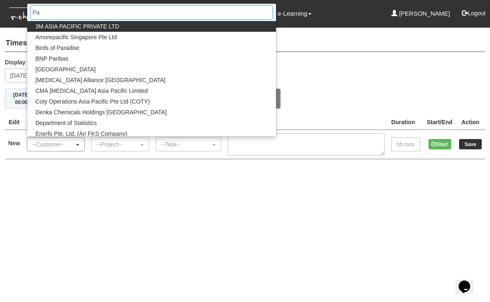
type input "Pap"
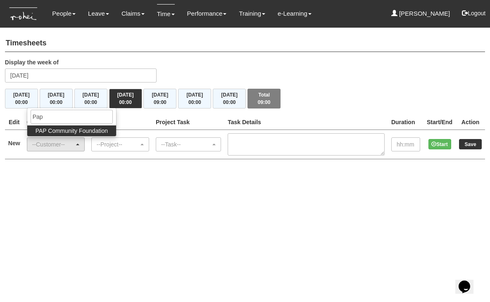
click span "PAP Community Foundation"
select select "608"
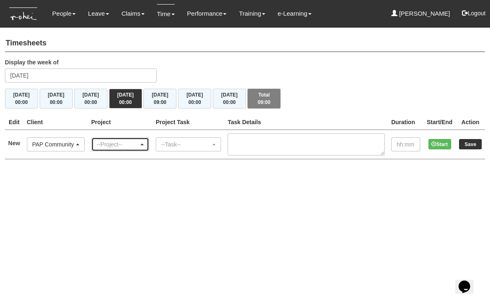
click div "--Project--"
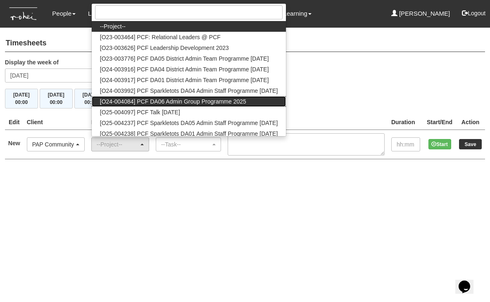
click span "[O24-004084] PCF DA06 Admin Group Programme 2025"
select select "2694"
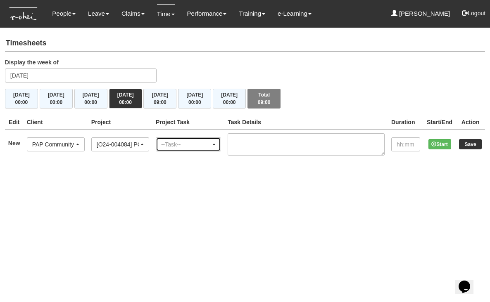
click div "--Task--"
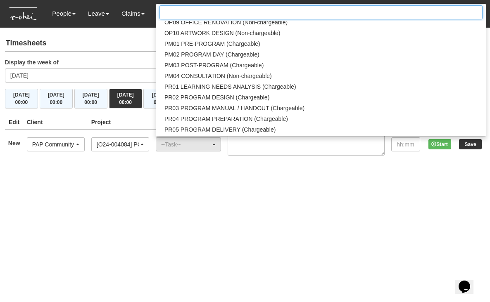
scroll to position [813, 0]
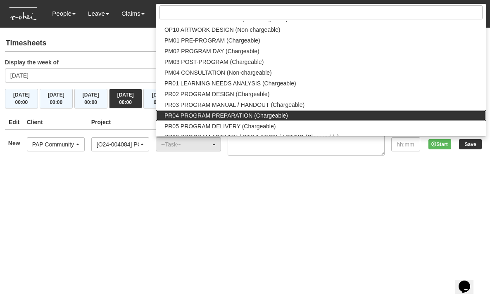
click span "PR04 PROGRAM PREPARATION (Chargeable)"
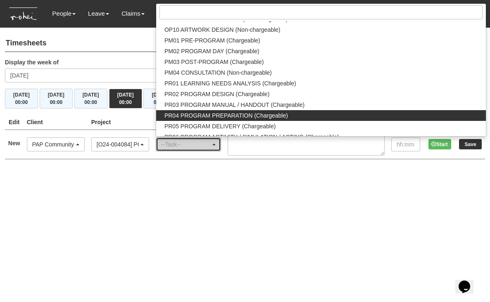
select select "87"
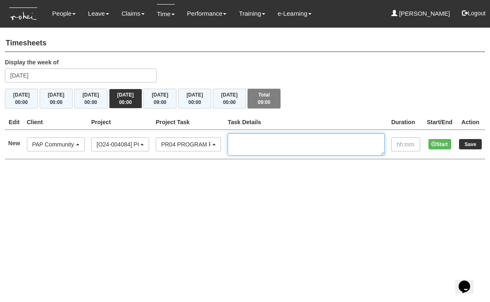
click textarea
type textarea "Study and slide preparation"
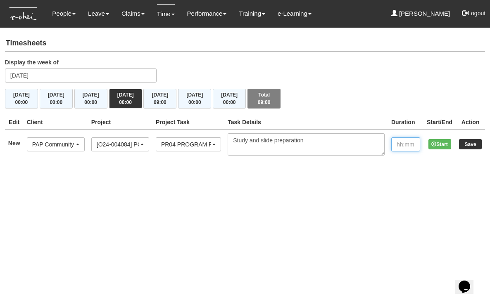
click input "text"
type input "02:00"
click input "Save"
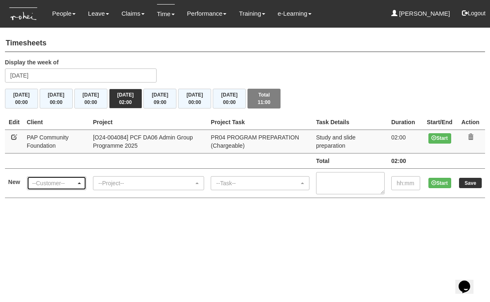
click at [79, 182] on div "--Customer--" at bounding box center [56, 183] width 49 height 8
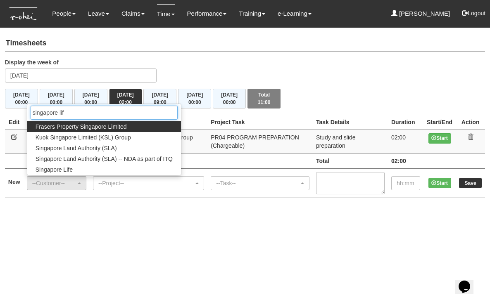
type input "singapore life"
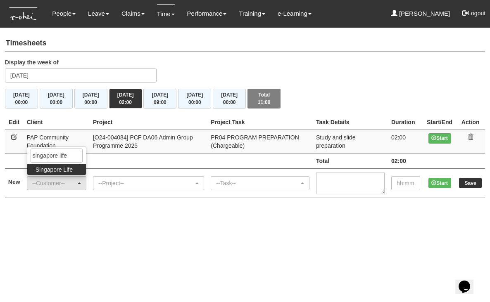
click at [67, 170] on span "Singapore Life" at bounding box center [54, 170] width 37 height 8
select select "712"
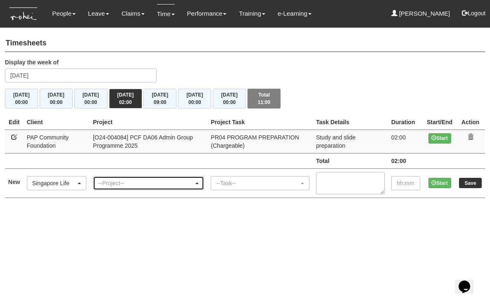
click at [118, 180] on div "--Project--" at bounding box center [145, 183] width 95 height 8
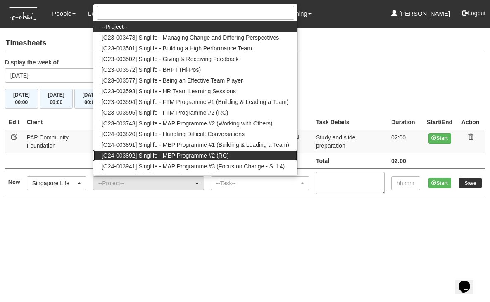
click at [152, 154] on span "[O24-003892] Singlife - MEP Programme #2 (RC)" at bounding box center [165, 156] width 127 height 8
select select "2508"
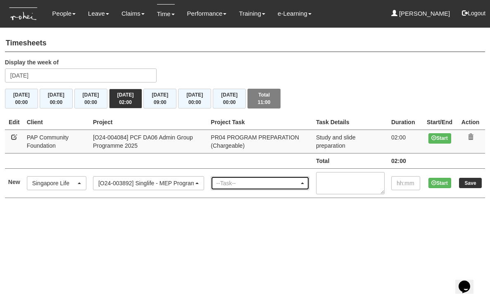
click at [246, 179] on div "--Task--" at bounding box center [257, 183] width 83 height 8
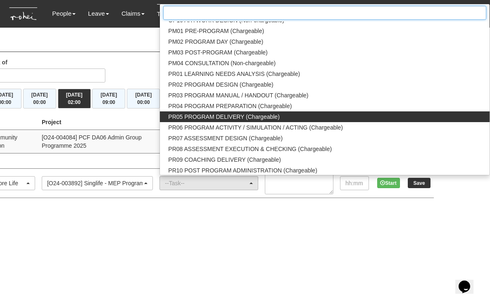
scroll to position [824, 0]
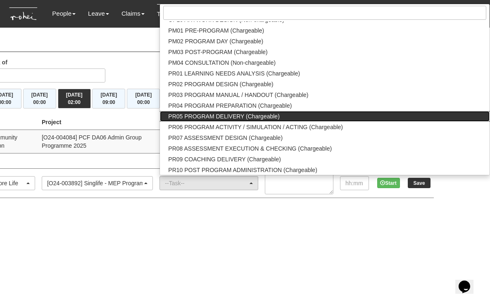
click at [234, 115] on span "PR05 PROGRAM DELIVERY (Chargeable)" at bounding box center [223, 116] width 111 height 8
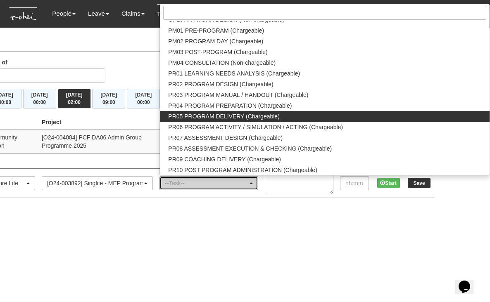
select select "89"
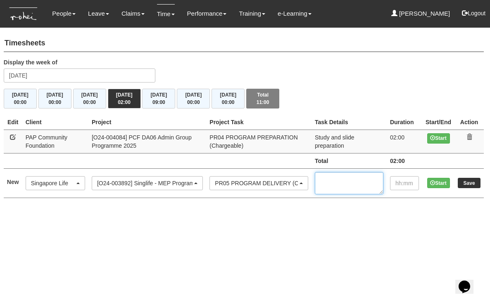
click at [337, 180] on textarea at bounding box center [349, 183] width 69 height 22
type textarea "Training with [PERSON_NAME]"
click at [392, 183] on input "text" at bounding box center [404, 183] width 29 height 14
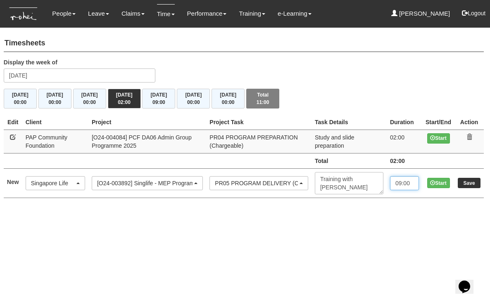
type input "09:00"
click at [468, 182] on input "Save" at bounding box center [469, 183] width 23 height 10
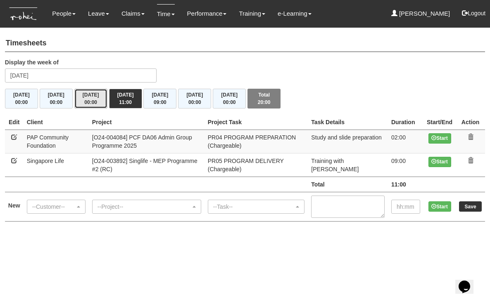
click at [95, 98] on button "[DATE] 00:00" at bounding box center [90, 99] width 33 height 20
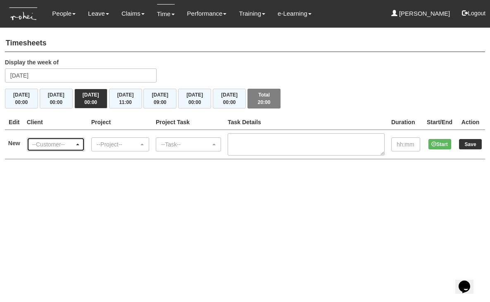
click at [74, 141] on div "--Customer--" at bounding box center [53, 145] width 42 height 8
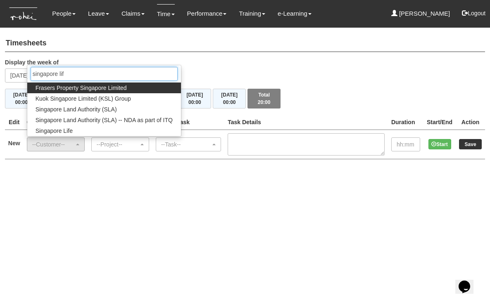
type input "singapore life"
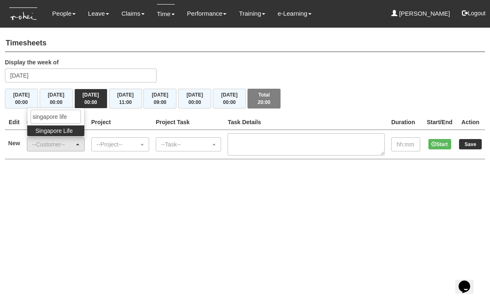
click at [65, 133] on span "Singapore Life" at bounding box center [54, 131] width 37 height 8
select select "712"
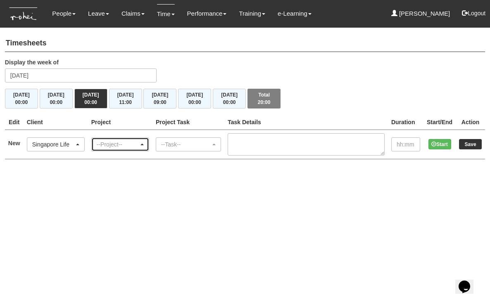
click at [149, 142] on div "--Project--" at bounding box center [120, 144] width 57 height 13
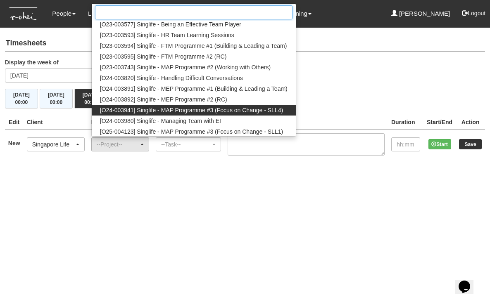
scroll to position [67, 0]
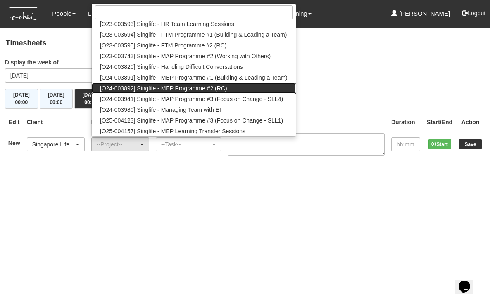
click at [181, 88] on span "[O24-003892] Singlife - MEP Programme #2 (RC)" at bounding box center [163, 88] width 127 height 8
select select "2508"
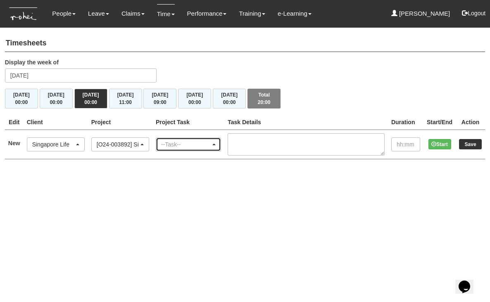
click at [196, 143] on div "--Task--" at bounding box center [186, 145] width 50 height 8
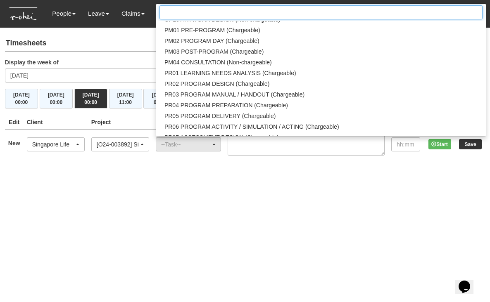
scroll to position [833, 0]
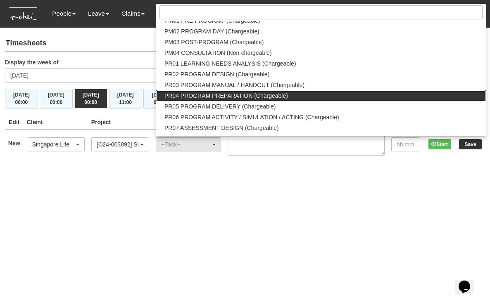
click at [242, 95] on span "PR04 PROGRAM PREPARATION (Chargeable)" at bounding box center [226, 96] width 124 height 8
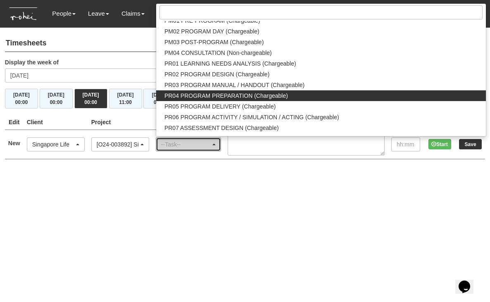
select select "87"
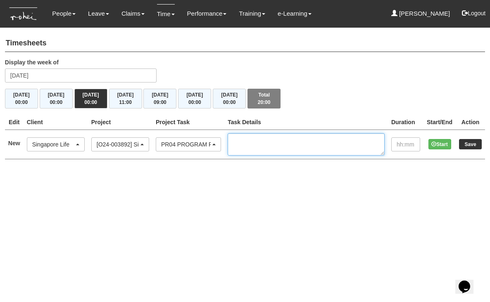
click at [262, 146] on textarea at bounding box center [306, 144] width 157 height 22
type textarea "Study and preparation of slides"
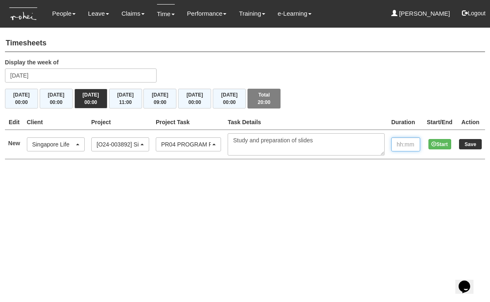
click at [394, 146] on input "text" at bounding box center [405, 145] width 29 height 14
type input "03:00"
click at [469, 147] on input "Save" at bounding box center [470, 144] width 23 height 10
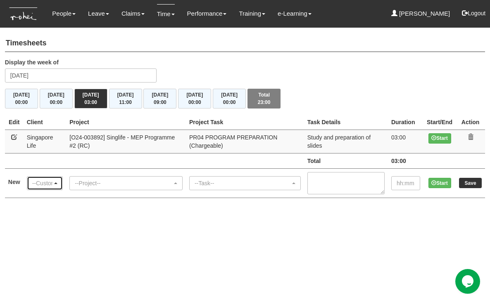
click at [55, 181] on div "--Customer--" at bounding box center [45, 183] width 26 height 8
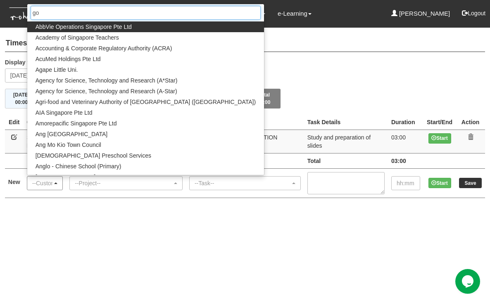
type input "gov"
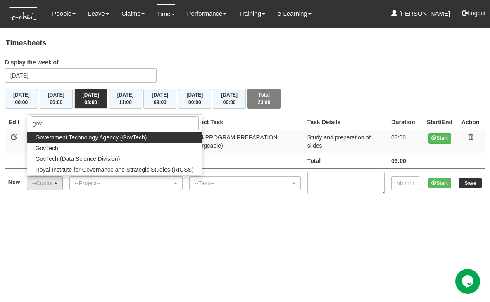
click at [93, 133] on span "Government Technology Agency (GovTech)" at bounding box center [92, 137] width 112 height 8
select select "900"
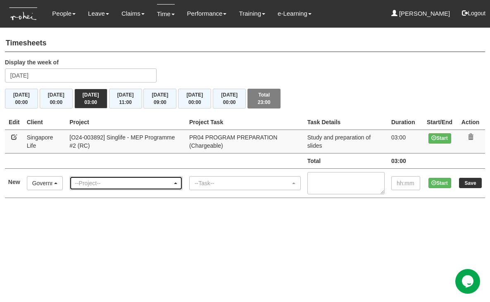
click at [112, 184] on div "--Project--" at bounding box center [124, 183] width 98 height 8
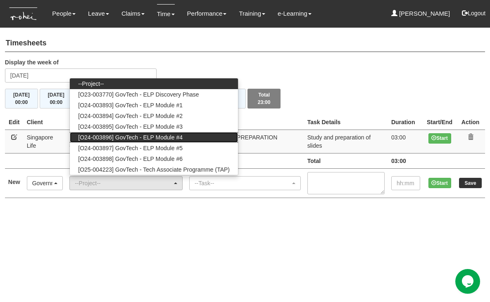
click at [146, 134] on span "[O24-003896] GovTech - ELP Module #4" at bounding box center [130, 137] width 105 height 8
select select "2504"
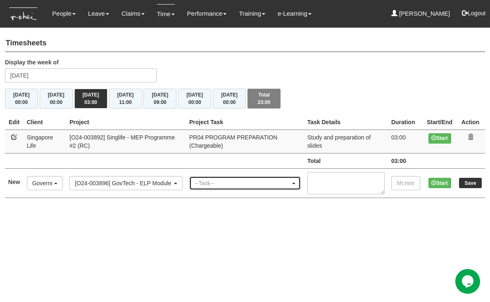
click at [216, 179] on div "--Task--" at bounding box center [243, 183] width 96 height 8
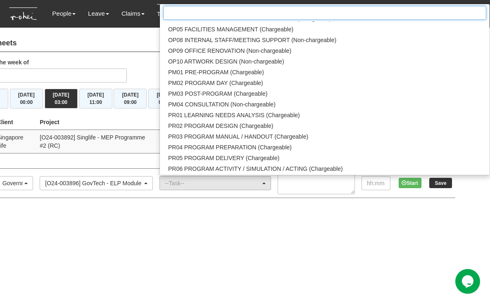
scroll to position [785, 0]
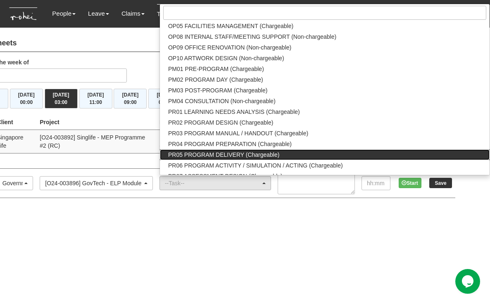
click at [241, 153] on span "PR05 PROGRAM DELIVERY (Chargeable)" at bounding box center [223, 155] width 111 height 8
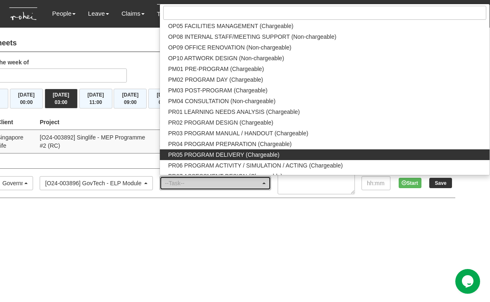
select select "89"
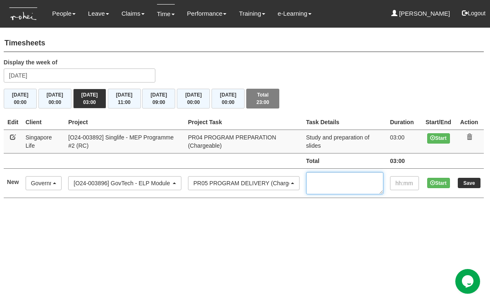
click at [326, 183] on textarea at bounding box center [344, 183] width 77 height 22
type textarea "Co train with WW"
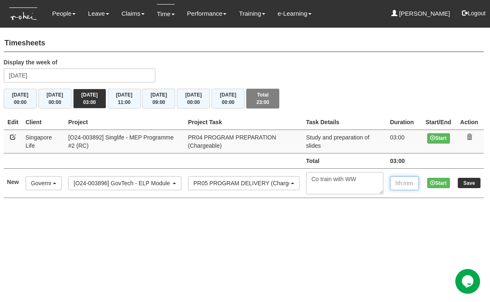
click at [395, 181] on input "text" at bounding box center [404, 183] width 29 height 14
type input "09:00"
click at [469, 184] on input "Save" at bounding box center [469, 183] width 23 height 10
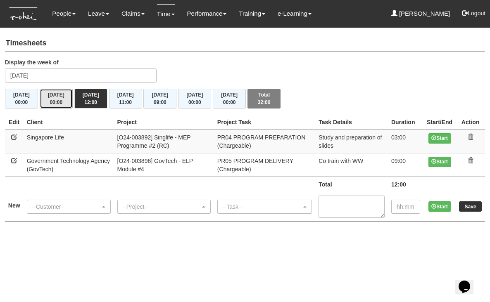
click at [50, 97] on button "[DATE] 00:00" at bounding box center [56, 99] width 33 height 20
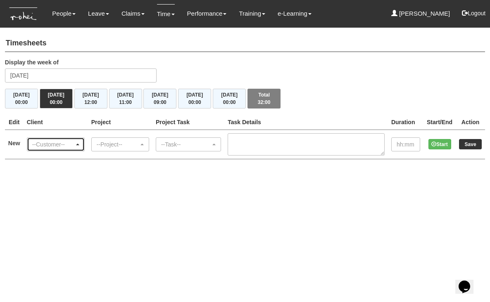
click at [79, 145] on div "--Customer--" at bounding box center [55, 145] width 47 height 8
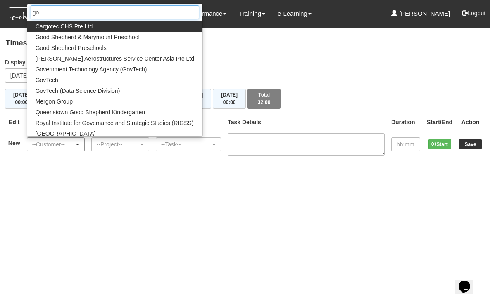
type input "gov"
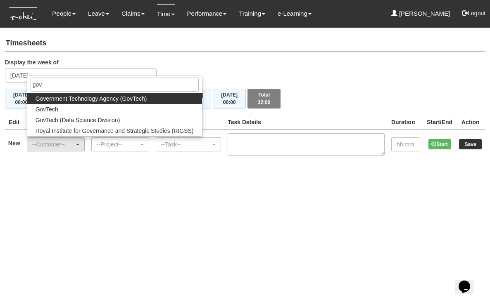
click at [60, 98] on span "Government Technology Agency (GovTech)" at bounding box center [92, 99] width 112 height 8
select select "900"
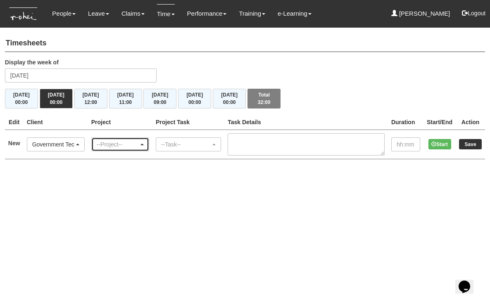
click at [120, 142] on div "--Project--" at bounding box center [118, 145] width 42 height 8
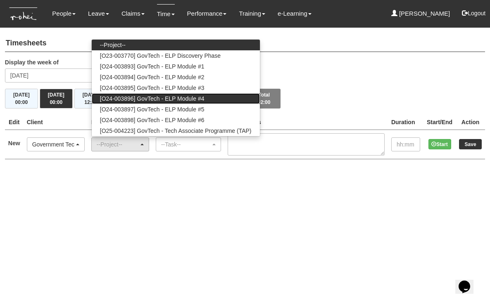
click at [126, 99] on span "[O24-003896] GovTech - ELP Module #4" at bounding box center [152, 99] width 105 height 8
select select "2504"
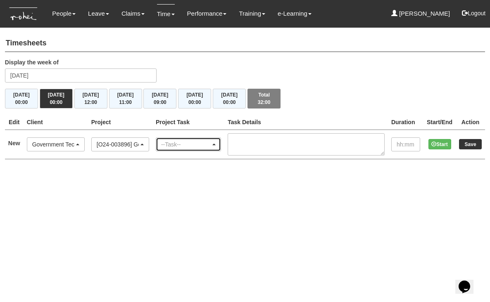
click at [176, 141] on div "--Task--" at bounding box center [186, 145] width 50 height 8
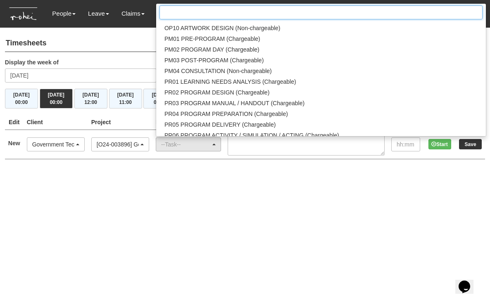
scroll to position [815, 0]
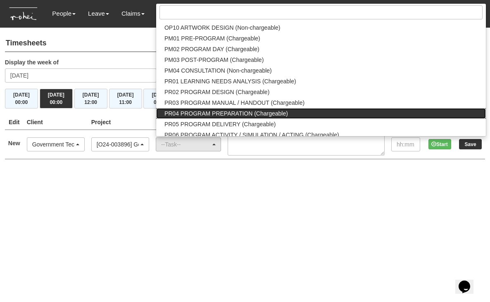
click at [237, 114] on span "PR04 PROGRAM PREPARATION (Chargeable)" at bounding box center [226, 114] width 124 height 8
select select "87"
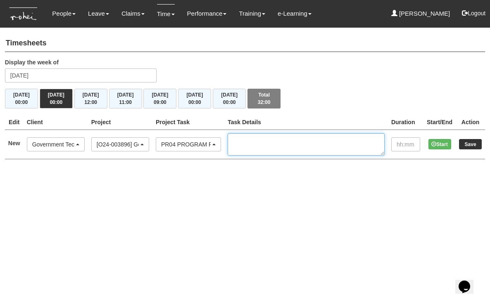
click at [260, 146] on textarea at bounding box center [306, 144] width 157 height 22
type textarea "Study and preparation of slides"
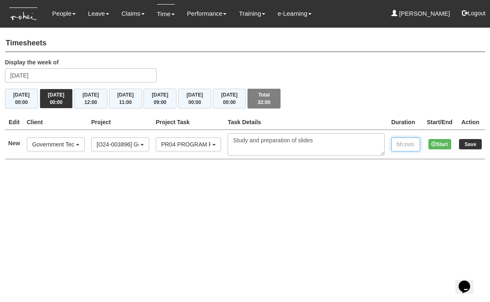
click at [396, 146] on input "text" at bounding box center [405, 145] width 29 height 14
type input "03:00"
click at [472, 144] on input "Save" at bounding box center [470, 144] width 23 height 10
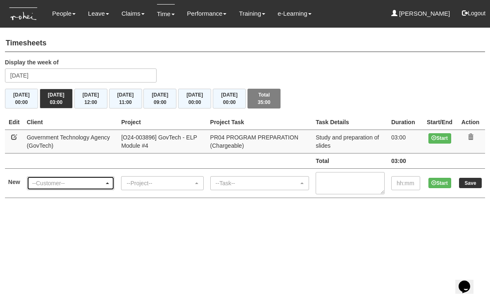
click at [46, 179] on div "--Customer--" at bounding box center [68, 183] width 72 height 8
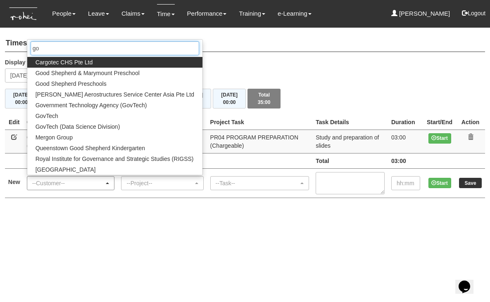
type input "gov"
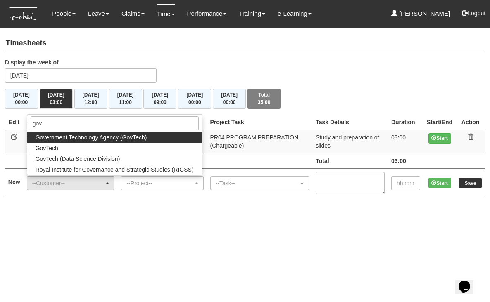
click at [60, 137] on span "Government Technology Agency (GovTech)" at bounding box center [92, 137] width 112 height 8
select select "900"
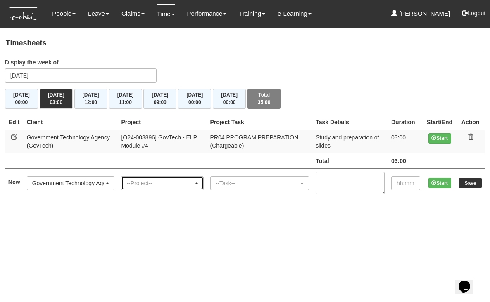
click at [152, 183] on div "--Project--" at bounding box center [159, 183] width 67 height 8
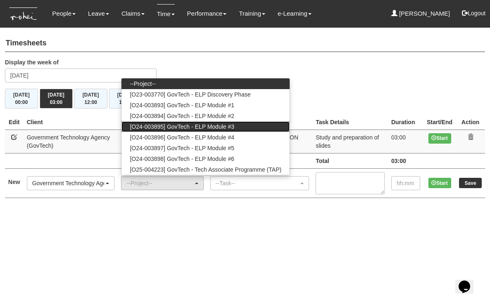
click at [195, 127] on span "[O24-003895] GovTech - ELP Module #3" at bounding box center [182, 127] width 105 height 8
select select "2505"
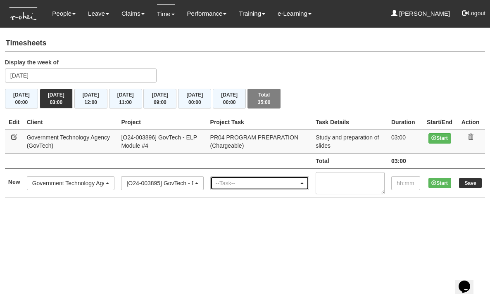
click at [242, 179] on div "--Task--" at bounding box center [257, 183] width 83 height 8
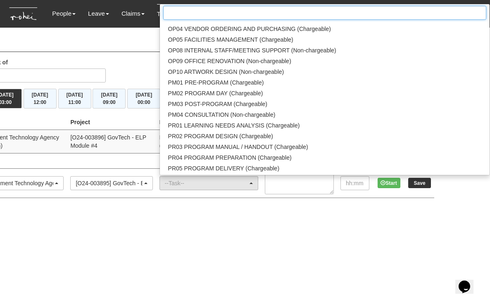
scroll to position [773, 0]
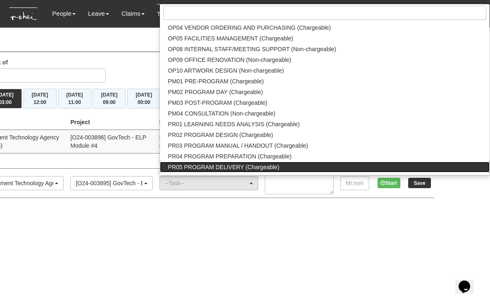
click at [245, 163] on span "PR05 PROGRAM DELIVERY (Chargeable)" at bounding box center [223, 167] width 111 height 8
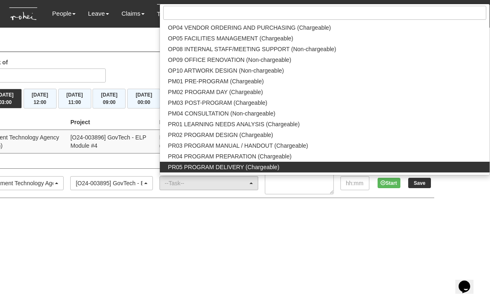
select select "89"
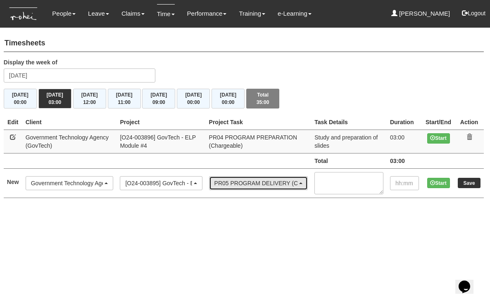
scroll to position [0, 1]
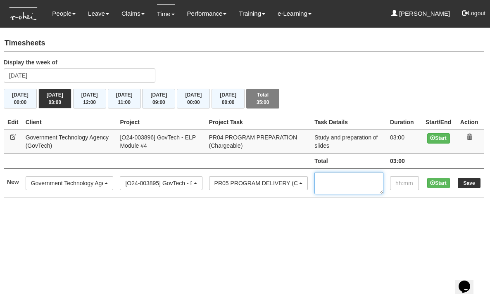
click at [334, 180] on textarea at bounding box center [348, 183] width 69 height 22
type textarea "Co train with WW"
click at [394, 183] on input "text" at bounding box center [404, 183] width 29 height 14
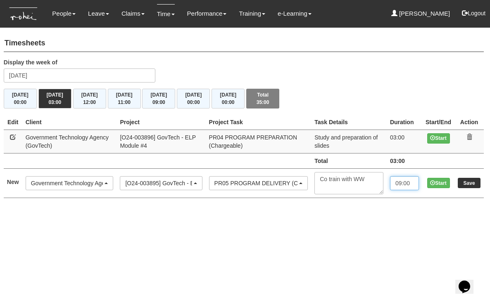
type input "09:00"
click at [468, 182] on input "Save" at bounding box center [469, 183] width 23 height 10
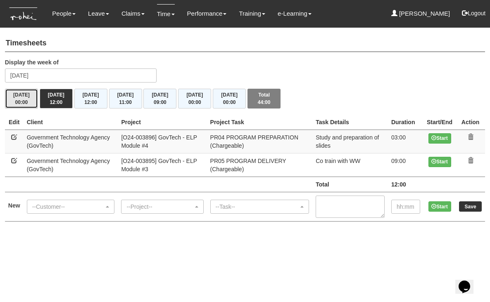
click at [21, 102] on span "00:00" at bounding box center [21, 103] width 13 height 6
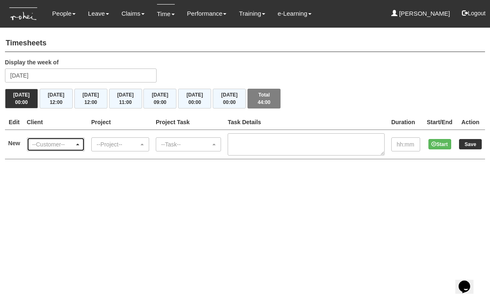
click at [79, 144] on span "button" at bounding box center [77, 145] width 3 height 2
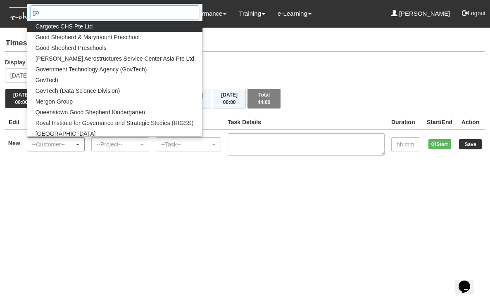
type input "gov"
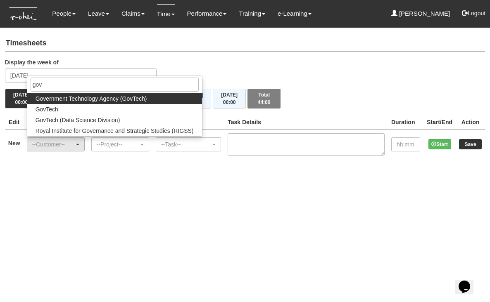
click at [67, 99] on span "Government Technology Agency (GovTech)" at bounding box center [92, 99] width 112 height 8
select select "900"
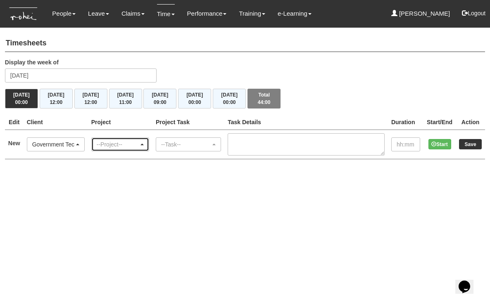
click at [121, 146] on div "--Project--" at bounding box center [118, 145] width 42 height 8
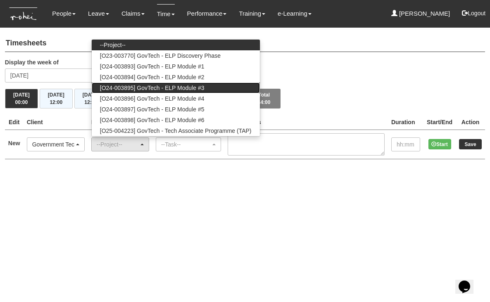
click at [139, 89] on span "[O24-003895] GovTech - ELP Module #3" at bounding box center [152, 88] width 105 height 8
select select "2505"
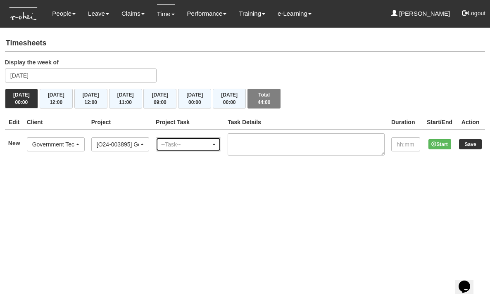
click at [194, 141] on div "--Task--" at bounding box center [186, 145] width 50 height 8
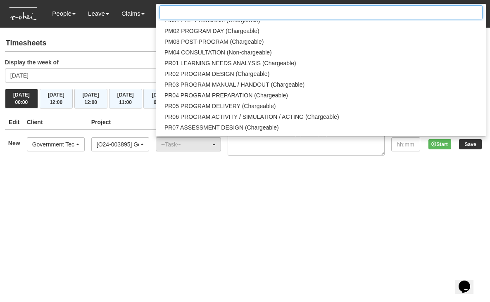
scroll to position [874, 0]
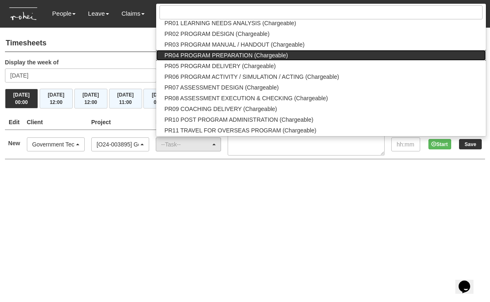
click at [208, 55] on span "PR04 PROGRAM PREPARATION (Chargeable)" at bounding box center [226, 55] width 124 height 8
select select "87"
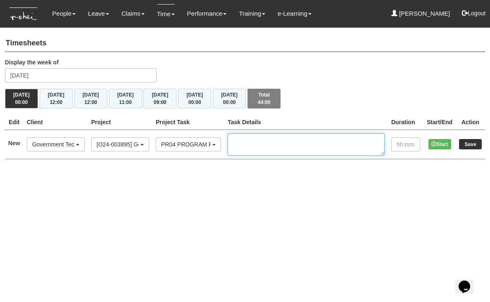
click at [264, 145] on textarea at bounding box center [306, 144] width 157 height 22
type textarea "Study and preparation of slides"
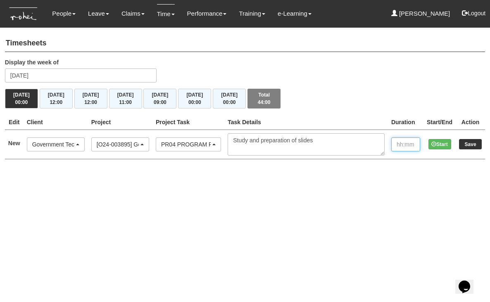
click at [396, 141] on input "text" at bounding box center [405, 145] width 29 height 14
type input "03:00"
click at [469, 143] on input "Save" at bounding box center [470, 144] width 23 height 10
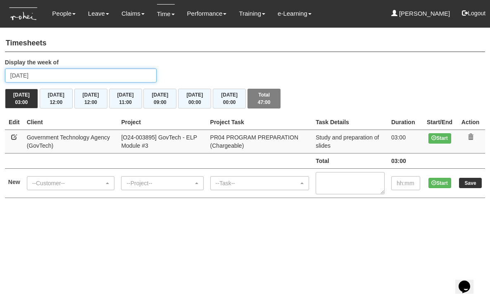
click at [44, 74] on input "[DATE]" at bounding box center [81, 76] width 152 height 14
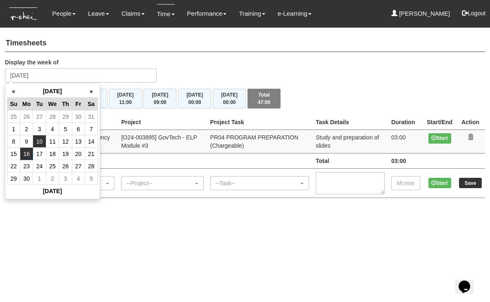
click at [41, 142] on td "10" at bounding box center [39, 142] width 13 height 12
type input "[DATE]"
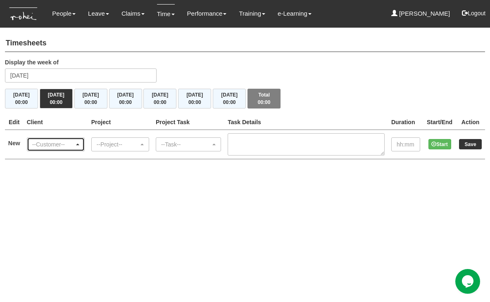
click at [69, 141] on div "--Customer--" at bounding box center [53, 145] width 42 height 8
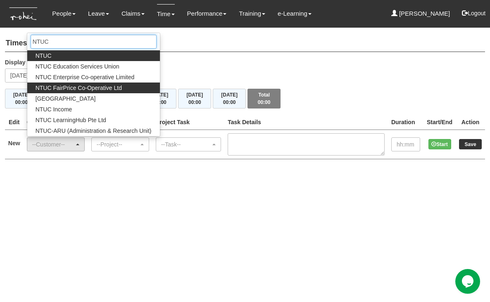
type input "NTUC"
click at [75, 87] on span "NTUC FairPrice Co-Operative Ltd" at bounding box center [79, 88] width 86 height 8
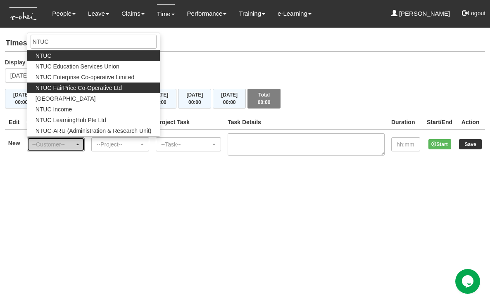
select select "485"
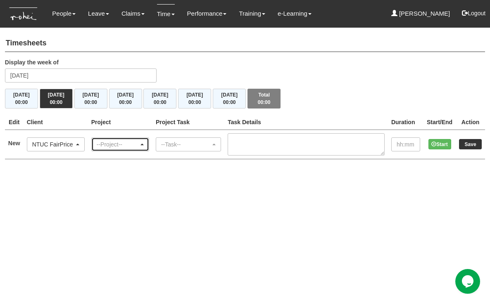
click at [135, 144] on div "--Project--" at bounding box center [118, 145] width 42 height 8
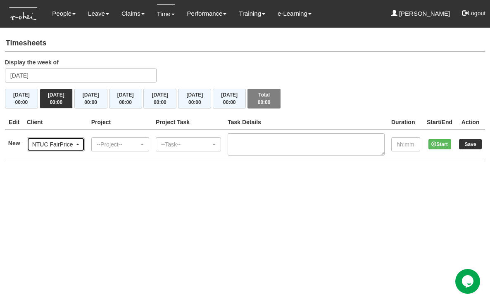
click at [67, 141] on div "NTUC FairPrice Co-Operative Ltd" at bounding box center [53, 145] width 42 height 8
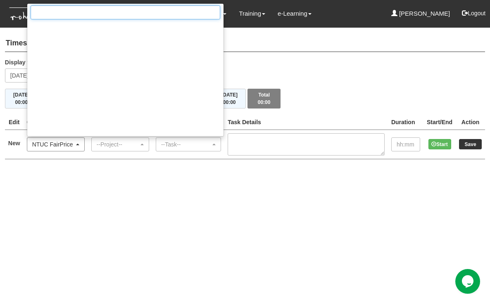
scroll to position [5137, 0]
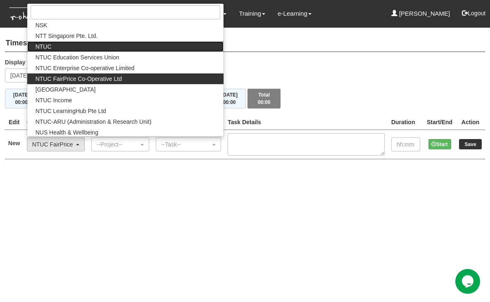
click at [56, 43] on link "NTUC" at bounding box center [125, 46] width 197 height 11
select select "872"
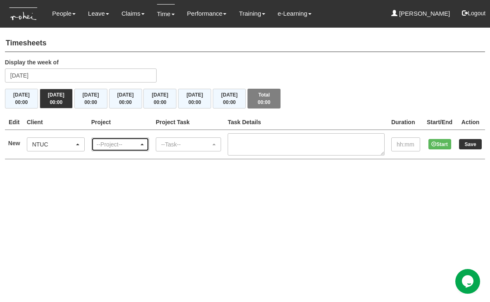
click at [127, 145] on div "--Project--" at bounding box center [118, 145] width 42 height 8
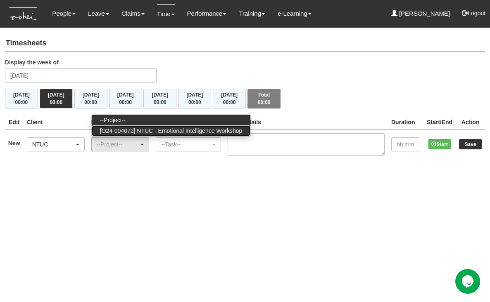
click at [128, 131] on span "[O24-004072] NTUC - Emotional Intelligence Workshop" at bounding box center [171, 131] width 142 height 8
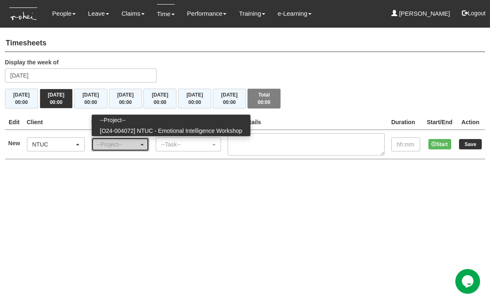
select select "2706"
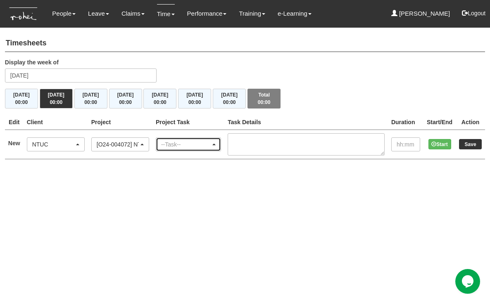
click at [221, 139] on div "--Task--" at bounding box center [188, 144] width 64 height 13
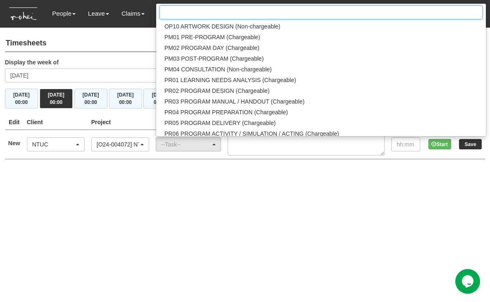
scroll to position [819, 0]
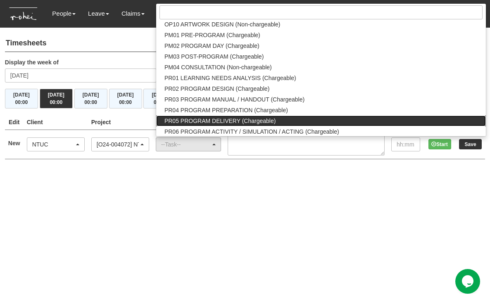
click at [246, 119] on span "PR05 PROGRAM DELIVERY (Chargeable)" at bounding box center [219, 121] width 111 height 8
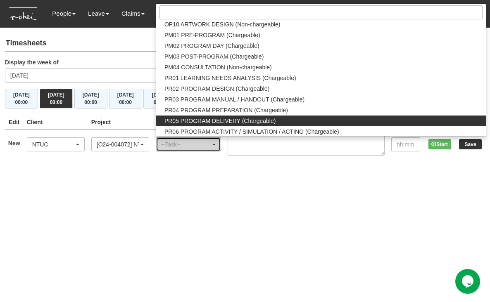
select select "89"
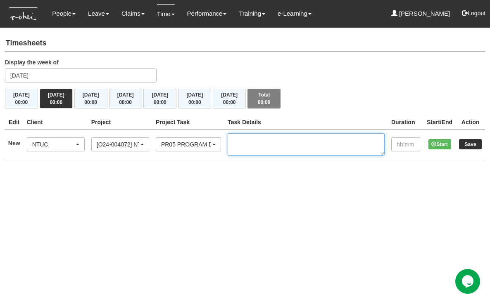
click at [266, 141] on textarea at bounding box center [306, 144] width 157 height 22
type textarea "Co train with [PERSON_NAME]"
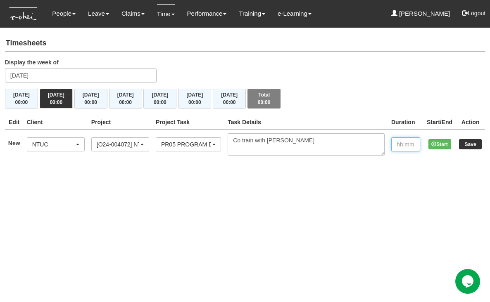
click at [395, 147] on input "text" at bounding box center [405, 145] width 29 height 14
type input "9"
type input "09:00"
click at [469, 145] on input "Save" at bounding box center [470, 144] width 23 height 10
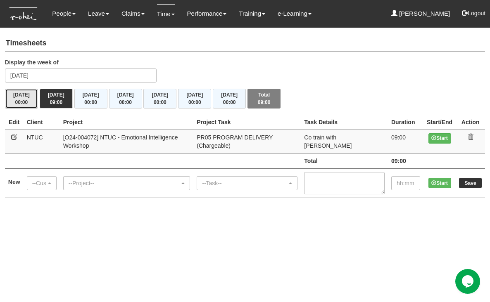
click at [22, 96] on button "[DATE] 00:00" at bounding box center [21, 99] width 33 height 20
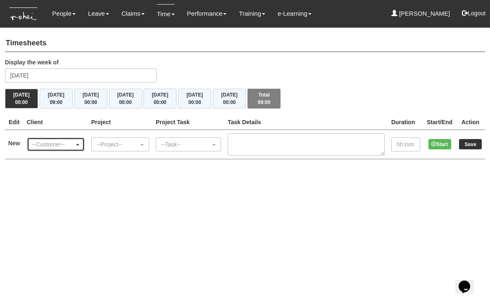
click at [78, 141] on div "--Customer--" at bounding box center [55, 145] width 47 height 8
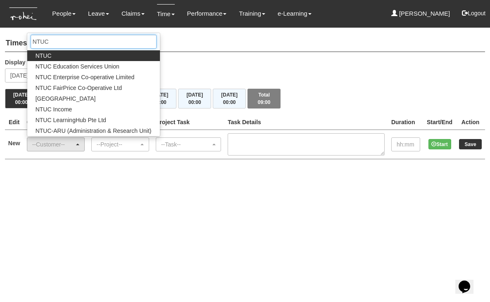
type input "NTUC"
click at [68, 56] on link "NTUC" at bounding box center [93, 55] width 133 height 11
select select "872"
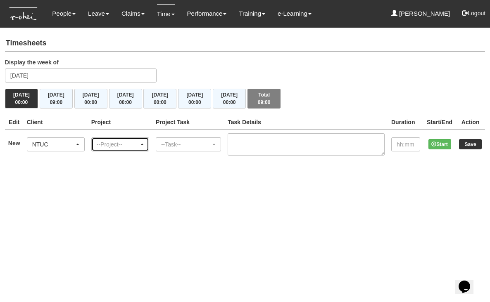
click at [139, 145] on div "--Project--" at bounding box center [118, 145] width 42 height 8
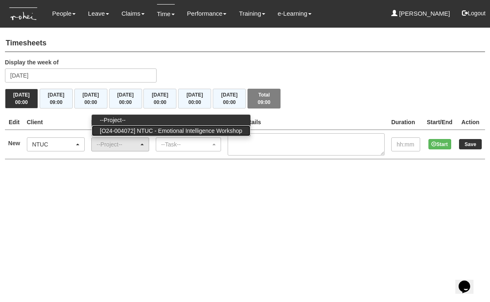
click at [146, 131] on span "[O24-004072] NTUC - Emotional Intelligence Workshop" at bounding box center [171, 131] width 142 height 8
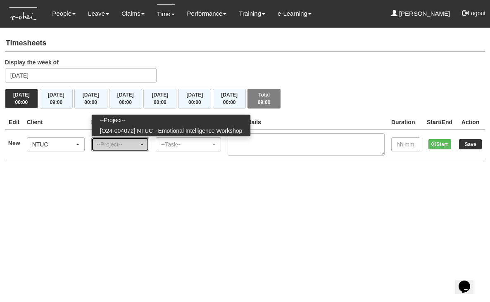
select select "2706"
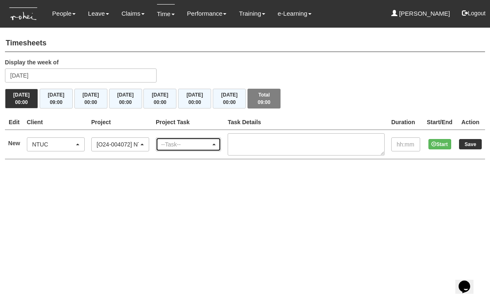
click at [188, 147] on div "--Task--" at bounding box center [186, 145] width 50 height 8
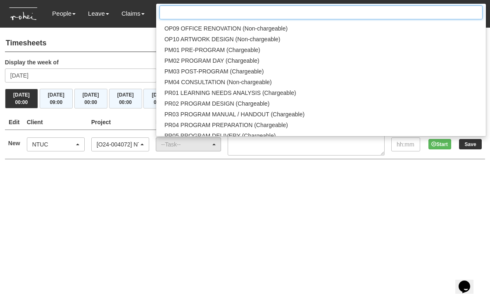
scroll to position [818, 0]
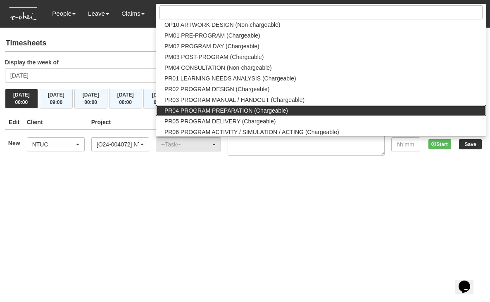
click at [240, 108] on span "PR04 PROGRAM PREPARATION (Chargeable)" at bounding box center [226, 111] width 124 height 8
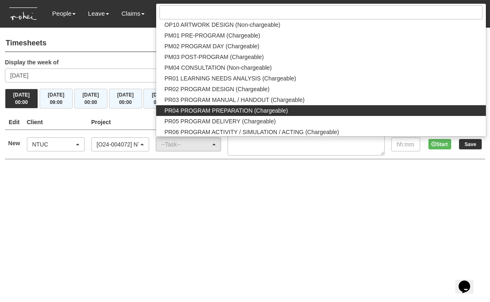
select select "87"
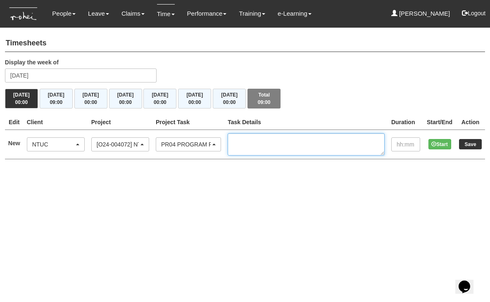
click at [261, 141] on textarea at bounding box center [306, 144] width 157 height 22
type textarea "Study and preparation of slides"
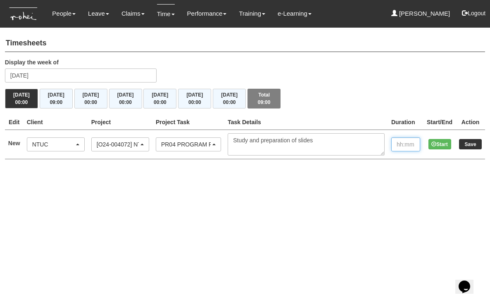
click at [402, 144] on input "text" at bounding box center [405, 145] width 29 height 14
type input "03:00"
click at [471, 141] on input "Save" at bounding box center [470, 144] width 23 height 10
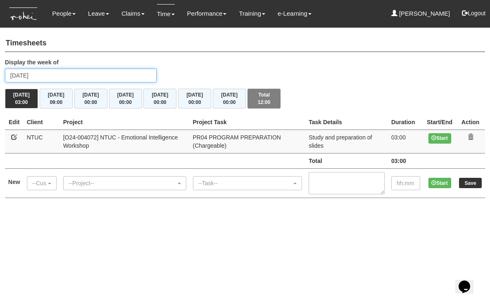
click at [48, 73] on input "[DATE]" at bounding box center [81, 76] width 152 height 14
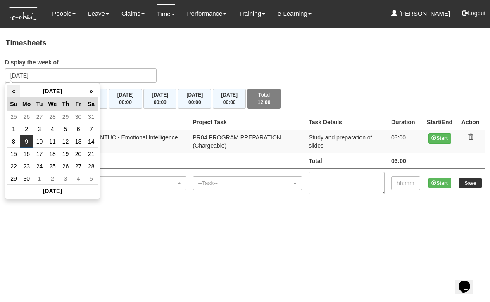
click at [14, 92] on th "«" at bounding box center [13, 91] width 13 height 13
click at [40, 164] on td "27" at bounding box center [39, 166] width 13 height 12
type input "[DATE]"
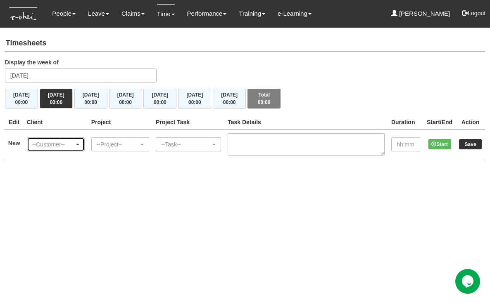
click at [79, 145] on div "--Customer--" at bounding box center [55, 145] width 47 height 8
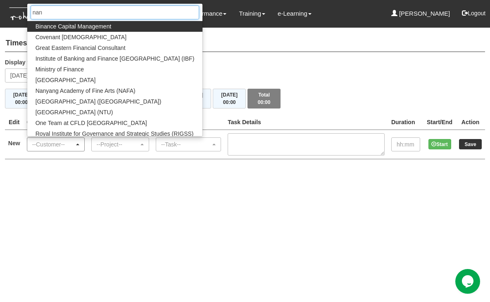
type input "nany"
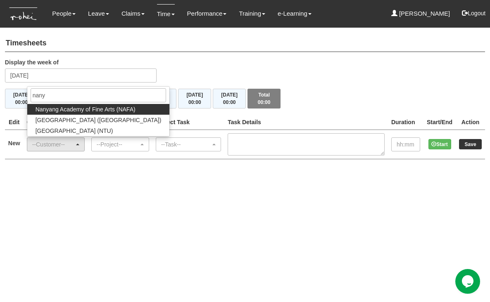
click at [93, 107] on span "Nanyang Academy of Fine Arts (NAFA)" at bounding box center [86, 109] width 100 height 8
select select "191"
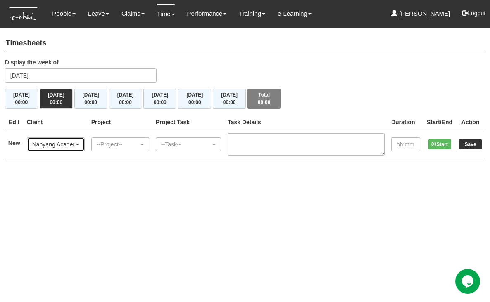
click at [74, 145] on div "Nanyang Academy of Fine Arts (NAFA)" at bounding box center [53, 145] width 42 height 8
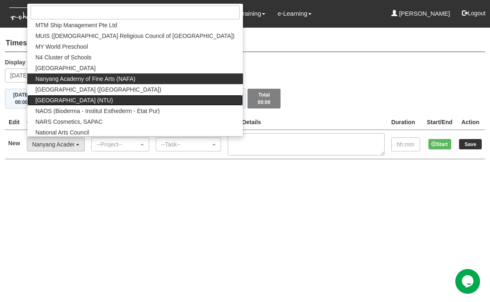
click at [87, 98] on span "[GEOGRAPHIC_DATA] (NTU)" at bounding box center [75, 100] width 78 height 8
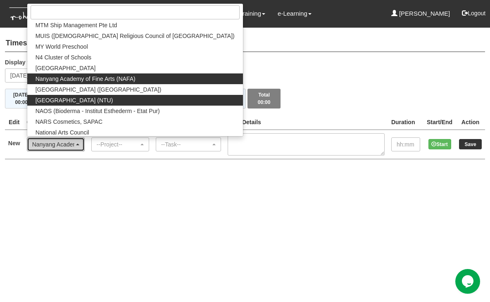
select select "59"
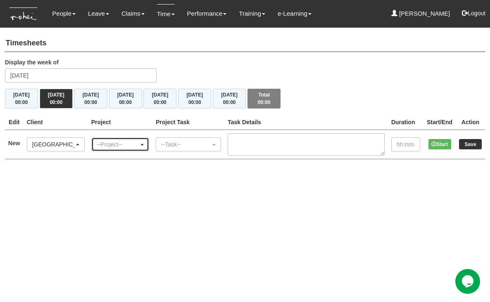
click at [131, 142] on div "--Project--" at bounding box center [118, 145] width 42 height 8
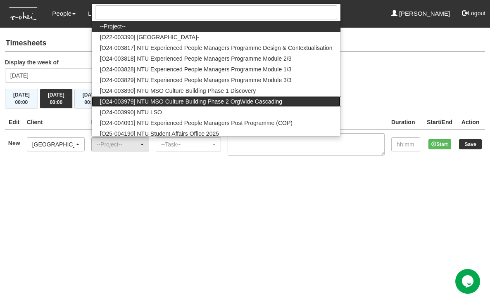
click at [132, 102] on span "[O24-003979] NTU MSO Culture Building Phase 2 OrgWide Cascading" at bounding box center [191, 102] width 182 height 8
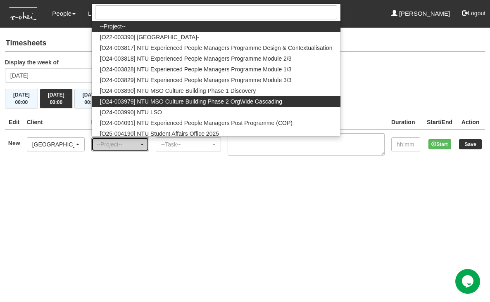
select select "2613"
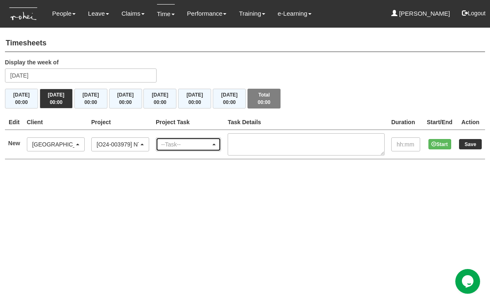
click at [188, 145] on div "--Task--" at bounding box center [186, 145] width 50 height 8
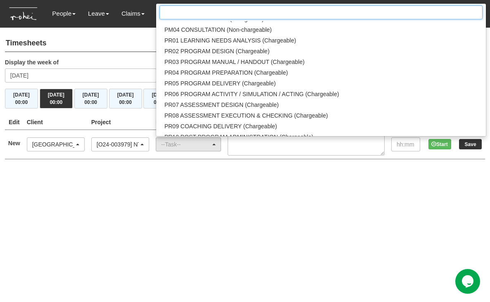
scroll to position [875, 0]
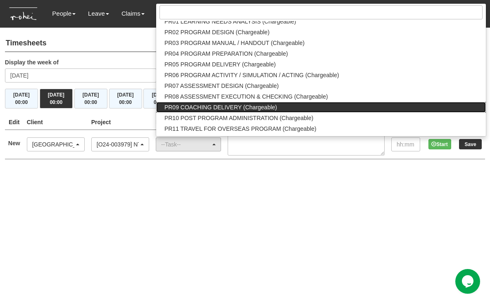
click at [242, 106] on span "PR09 COACHING DELIVERY (Chargeable)" at bounding box center [220, 107] width 113 height 8
select select "150"
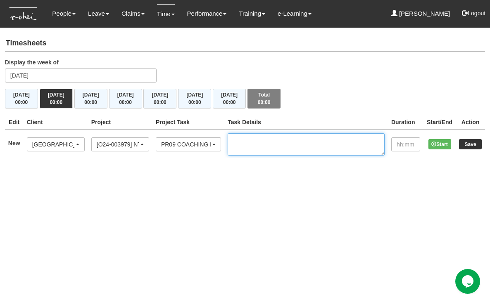
click at [272, 144] on textarea at bounding box center [306, 144] width 157 height 22
type textarea "solo training of Tingkat time"
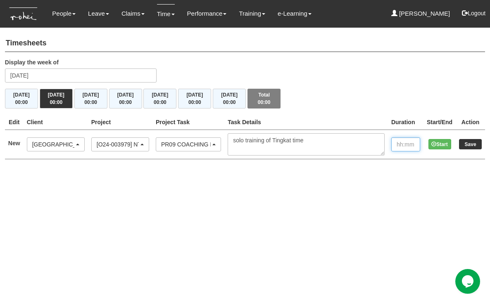
click at [399, 148] on input "text" at bounding box center [405, 145] width 29 height 14
type input "09:00"
click at [472, 144] on input "Save" at bounding box center [470, 144] width 23 height 10
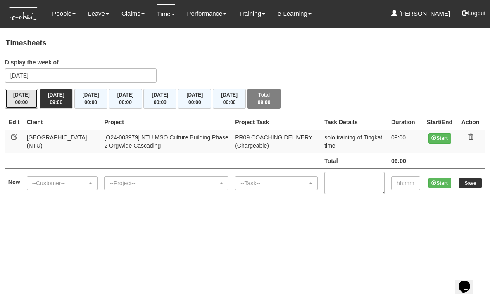
click at [30, 100] on button "[DATE] 00:00" at bounding box center [21, 99] width 33 height 20
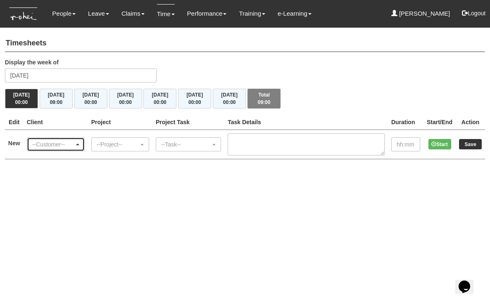
click at [74, 145] on div "--Customer--" at bounding box center [53, 145] width 42 height 8
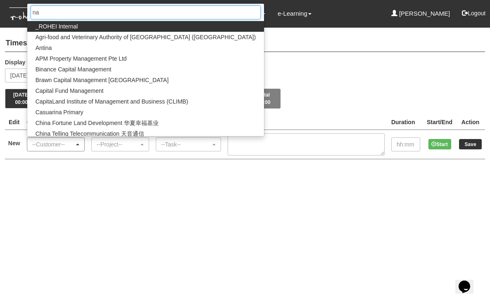
type input "nan"
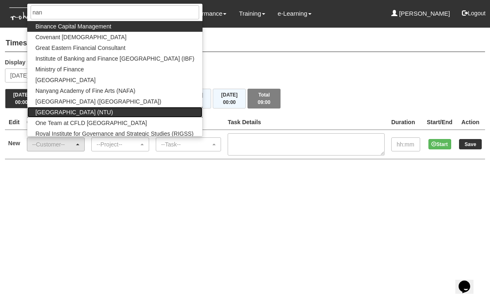
click at [86, 109] on span "[GEOGRAPHIC_DATA] (NTU)" at bounding box center [75, 112] width 78 height 8
select select "59"
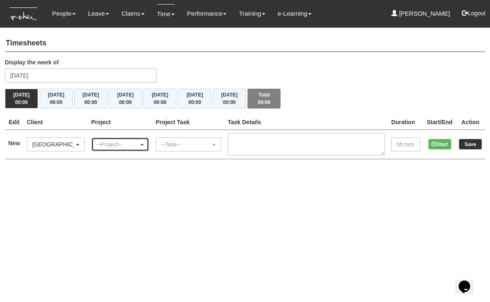
click at [121, 145] on div "--Project--" at bounding box center [118, 145] width 42 height 8
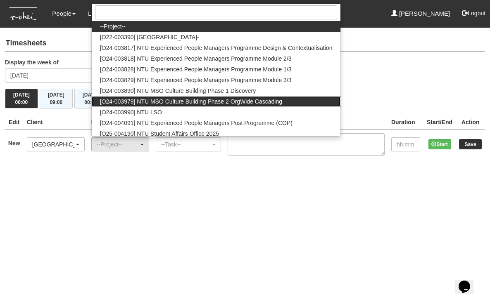
click at [136, 100] on span "[O24-003979] NTU MSO Culture Building Phase 2 OrgWide Cascading" at bounding box center [191, 102] width 182 height 8
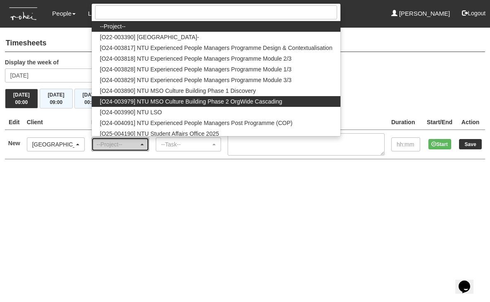
select select "2613"
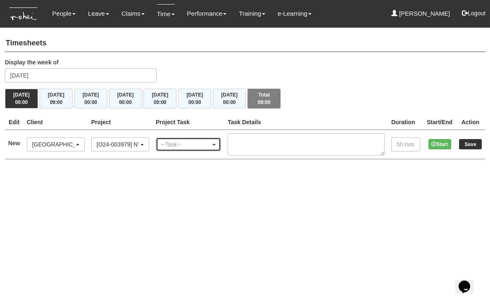
click at [181, 144] on div "--Task--" at bounding box center [186, 145] width 50 height 8
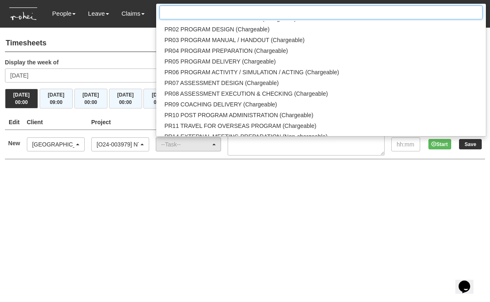
scroll to position [889, 0]
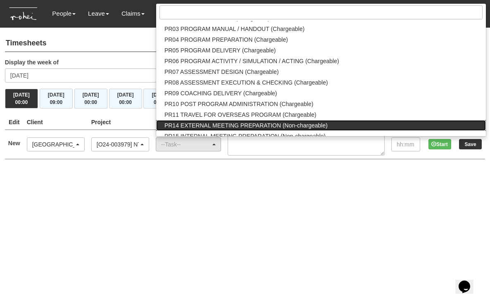
click at [230, 124] on span "PR14 EXTERNAL MEETING PREPARATION (Non-chargeable)" at bounding box center [245, 125] width 163 height 8
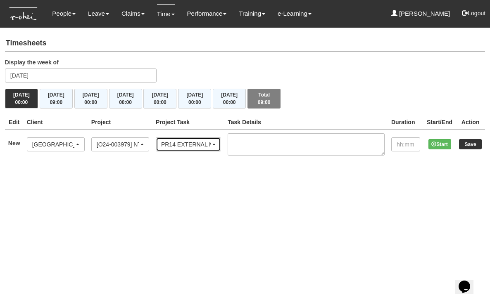
click at [211, 143] on div "PR14 EXTERNAL MEETING PREPARATION (Non-chargeable)" at bounding box center [186, 145] width 50 height 8
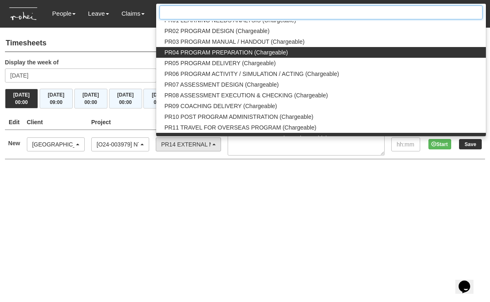
scroll to position [876, 0]
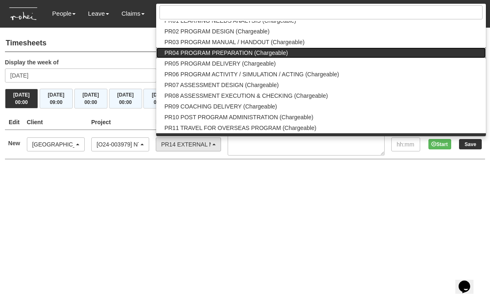
click at [224, 51] on span "PR04 PROGRAM PREPARATION (Chargeable)" at bounding box center [226, 53] width 124 height 8
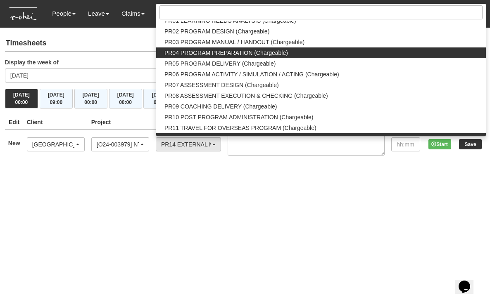
select select "87"
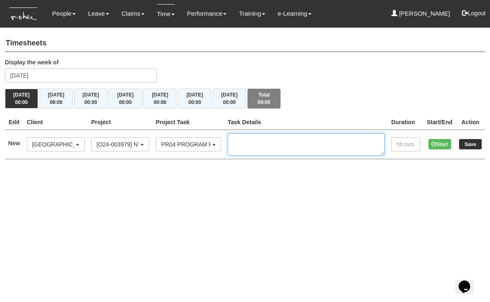
click at [264, 137] on textarea at bounding box center [306, 144] width 157 height 22
type textarea "Study and preparation of slides"
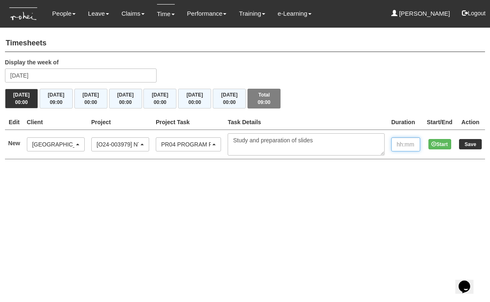
click at [405, 147] on input "text" at bounding box center [405, 145] width 29 height 14
type input "01:00"
click at [472, 145] on input "Save" at bounding box center [470, 144] width 23 height 10
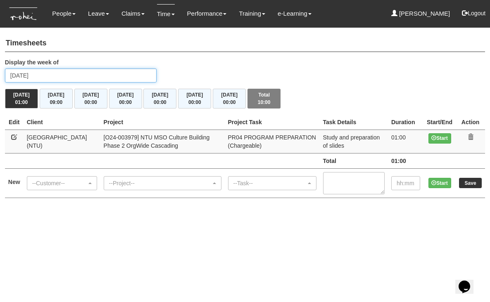
click at [53, 75] on input "Monday 26 May 2025" at bounding box center [81, 76] width 152 height 14
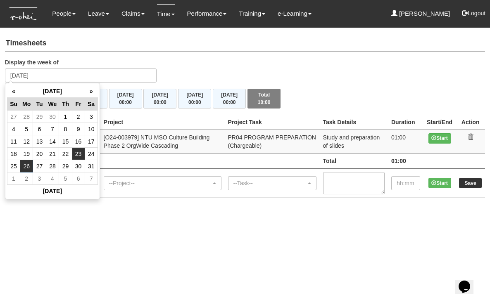
click at [79, 153] on td "23" at bounding box center [78, 154] width 13 height 12
type input "[DATE]"
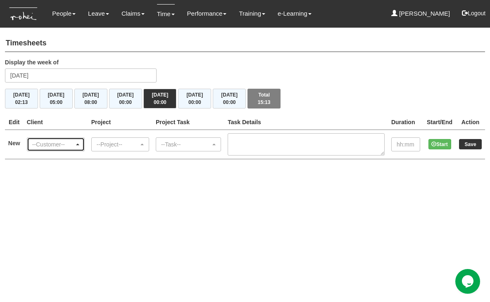
click at [70, 143] on div "--Customer--" at bounding box center [53, 145] width 42 height 8
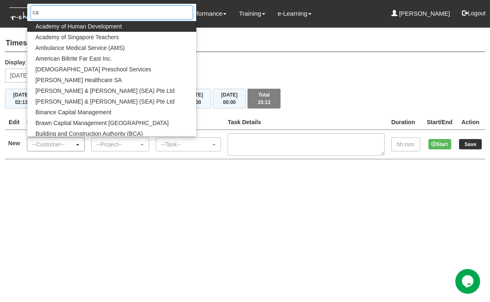
type input "cag"
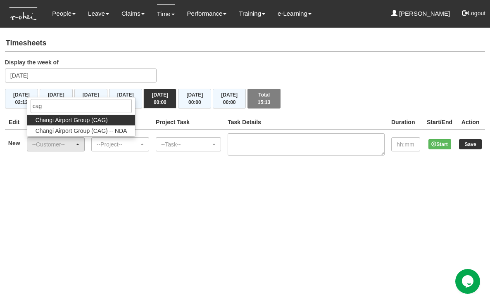
click at [75, 121] on span "Changi Airport Group (CAG)" at bounding box center [72, 120] width 72 height 8
select select "170"
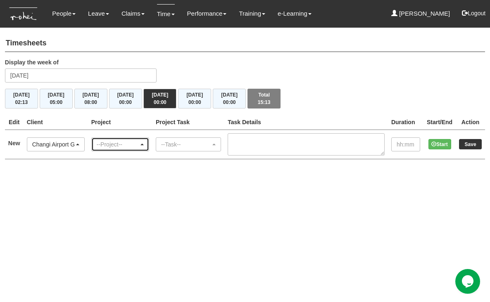
click at [118, 143] on div "--Project--" at bounding box center [118, 145] width 42 height 8
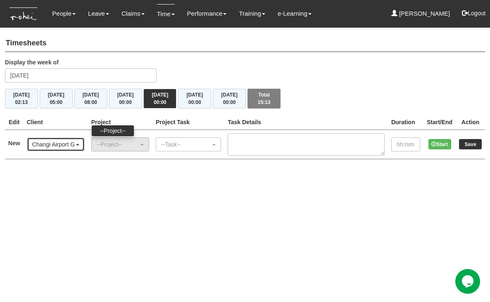
click at [79, 142] on div "Changi Airport Group (CAG)" at bounding box center [55, 145] width 47 height 8
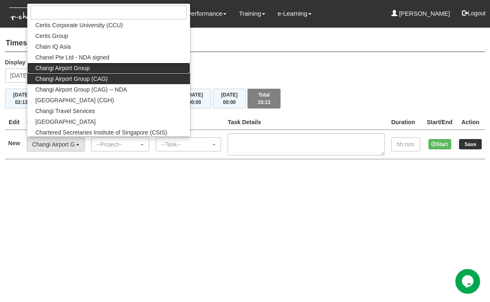
click at [81, 67] on span "Changi Airport Group" at bounding box center [63, 68] width 55 height 8
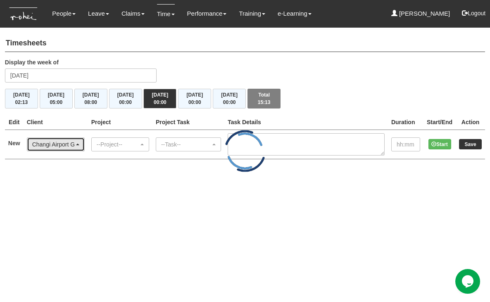
scroll to position [0, 0]
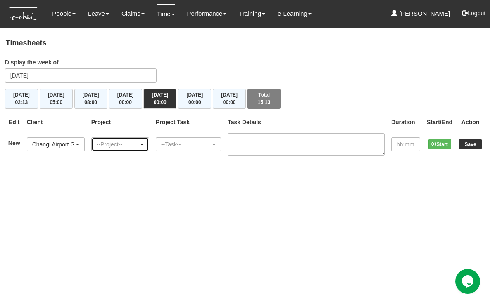
click at [123, 143] on div "--Project--" at bounding box center [118, 145] width 42 height 8
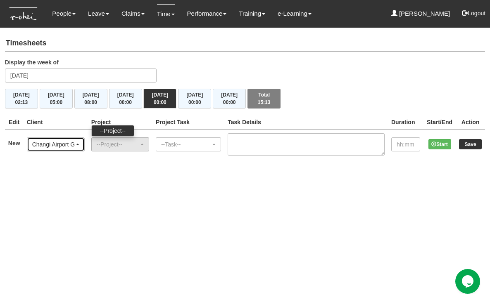
click at [72, 143] on div "Changi Airport Group" at bounding box center [53, 145] width 42 height 8
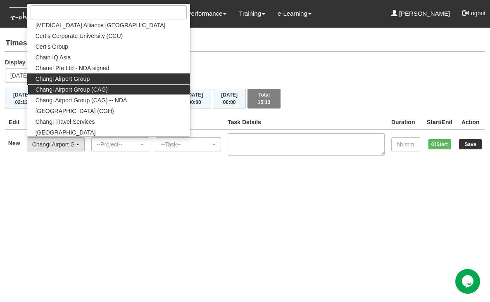
click at [89, 88] on span "Changi Airport Group (CAG)" at bounding box center [72, 90] width 72 height 8
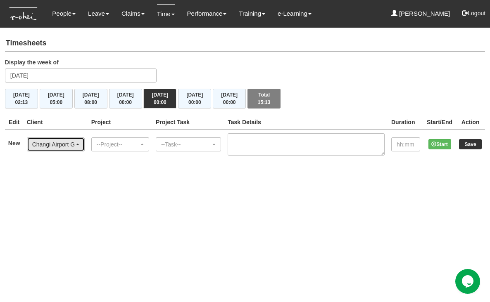
scroll to position [0, 0]
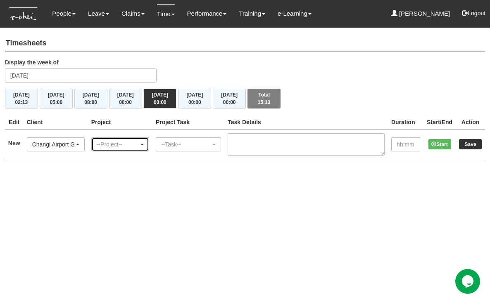
click at [110, 142] on div "--Project--" at bounding box center [118, 145] width 42 height 8
click at [111, 128] on span "--Project--" at bounding box center [113, 131] width 26 height 8
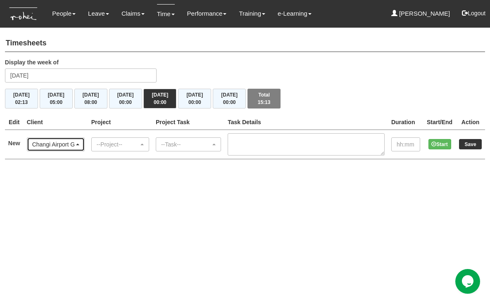
click at [69, 143] on div "Changi Airport Group (CAG)" at bounding box center [53, 145] width 42 height 8
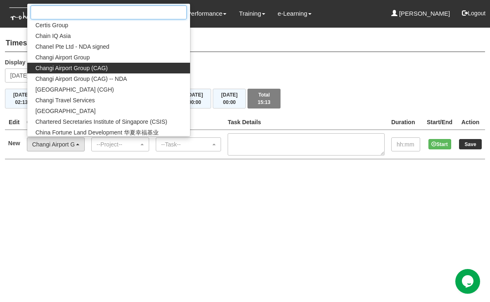
scroll to position [1108, 0]
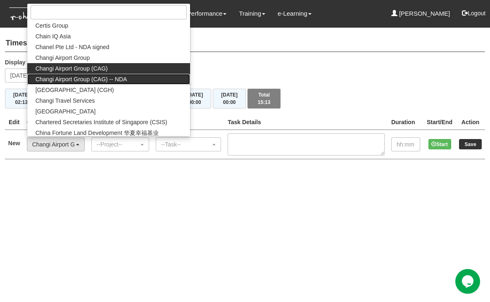
click at [92, 79] on span "Changi Airport Group (CAG) -- NDA" at bounding box center [82, 79] width 92 height 8
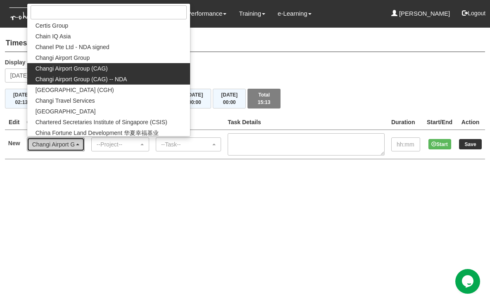
select select "865"
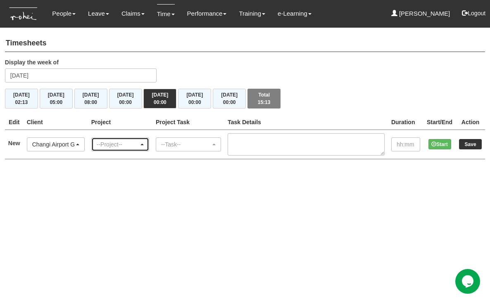
click at [130, 144] on div "--Project--" at bounding box center [118, 145] width 42 height 8
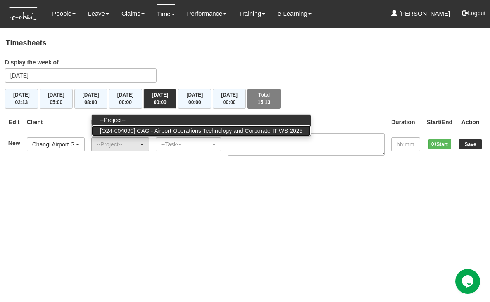
click at [147, 130] on span "[O24-004090] CAG - Airport Operations Technology and Corporate IT WS 2025" at bounding box center [201, 131] width 203 height 8
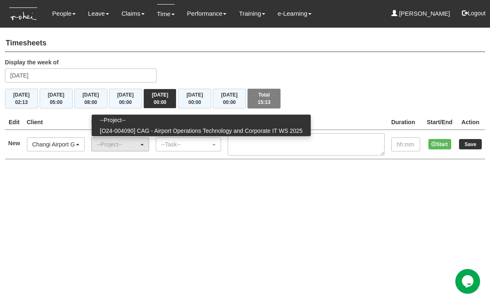
select select "2688"
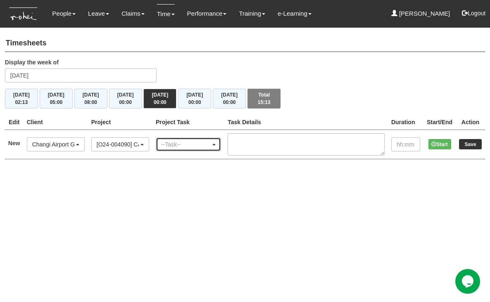
click at [192, 141] on div "--Task--" at bounding box center [186, 145] width 50 height 8
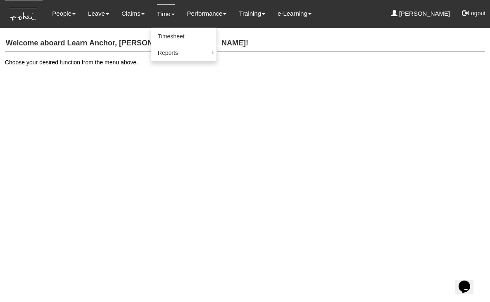
click at [161, 14] on link "Time" at bounding box center [166, 13] width 18 height 19
click at [167, 40] on link "Timesheet" at bounding box center [183, 36] width 65 height 17
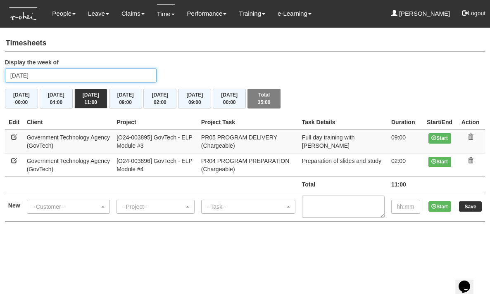
click at [67, 74] on input "Wednesday 13 August 2025" at bounding box center [81, 76] width 152 height 14
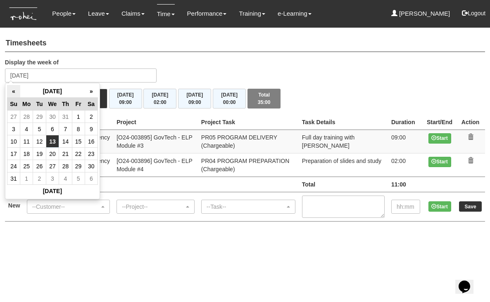
click at [12, 90] on th "«" at bounding box center [13, 91] width 13 height 13
click at [79, 154] on td "23" at bounding box center [78, 154] width 13 height 12
type input "[DATE]"
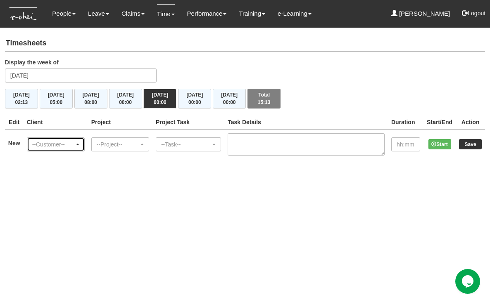
click at [79, 144] on span "button" at bounding box center [77, 145] width 3 height 2
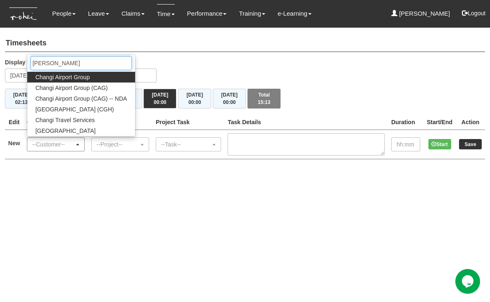
type input "changi"
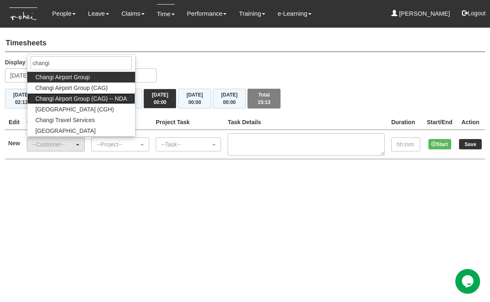
click at [84, 95] on span "Changi Airport Group (CAG) -- NDA" at bounding box center [82, 99] width 92 height 8
select select "865"
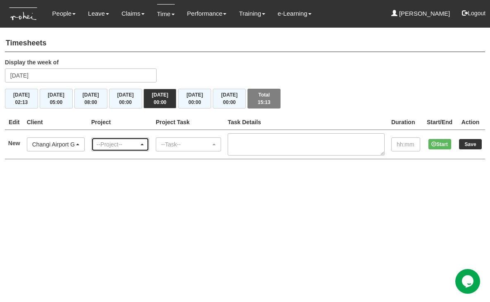
click at [125, 146] on div "--Project--" at bounding box center [118, 145] width 42 height 8
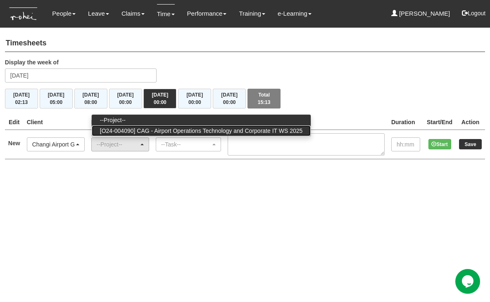
click at [133, 127] on span "[O24-004090] CAG - Airport Operations Technology and Corporate IT WS 2025" at bounding box center [201, 131] width 203 height 8
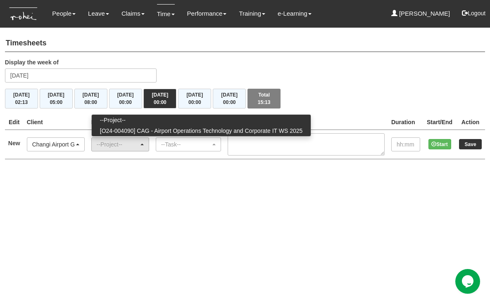
select select "2688"
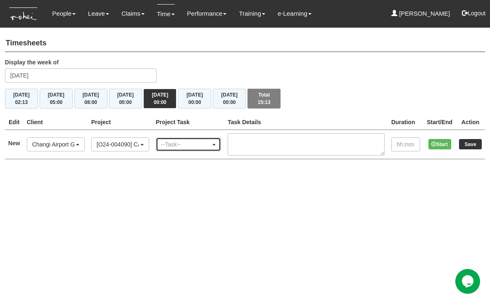
click at [176, 143] on div "--Task--" at bounding box center [186, 145] width 50 height 8
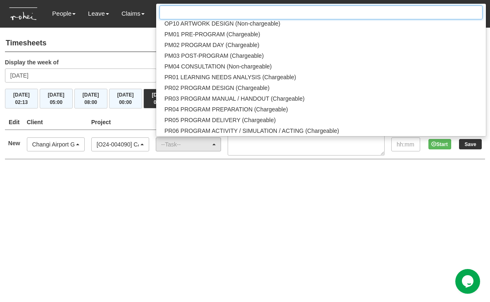
scroll to position [820, 0]
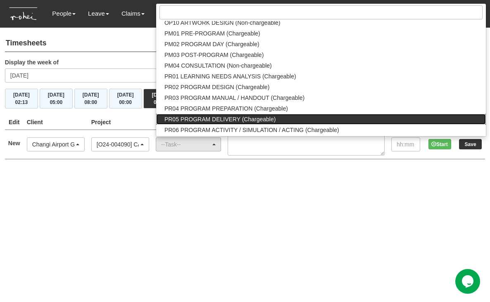
click at [222, 117] on span "PR05 PROGRAM DELIVERY (Chargeable)" at bounding box center [219, 119] width 111 height 8
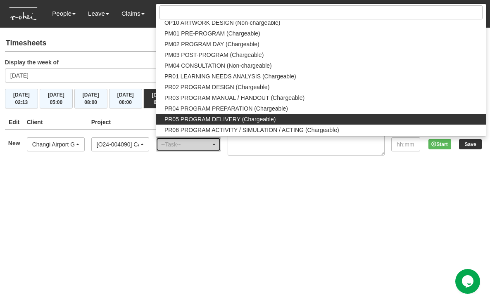
select select "89"
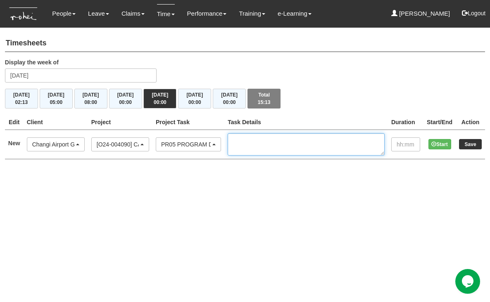
click at [257, 144] on textarea at bounding box center [306, 144] width 157 height 22
type textarea "Co train with LC team"
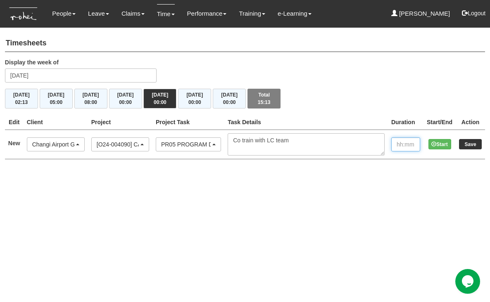
click at [393, 145] on input "text" at bounding box center [405, 145] width 29 height 14
type input "09:00"
click at [471, 141] on input "Save" at bounding box center [470, 144] width 23 height 10
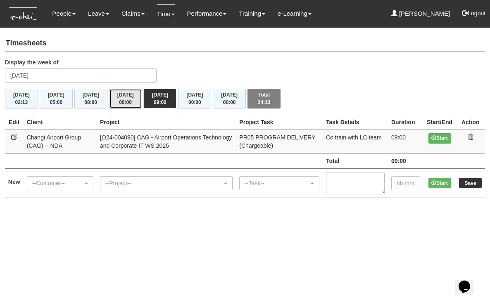
click at [125, 93] on button "Thu 22/5 00:00" at bounding box center [125, 99] width 33 height 20
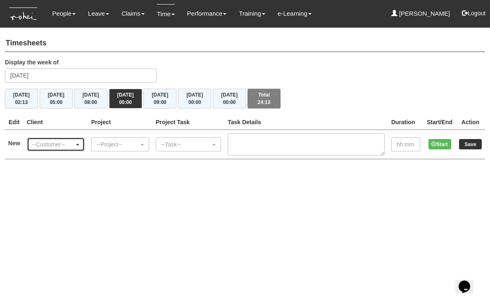
click at [71, 143] on div "--Customer--" at bounding box center [53, 145] width 42 height 8
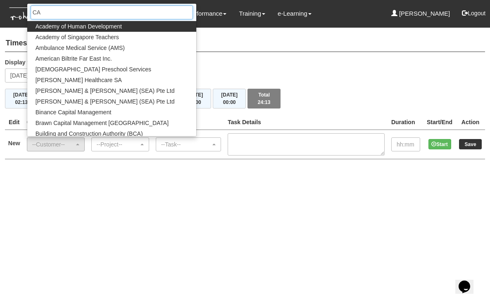
type input "CAG"
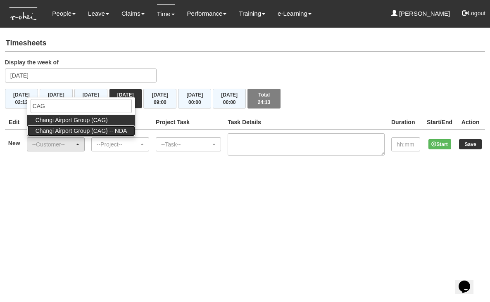
click at [63, 131] on span "Changi Airport Group (CAG) -- NDA" at bounding box center [82, 131] width 92 height 8
select select "865"
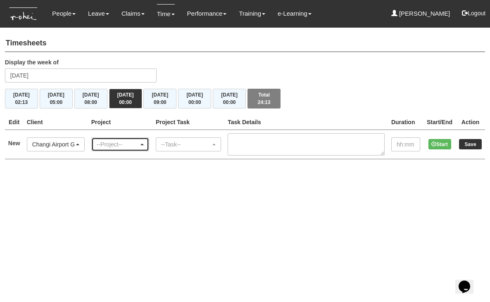
click at [99, 143] on div "--Project--" at bounding box center [120, 144] width 57 height 13
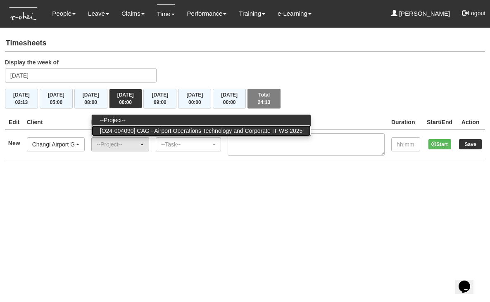
click at [122, 127] on span "[O24-004090] CAG - Airport Operations Technology and Corporate IT WS 2025" at bounding box center [201, 131] width 203 height 8
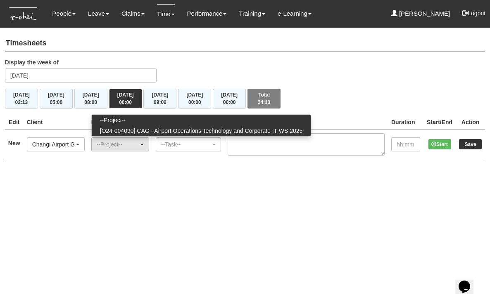
select select "2688"
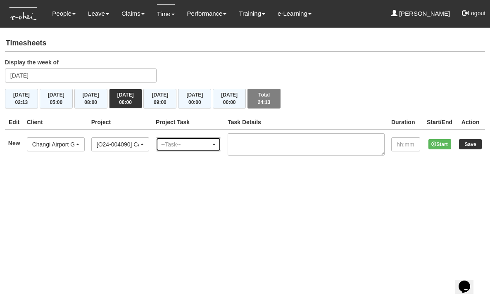
click at [175, 144] on div "--Task--" at bounding box center [186, 145] width 50 height 8
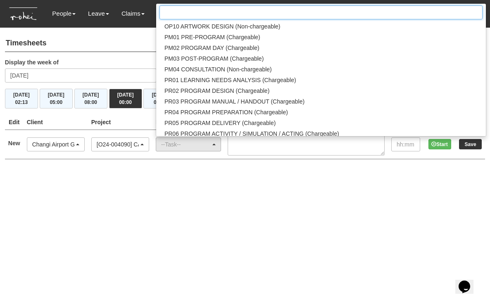
scroll to position [818, 0]
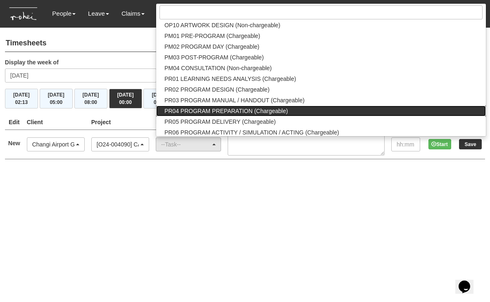
click at [207, 110] on span "PR04 PROGRAM PREPARATION (Chargeable)" at bounding box center [226, 111] width 124 height 8
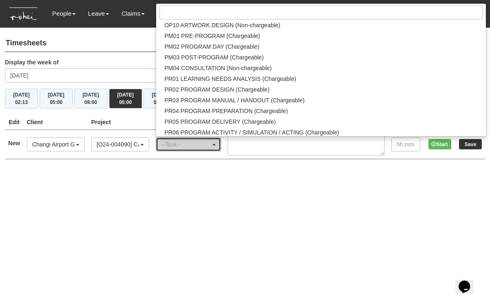
select select "87"
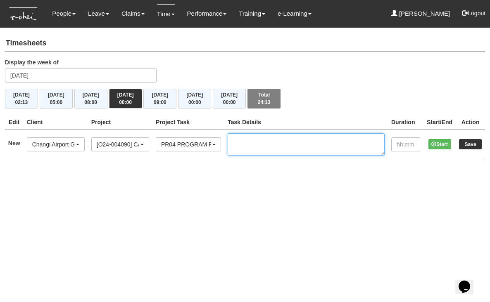
click at [262, 140] on textarea at bounding box center [306, 144] width 157 height 22
type textarea "Study and preparation of slides"
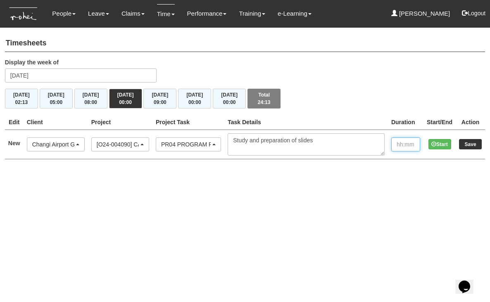
click at [393, 146] on input "text" at bounding box center [405, 145] width 29 height 14
type input "03:00"
click at [470, 143] on input "Save" at bounding box center [470, 144] width 23 height 10
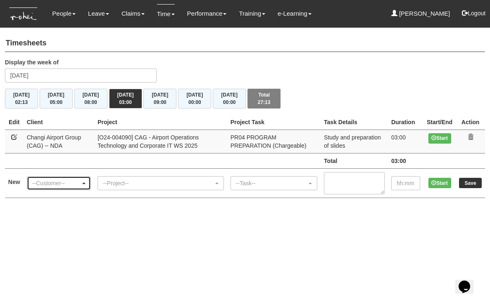
click at [86, 183] on div "--Customer--" at bounding box center [59, 183] width 54 height 8
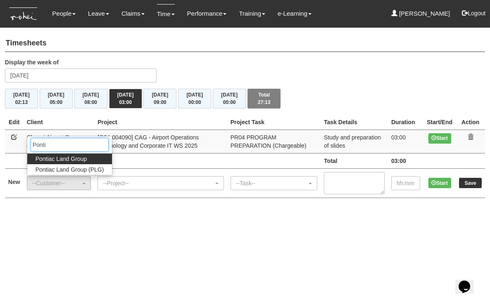
type input "Pontia"
click at [75, 160] on span "Pontiac Land Group" at bounding box center [62, 159] width 52 height 8
select select "42"
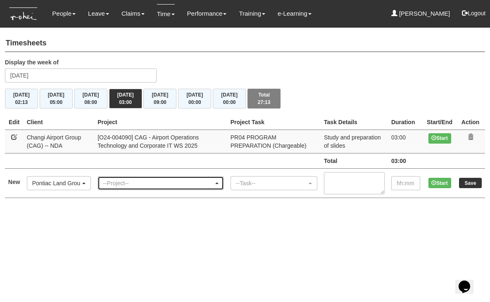
click at [149, 180] on div "--Project--" at bounding box center [158, 183] width 111 height 8
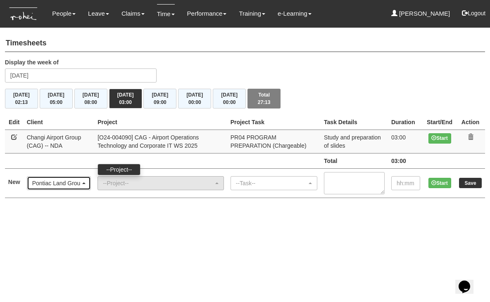
click at [67, 183] on div "Pontiac Land Group" at bounding box center [56, 183] width 49 height 8
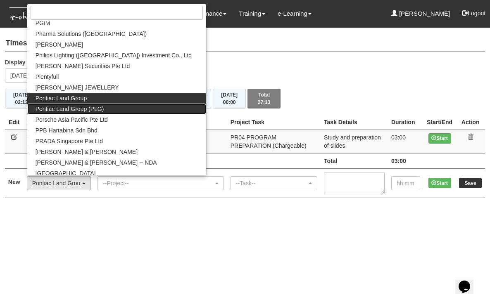
click at [76, 110] on span "Pontiac Land Group (PLG)" at bounding box center [70, 109] width 69 height 8
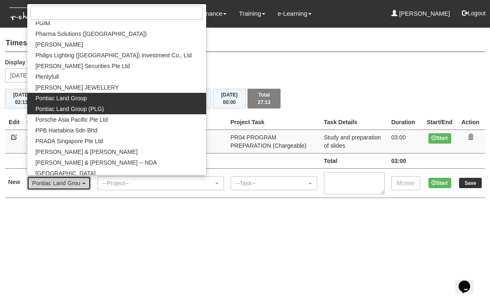
select select "625"
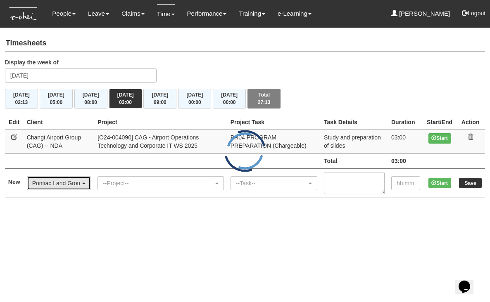
scroll to position [0, 0]
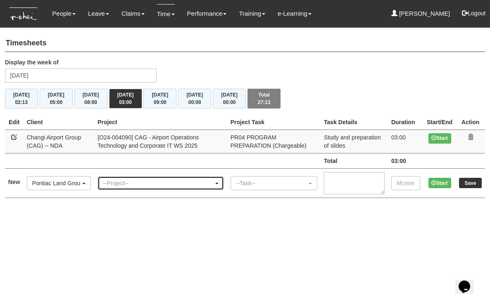
click at [128, 187] on div "--Project--" at bounding box center [161, 183] width 126 height 13
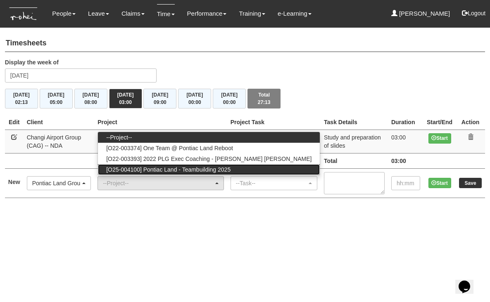
click at [128, 171] on span "[O25-004100] Pontiac Land - Teambuilding 2025" at bounding box center [168, 170] width 124 height 8
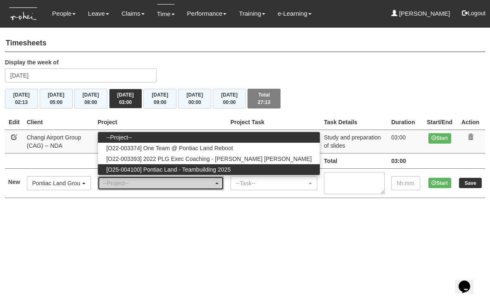
select select "2725"
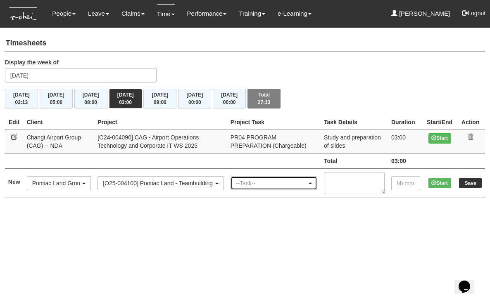
click at [262, 179] on div "--Task--" at bounding box center [271, 183] width 71 height 8
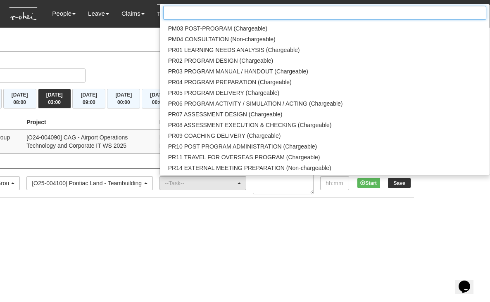
scroll to position [847, 0]
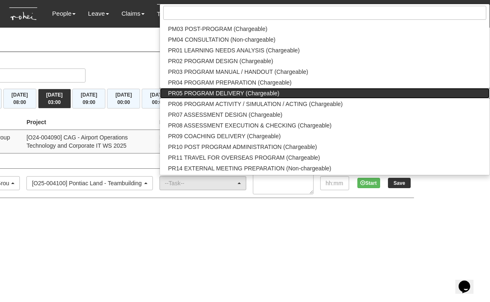
click at [252, 94] on span "PR05 PROGRAM DELIVERY (Chargeable)" at bounding box center [223, 93] width 111 height 8
select select "89"
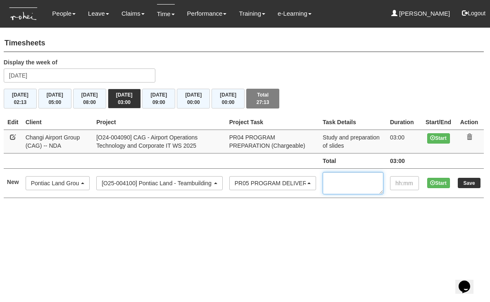
click at [335, 181] on textarea at bounding box center [353, 183] width 61 height 22
type textarea "Training with [PERSON_NAME]"
click at [402, 185] on input "text" at bounding box center [404, 183] width 29 height 14
type input "09:00"
click at [471, 182] on input "Save" at bounding box center [469, 183] width 23 height 10
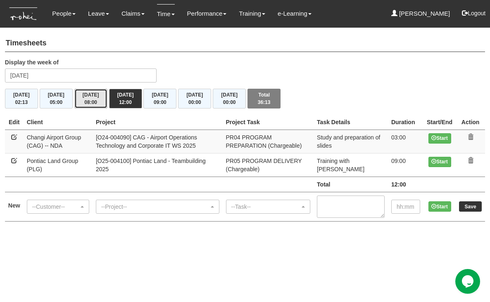
click at [91, 102] on span "08:00" at bounding box center [90, 103] width 13 height 6
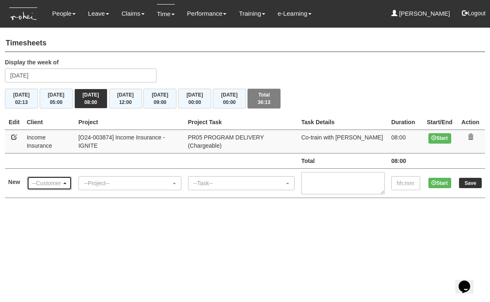
click at [62, 179] on div "--Customer--" at bounding box center [46, 183] width 29 height 8
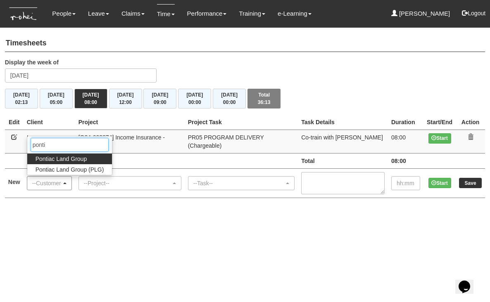
type input "pontia"
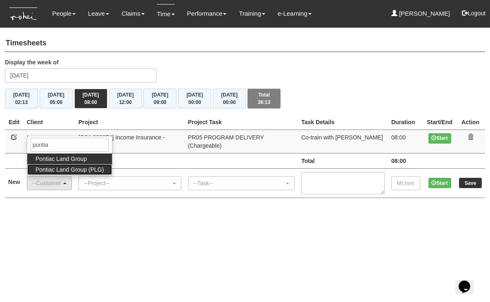
click at [69, 166] on span "Pontiac Land Group (PLG)" at bounding box center [70, 170] width 69 height 8
select select "625"
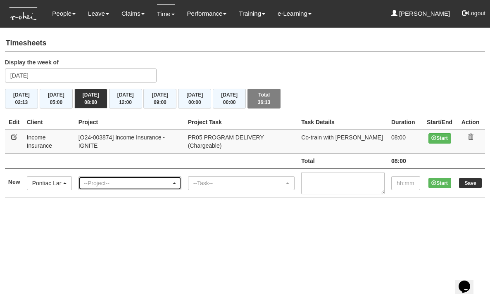
click at [103, 179] on div "--Project--" at bounding box center [127, 183] width 87 height 8
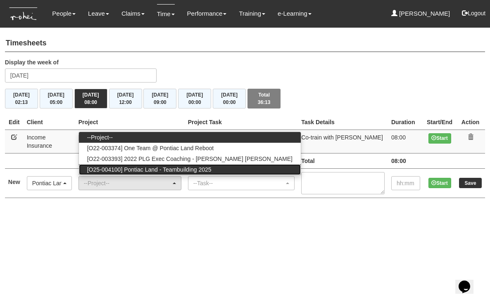
click at [133, 166] on span "[O25-004100] Pontiac Land - Teambuilding 2025" at bounding box center [149, 170] width 124 height 8
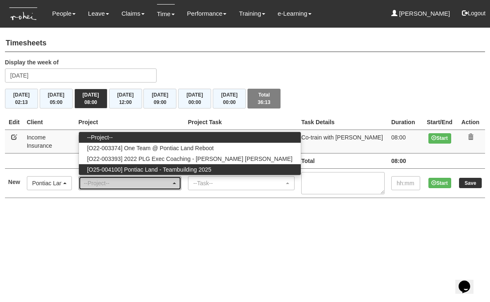
select select "2725"
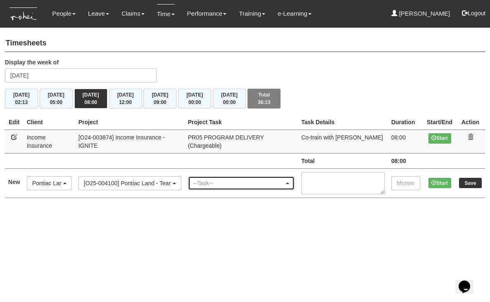
click at [209, 179] on div "--Task--" at bounding box center [238, 183] width 91 height 8
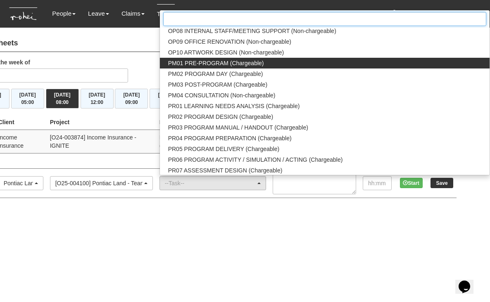
scroll to position [802, 0]
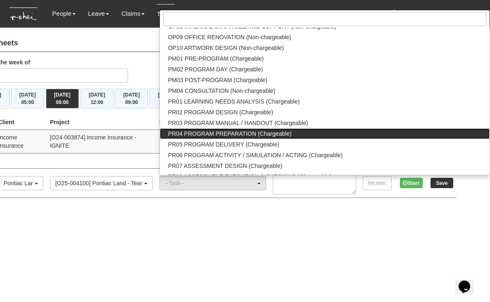
click at [254, 130] on span "PR04 PROGRAM PREPARATION (Chargeable)" at bounding box center [230, 134] width 124 height 8
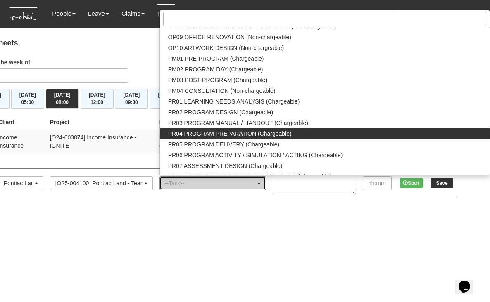
select select "87"
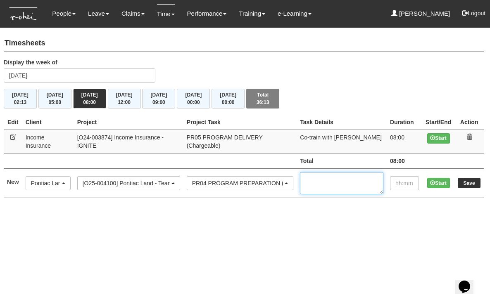
click at [327, 174] on textarea at bounding box center [341, 183] width 83 height 22
type textarea "Study and preparation of slides"
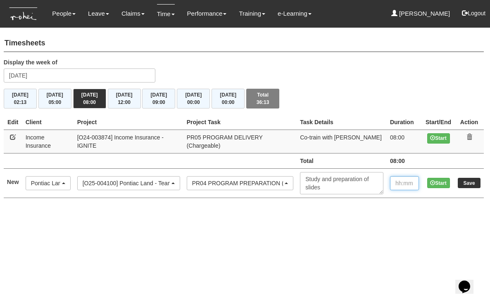
click at [401, 179] on input "text" at bounding box center [404, 183] width 29 height 14
type input "01:00"
click at [467, 178] on input "Save" at bounding box center [469, 183] width 23 height 10
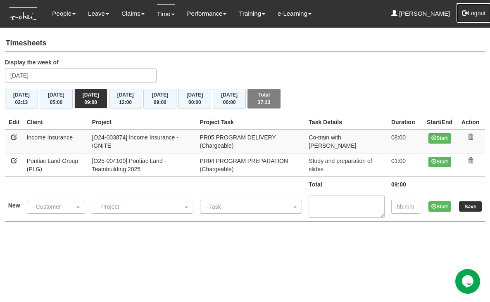
click at [474, 14] on button "Logout" at bounding box center [473, 13] width 35 height 20
